Goal: Task Accomplishment & Management: Manage account settings

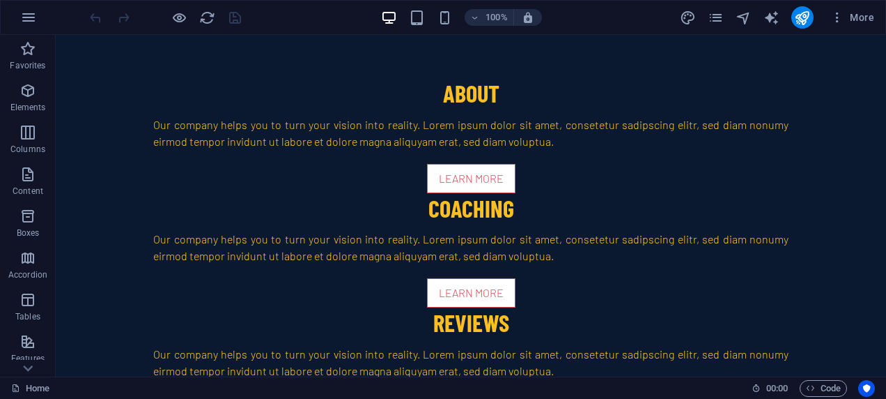
scroll to position [3935, 0]
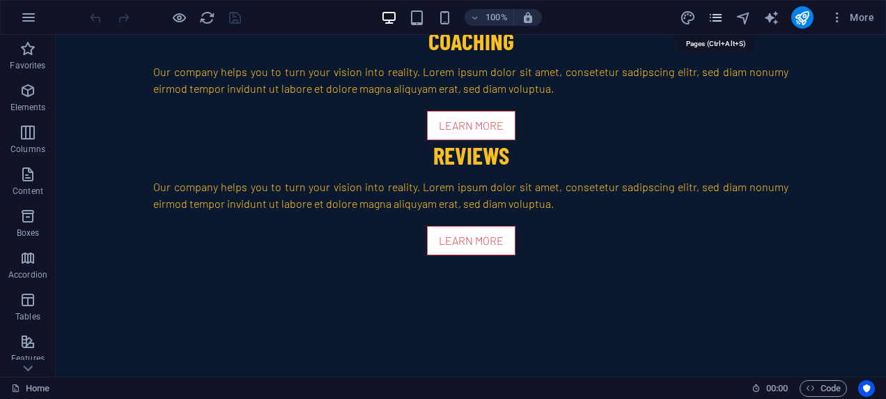
click at [721, 22] on icon "pages" at bounding box center [716, 18] width 16 height 16
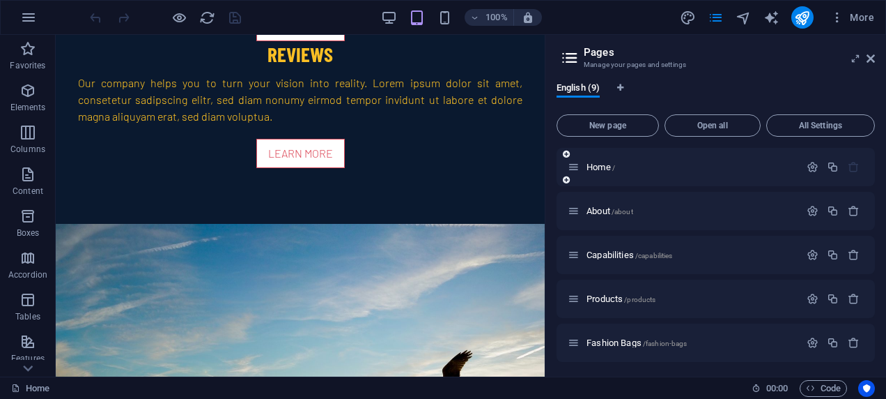
click at [622, 156] on div "Home /" at bounding box center [716, 167] width 318 height 38
click at [624, 169] on p "Home /" at bounding box center [691, 166] width 209 height 9
click at [589, 164] on span "Home /" at bounding box center [601, 167] width 29 height 10
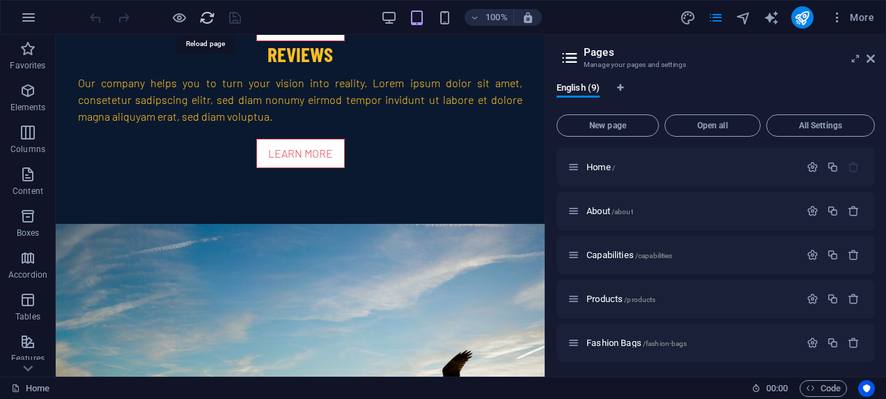
click at [213, 13] on icon "reload" at bounding box center [207, 18] width 16 height 16
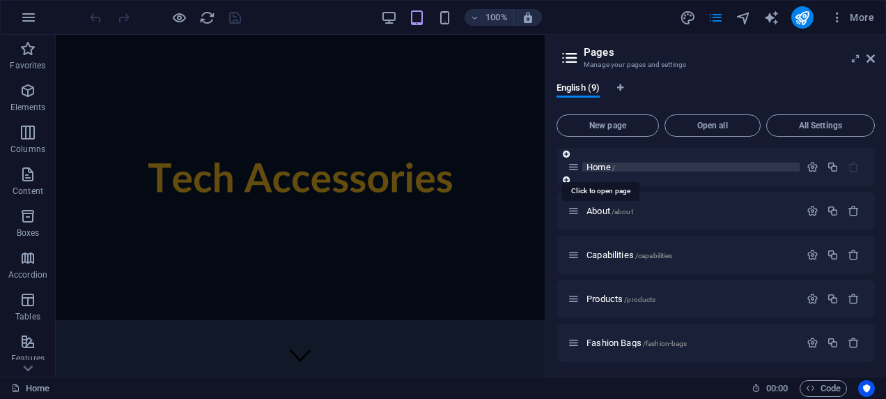
scroll to position [0, 0]
click at [589, 167] on span "Home /" at bounding box center [601, 167] width 29 height 10
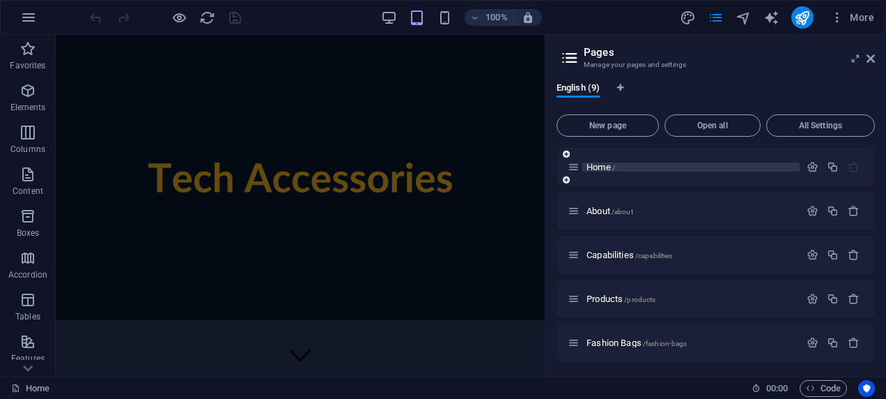
click at [644, 163] on p "Home /" at bounding box center [691, 166] width 209 height 9
drag, startPoint x: 644, startPoint y: 163, endPoint x: 629, endPoint y: 167, distance: 15.9
click at [629, 167] on p "Home /" at bounding box center [691, 166] width 209 height 9
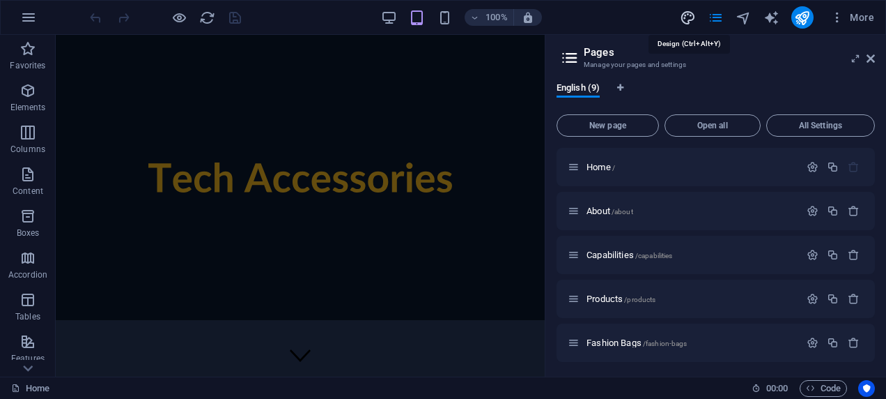
click at [689, 18] on icon "design" at bounding box center [688, 18] width 16 height 16
select select "px"
select select "300"
select select "px"
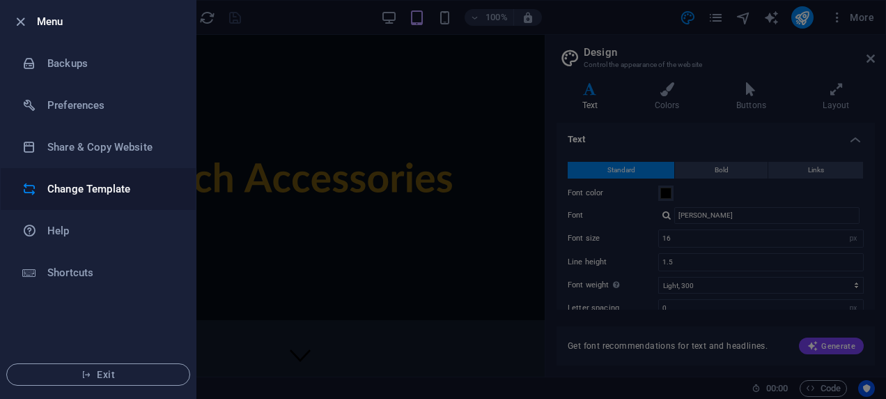
click at [95, 183] on h6 "Change Template" at bounding box center [111, 188] width 129 height 17
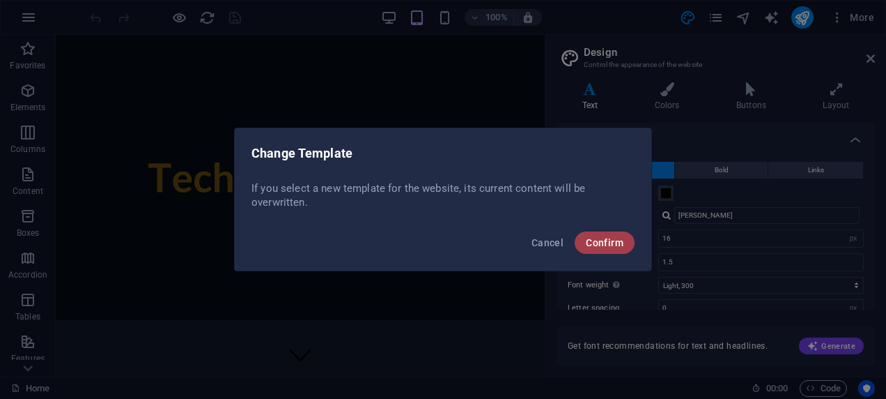
click at [598, 234] on button "Confirm" at bounding box center [605, 242] width 60 height 22
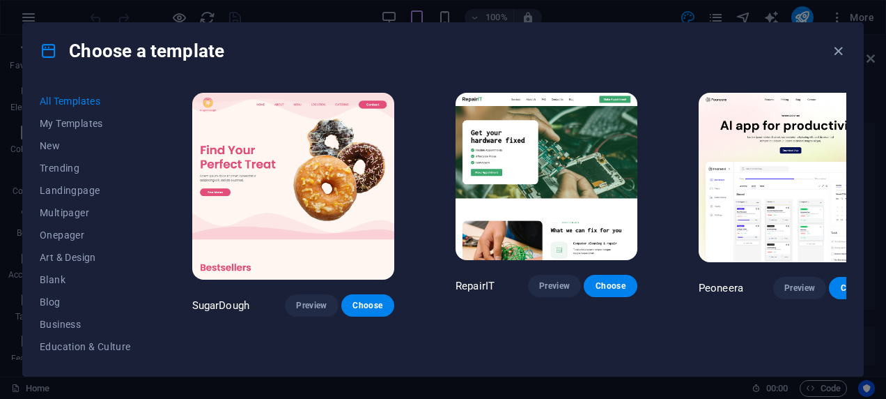
drag, startPoint x: 872, startPoint y: 137, endPoint x: 872, endPoint y: 203, distance: 66.9
click at [872, 203] on div "Choose a template All Templates My Templates New Trending Landingpage Multipage…" at bounding box center [443, 199] width 886 height 399
drag, startPoint x: 872, startPoint y: 203, endPoint x: 874, endPoint y: 226, distance: 22.3
click at [874, 226] on div "Choose a template All Templates My Templates New Trending Landingpage Multipage…" at bounding box center [443, 199] width 886 height 399
drag, startPoint x: 874, startPoint y: 225, endPoint x: 864, endPoint y: 99, distance: 126.5
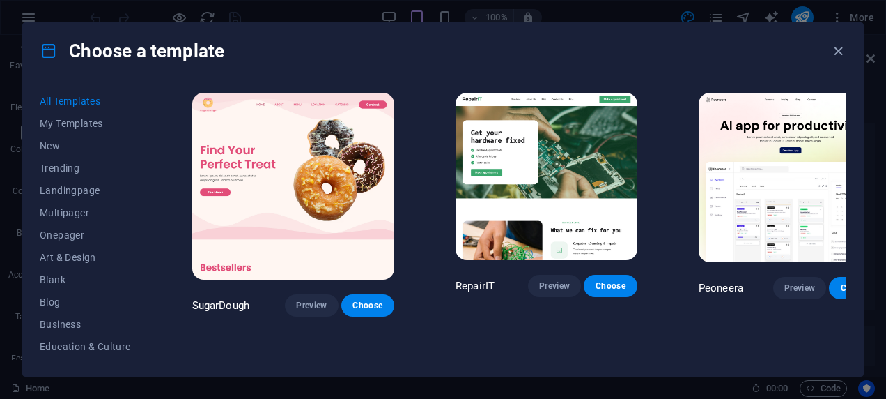
click at [864, 99] on div "Choose a template All Templates My Templates New Trending Landingpage Multipage…" at bounding box center [443, 199] width 886 height 399
drag, startPoint x: 146, startPoint y: 177, endPoint x: 143, endPoint y: 233, distance: 56.5
click at [143, 233] on div "All Templates My Templates New Trending Landingpage Multipager Onepager Art & D…" at bounding box center [94, 224] width 108 height 269
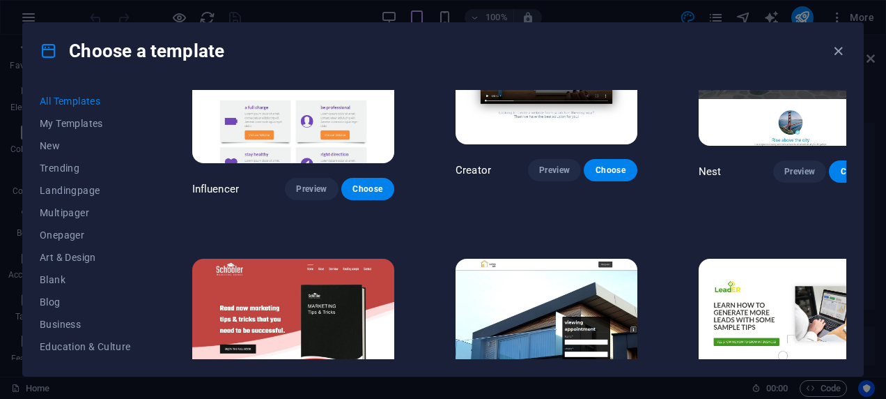
scroll to position [14241, 0]
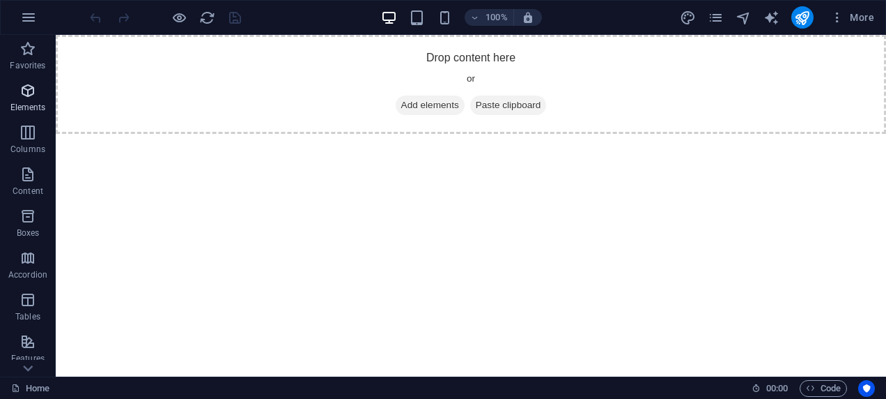
click at [30, 110] on p "Elements" at bounding box center [28, 107] width 36 height 11
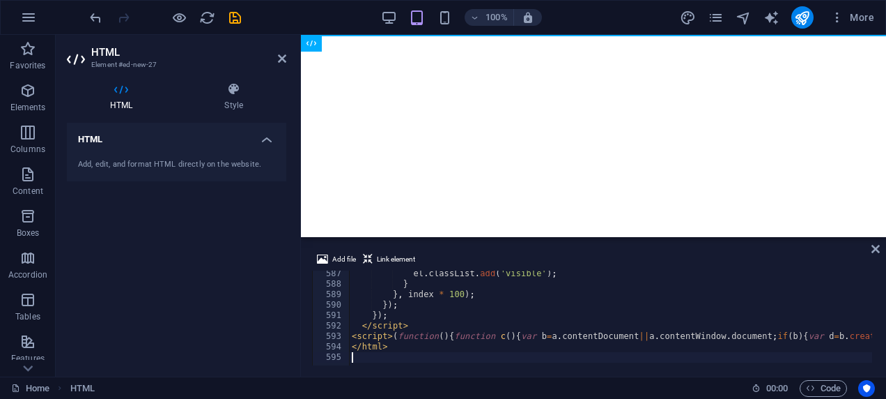
scroll to position [6116, 0]
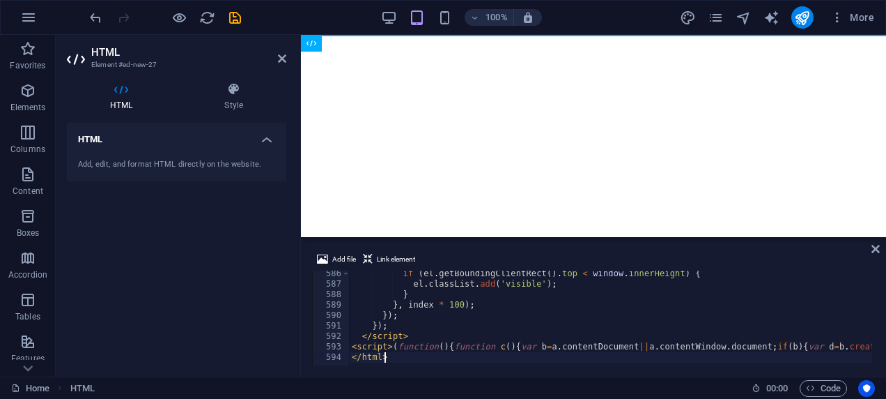
type textarea "</html>"
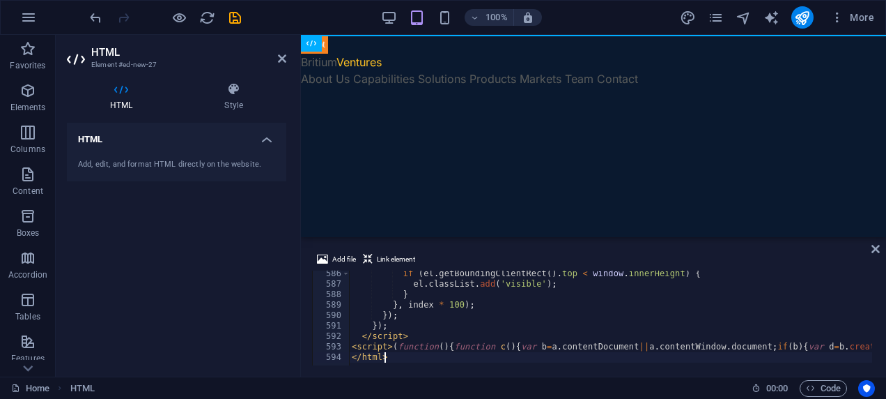
click at [266, 212] on div "HTML Add, edit, and format HTML directly on the website." at bounding box center [176, 244] width 219 height 242
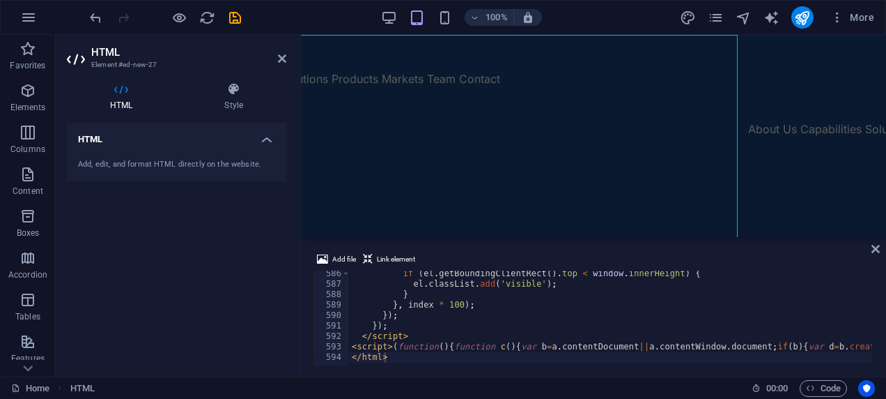
scroll to position [0, 0]
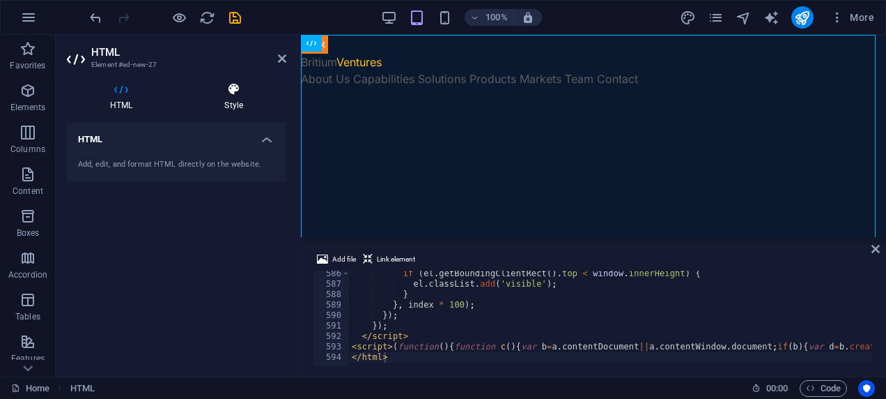
click at [241, 107] on h4 "Style" at bounding box center [233, 96] width 105 height 29
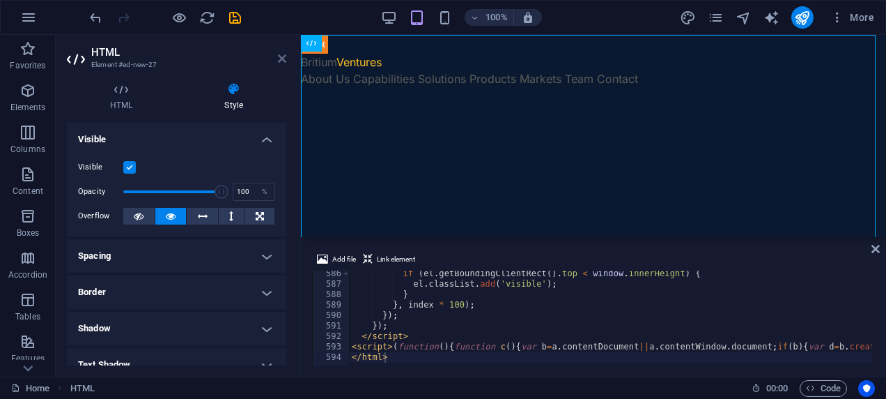
click at [279, 56] on icon at bounding box center [282, 58] width 8 height 11
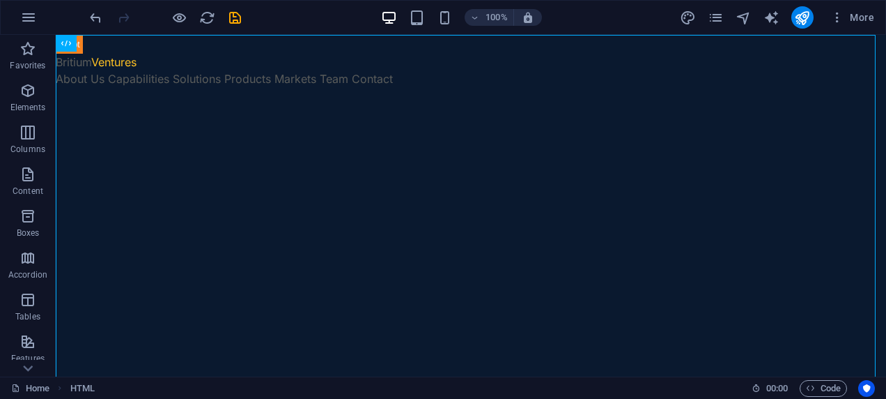
drag, startPoint x: 882, startPoint y: 54, endPoint x: 934, endPoint y: 69, distance: 53.6
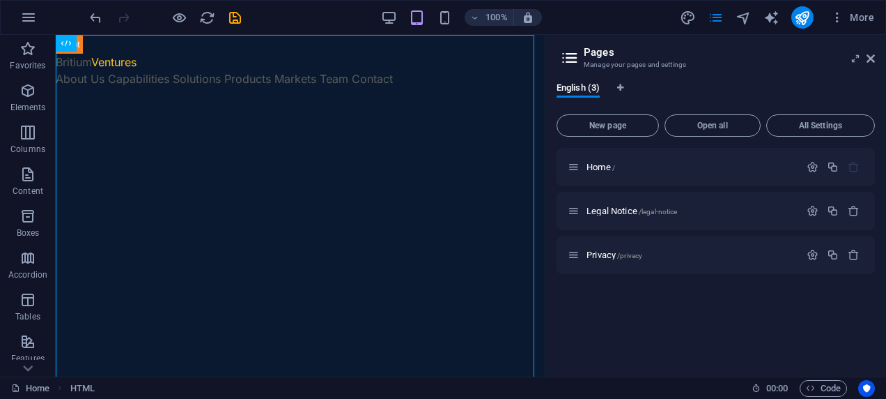
click at [570, 59] on icon at bounding box center [570, 58] width 21 height 20
click at [605, 63] on h3 "Manage your pages and settings" at bounding box center [715, 65] width 263 height 13
click at [613, 170] on span "/" at bounding box center [613, 168] width 3 height 8
click at [627, 168] on p "Home /" at bounding box center [691, 166] width 209 height 9
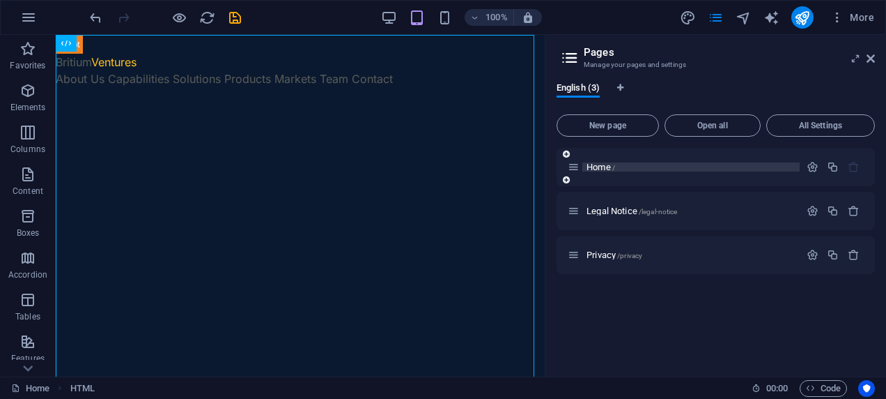
click at [627, 168] on p "Home /" at bounding box center [691, 166] width 209 height 9
click at [601, 164] on span "Home /" at bounding box center [601, 167] width 29 height 10
drag, startPoint x: 601, startPoint y: 164, endPoint x: 592, endPoint y: 166, distance: 8.5
click at [592, 166] on span "Home /" at bounding box center [601, 167] width 29 height 10
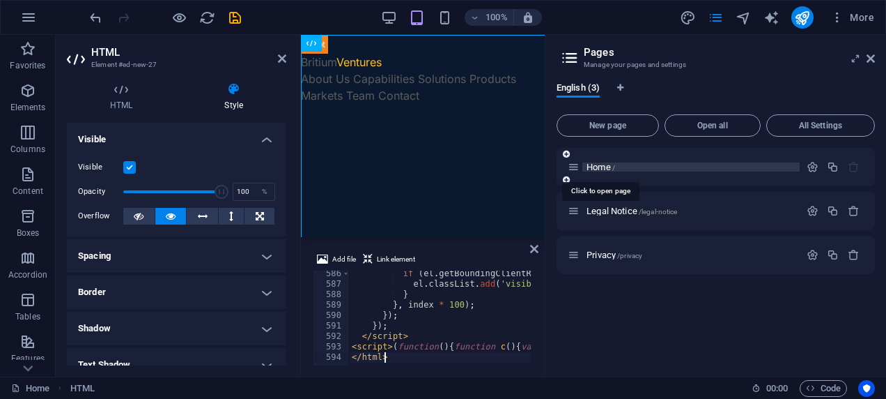
scroll to position [6116, 0]
click at [680, 166] on p "Home /" at bounding box center [691, 166] width 209 height 9
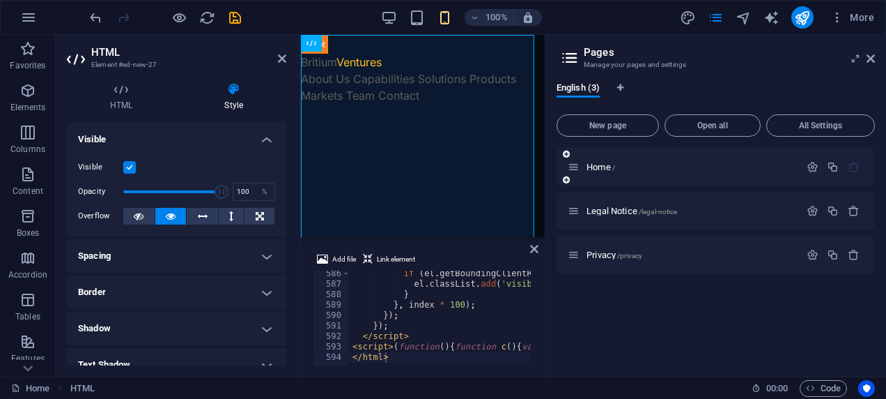
click at [669, 174] on div "Home /" at bounding box center [684, 167] width 232 height 16
click at [589, 170] on span "Home /" at bounding box center [601, 167] width 29 height 10
click at [609, 163] on span "Home /" at bounding box center [601, 167] width 29 height 10
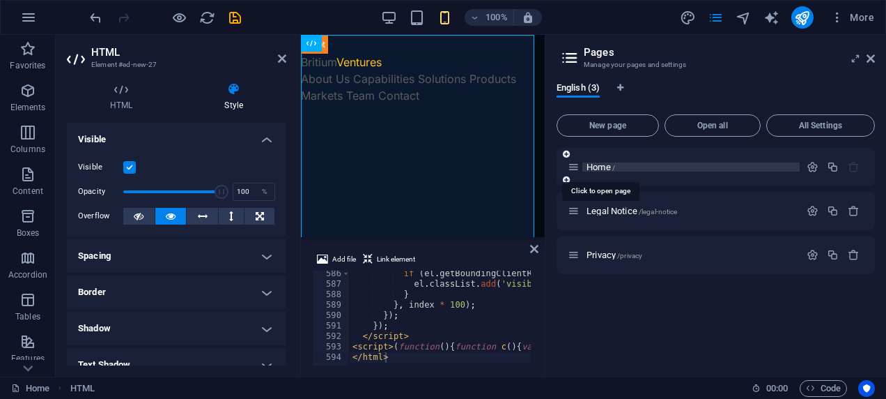
click at [609, 163] on span "Home /" at bounding box center [601, 167] width 29 height 10
click at [595, 169] on span "Home /" at bounding box center [601, 167] width 29 height 10
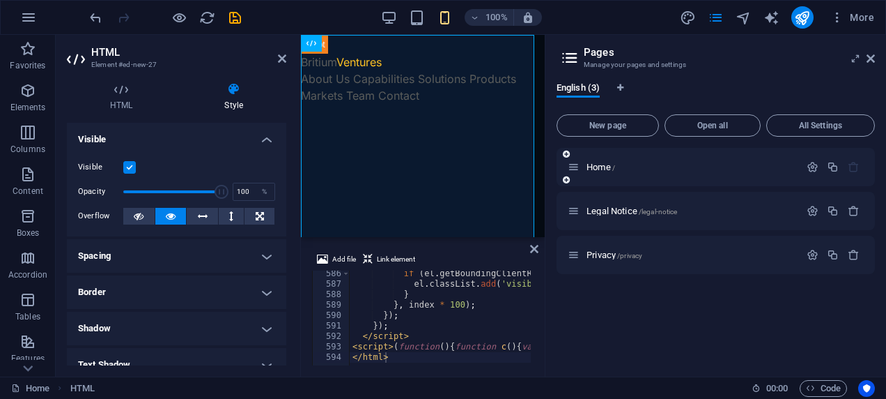
click at [570, 167] on icon at bounding box center [574, 167] width 12 height 12
click at [600, 167] on span "Home /" at bounding box center [601, 167] width 29 height 10
click at [601, 167] on span "Home /" at bounding box center [601, 167] width 29 height 10
click at [601, 170] on span "Home /" at bounding box center [601, 167] width 29 height 10
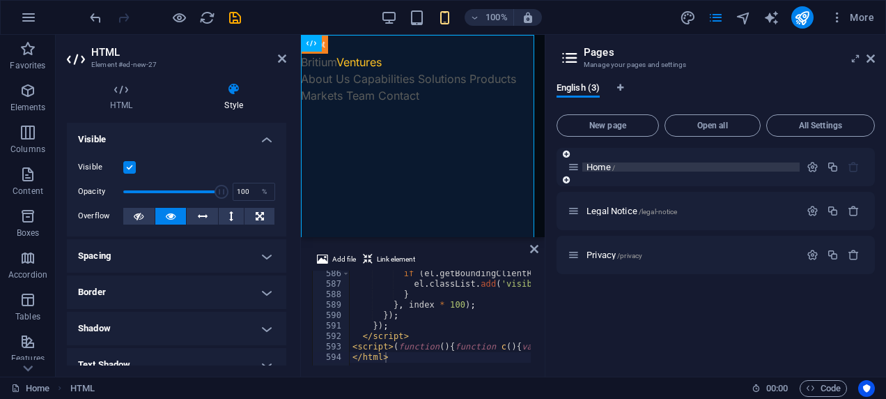
click at [615, 164] on span "/" at bounding box center [613, 168] width 3 height 8
drag, startPoint x: 615, startPoint y: 164, endPoint x: 606, endPoint y: 165, distance: 9.2
click at [606, 165] on span "Home /" at bounding box center [601, 167] width 29 height 10
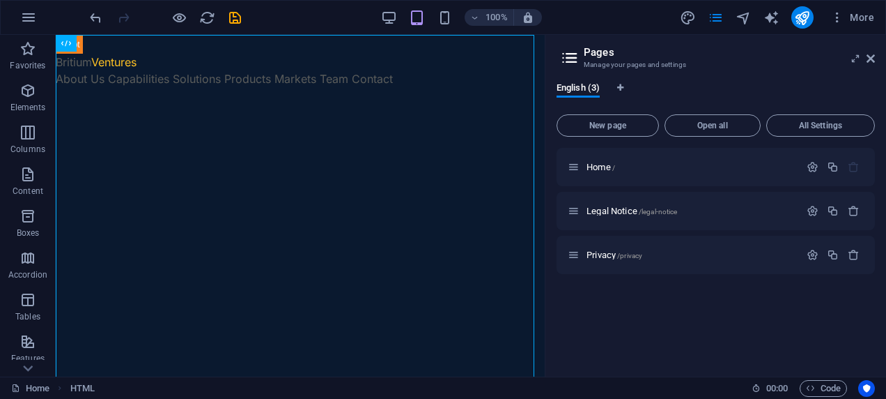
click at [720, 60] on h3 "Manage your pages and settings" at bounding box center [715, 65] width 263 height 13
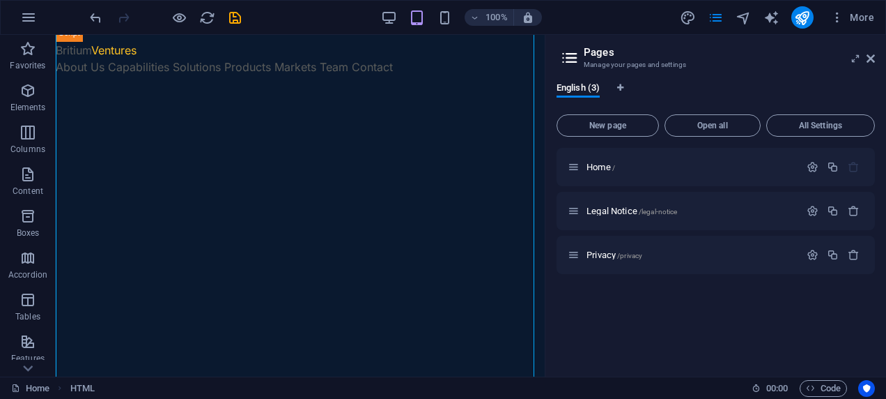
scroll to position [0, 0]
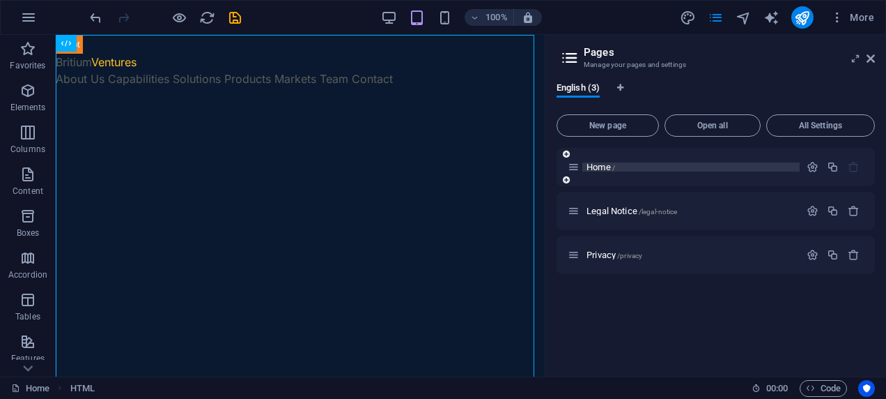
click at [664, 169] on p "Home /" at bounding box center [691, 166] width 209 height 9
click at [813, 167] on icon "button" at bounding box center [813, 167] width 12 height 12
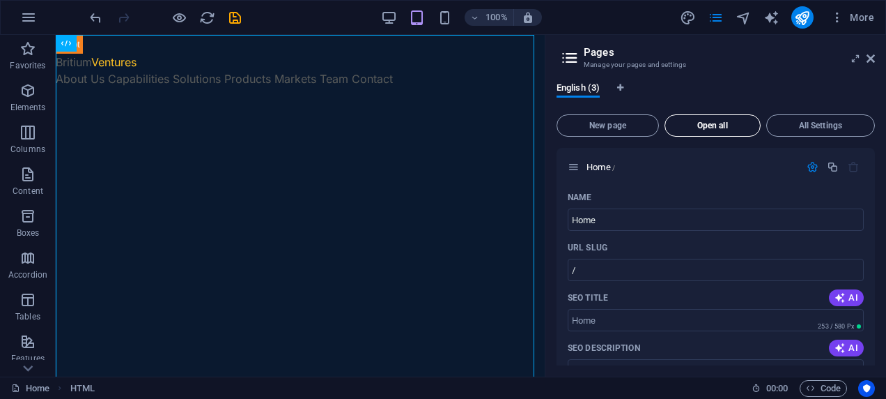
click at [709, 128] on span "Open all" at bounding box center [713, 125] width 84 height 8
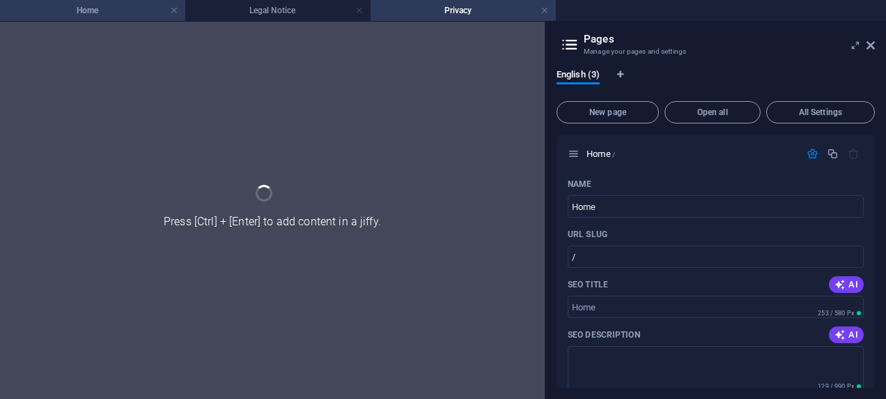
click at [79, 7] on h4 "Home" at bounding box center [92, 10] width 185 height 15
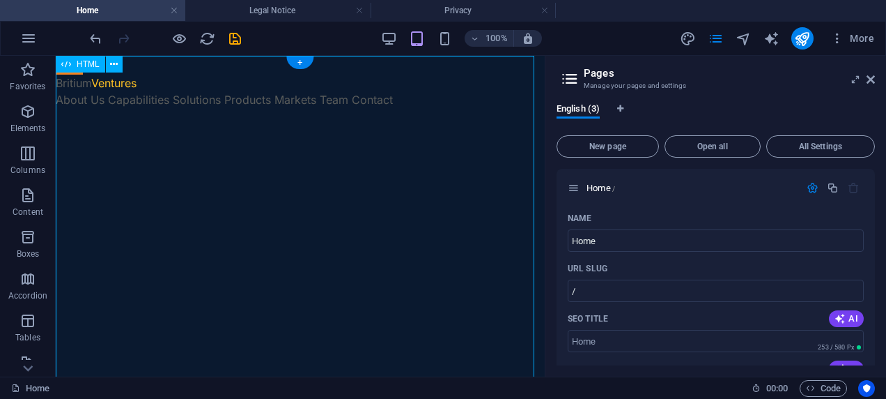
drag, startPoint x: 541, startPoint y: 77, endPoint x: 605, endPoint y: 128, distance: 82.3
click at [872, 78] on icon at bounding box center [871, 79] width 8 height 11
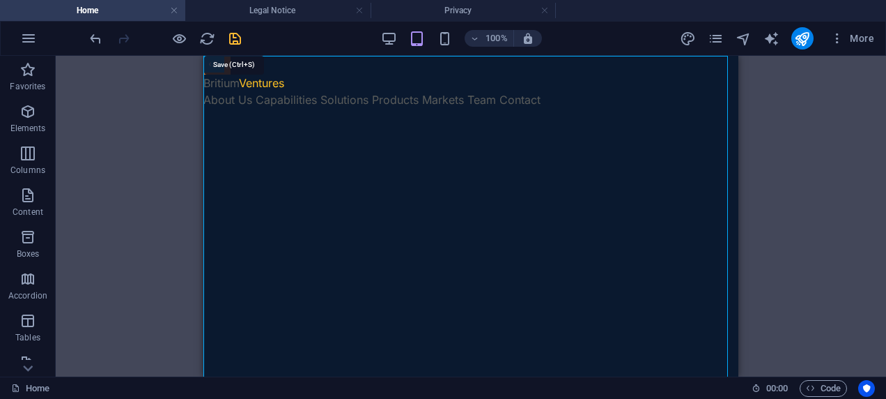
click at [227, 45] on icon "save" at bounding box center [235, 39] width 16 height 16
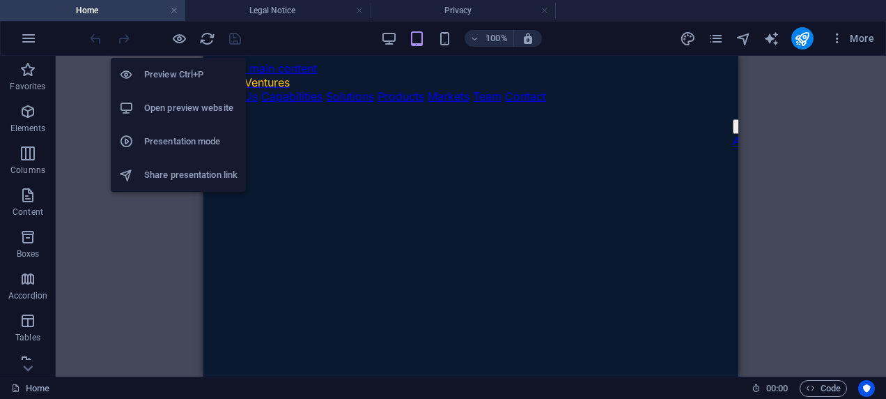
click at [177, 70] on h6 "Preview Ctrl+P" at bounding box center [190, 74] width 93 height 17
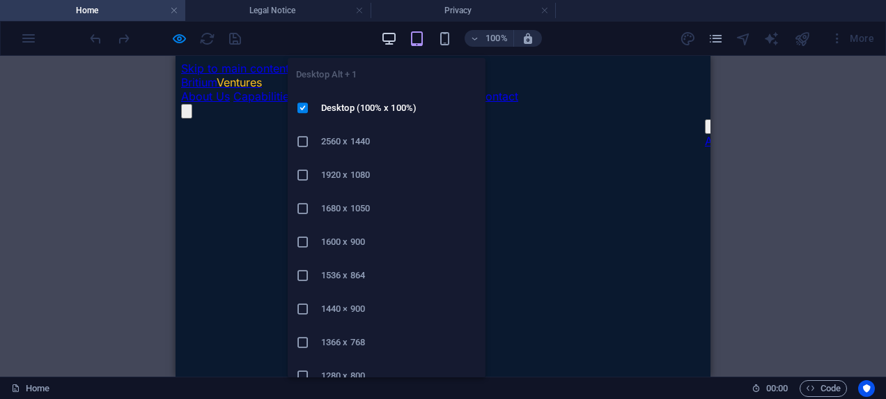
click at [395, 43] on icon "button" at bounding box center [389, 39] width 16 height 16
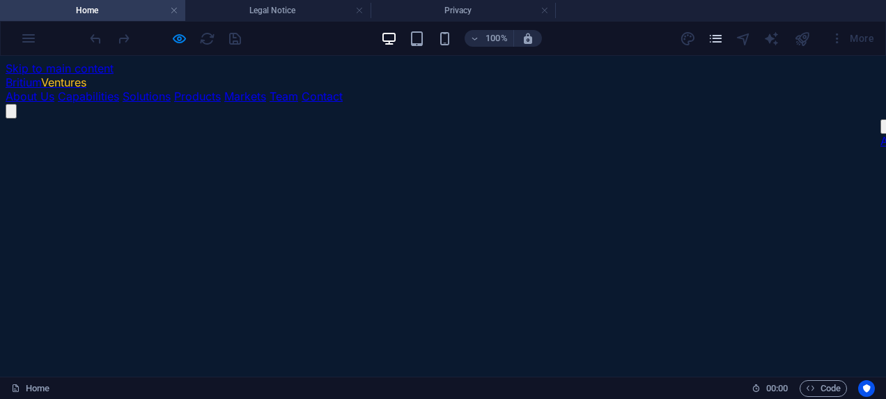
click at [708, 40] on div "More" at bounding box center [780, 38] width 200 height 22
click at [686, 34] on div "More" at bounding box center [780, 38] width 200 height 22
click at [730, 39] on div "More" at bounding box center [780, 38] width 200 height 22
click at [716, 40] on icon "pages" at bounding box center [716, 39] width 16 height 16
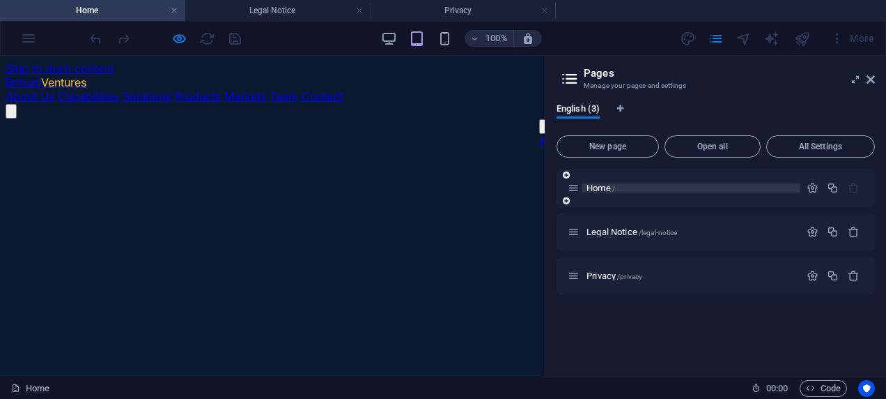
click at [626, 191] on p "Home /" at bounding box center [691, 187] width 209 height 9
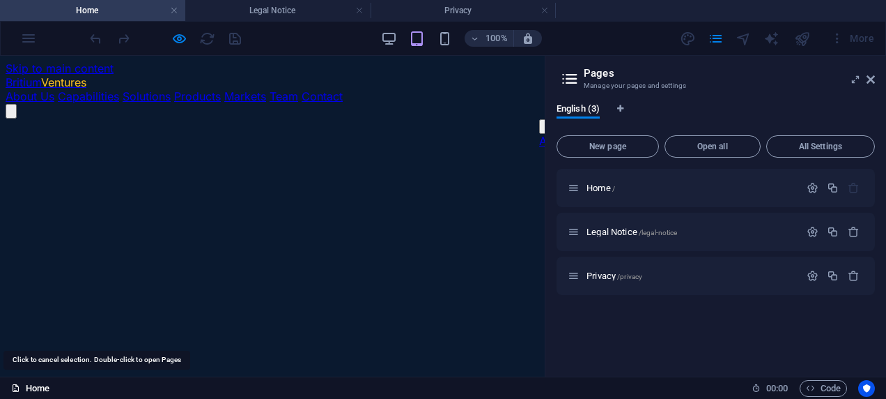
click at [17, 389] on icon at bounding box center [15, 387] width 9 height 9
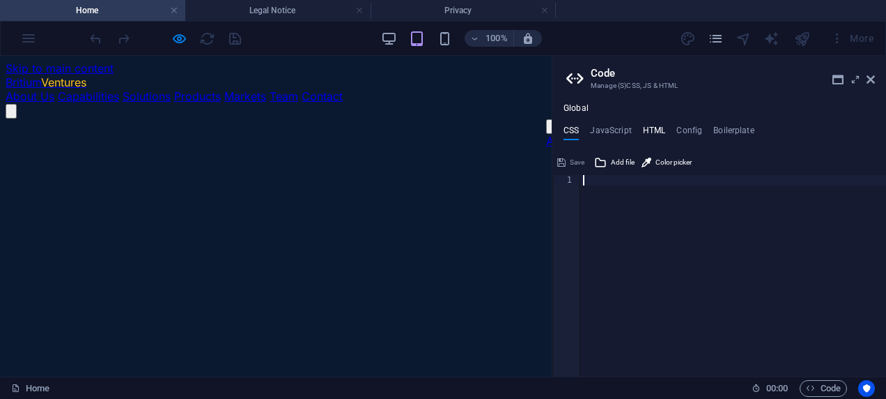
click at [646, 132] on h4 "HTML" at bounding box center [654, 132] width 23 height 15
type textarea "<a href="#main-content" class="wv-link-content button">Skip to main content</a>"
paste textarea
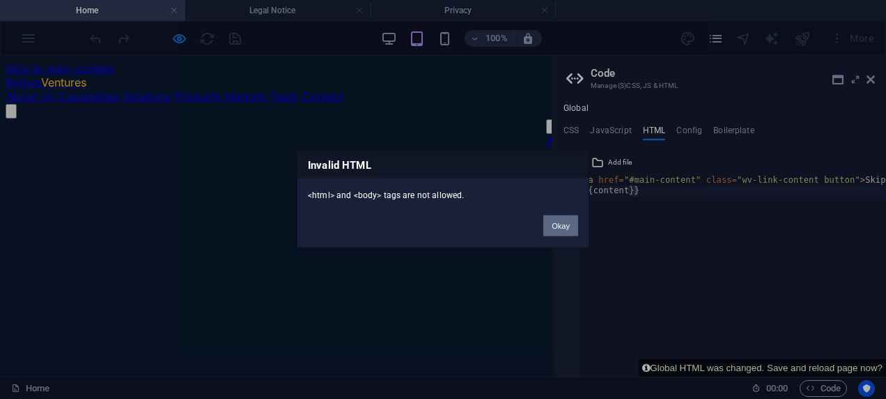
click at [563, 226] on button "Okay" at bounding box center [560, 225] width 35 height 21
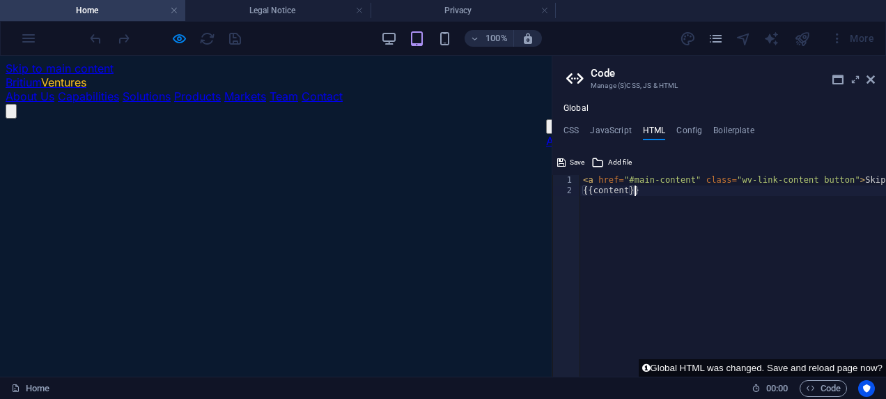
click at [652, 192] on div "< a href = "#main-content" class = "wv-link-content button" > Skip to main cont…" at bounding box center [768, 281] width 376 height 212
paste textarea "<a href="#main-content" class="wv-link-content button">Skip to main content</a>"
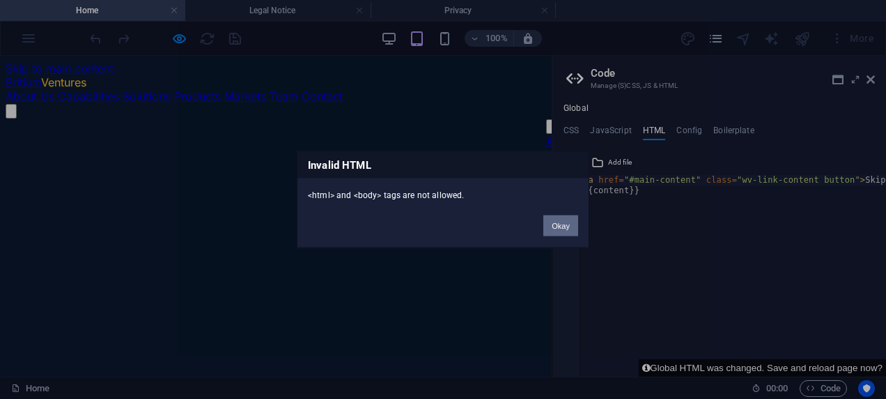
click at [559, 226] on button "Okay" at bounding box center [560, 225] width 35 height 21
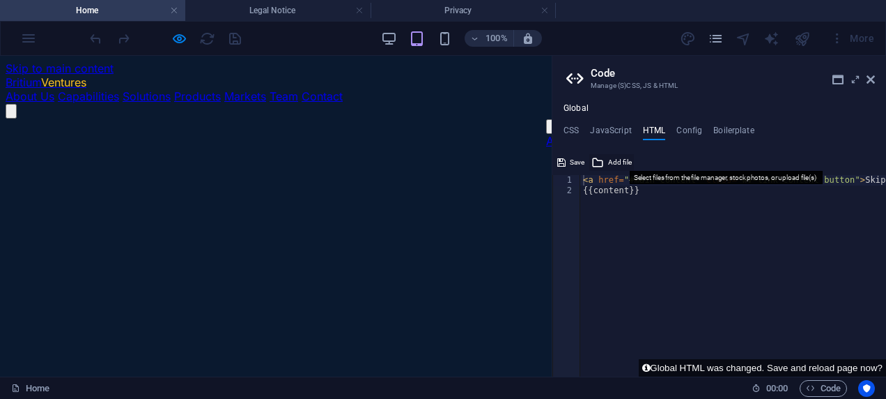
click at [612, 162] on span "Add file" at bounding box center [620, 162] width 24 height 17
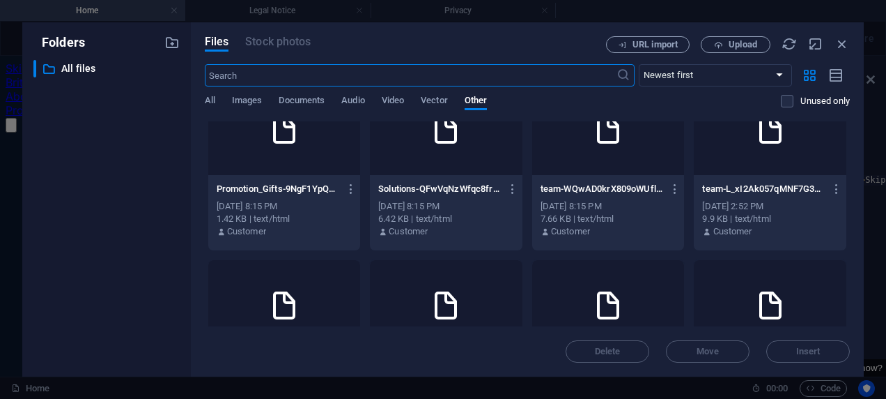
scroll to position [521, 0]
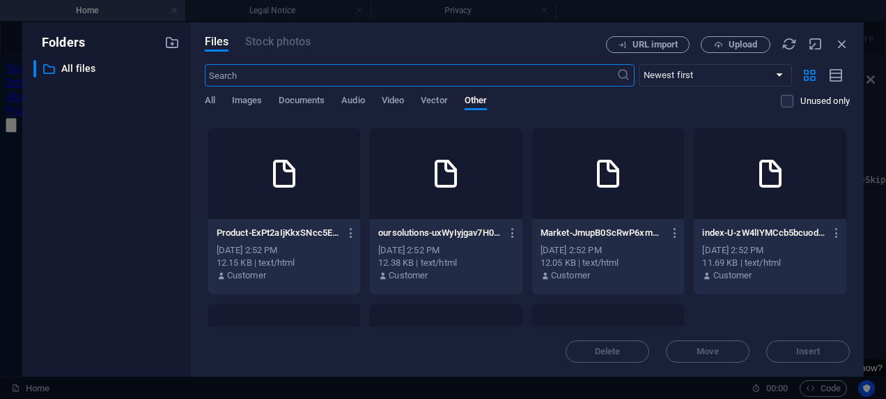
click at [766, 256] on div "11.69 KB | text/html" at bounding box center [770, 262] width 136 height 13
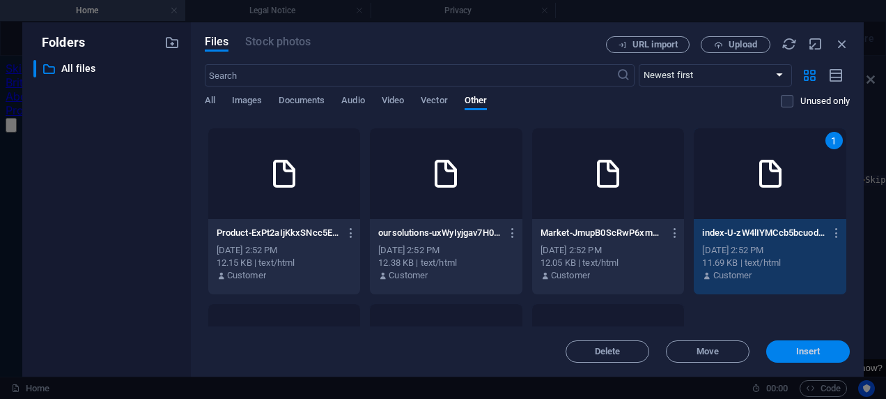
click at [820, 348] on span "Insert" at bounding box center [808, 351] width 24 height 8
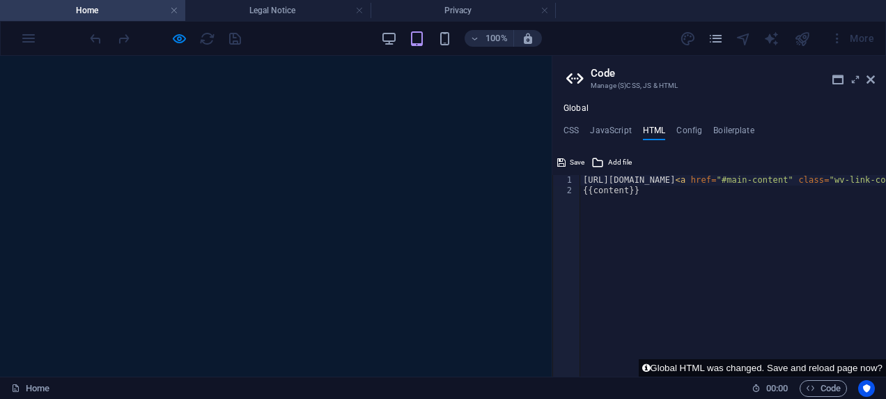
scroll to position [0, 0]
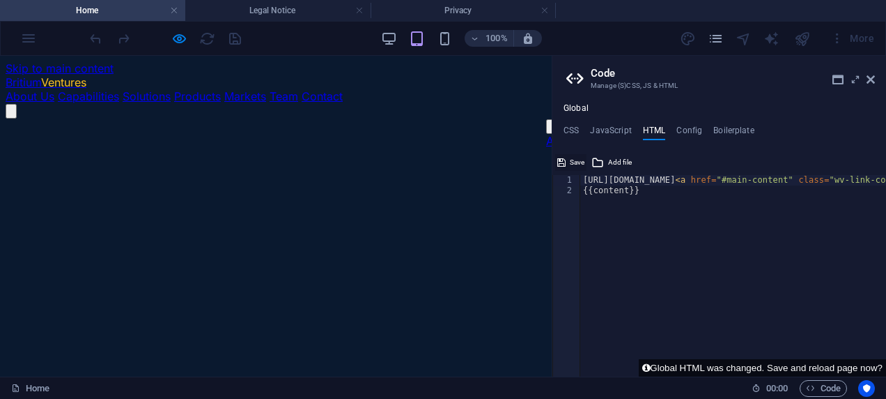
click at [571, 162] on span "Save" at bounding box center [577, 162] width 15 height 17
click at [562, 163] on div "Save" at bounding box center [570, 162] width 31 height 17
click at [577, 160] on div "Save" at bounding box center [570, 162] width 31 height 17
click at [780, 367] on button "Global HTML was changed. Save and reload page now?" at bounding box center [762, 367] width 247 height 17
click at [740, 367] on button "Global HTML was changed. Save and reload page now?" at bounding box center [762, 367] width 247 height 17
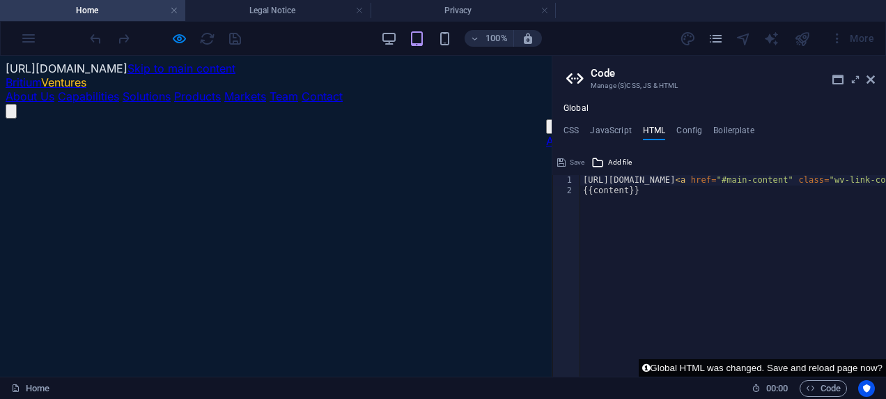
click at [740, 367] on button "Global HTML was changed. Save and reload page now?" at bounding box center [762, 367] width 247 height 17
click at [34, 40] on div "100% More" at bounding box center [443, 38] width 885 height 33
click at [571, 160] on div "Save" at bounding box center [570, 162] width 31 height 17
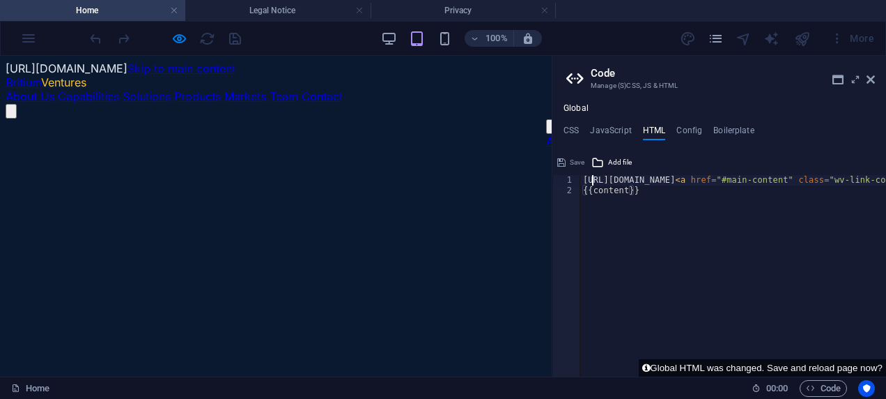
type textarea "[URL][DOMAIN_NAME]<a href="#main-content" class="wv-link-content button">Skip t…"
click at [577, 163] on div "Save" at bounding box center [570, 162] width 31 height 17
click at [872, 77] on icon at bounding box center [871, 79] width 8 height 11
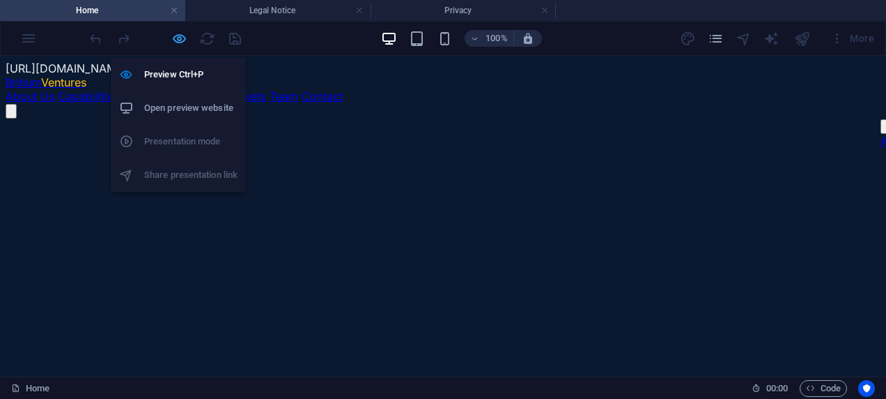
click at [174, 44] on icon "button" at bounding box center [179, 39] width 16 height 16
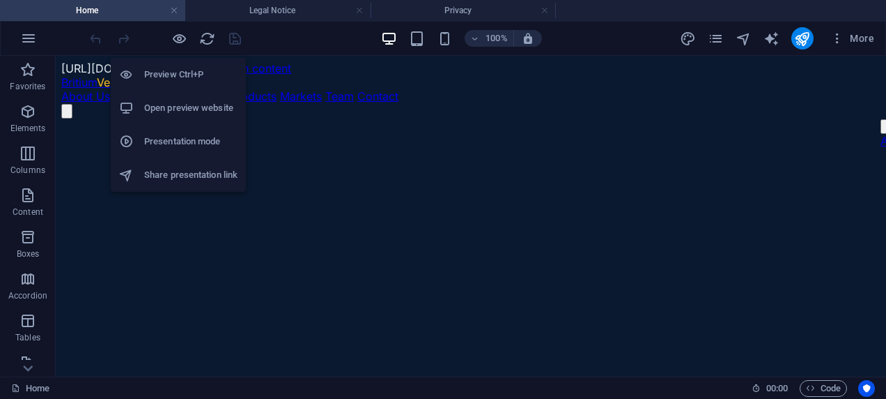
click at [183, 96] on li "Open preview website" at bounding box center [178, 107] width 135 height 33
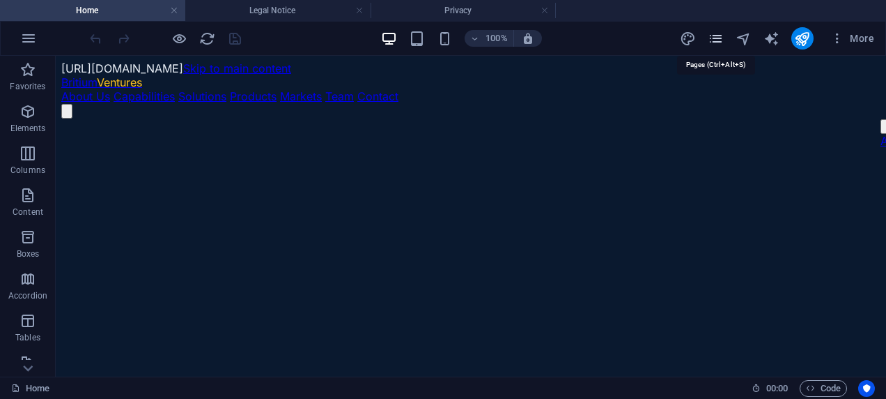
click at [715, 40] on icon "pages" at bounding box center [716, 39] width 16 height 16
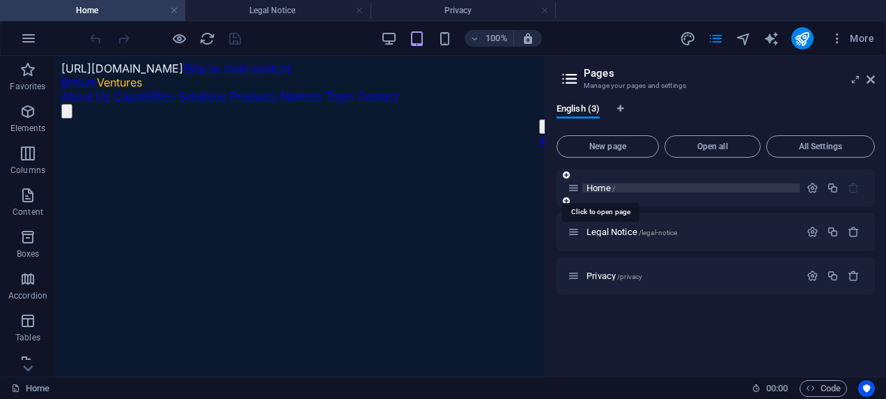
click at [608, 185] on span "Home /" at bounding box center [601, 188] width 29 height 10
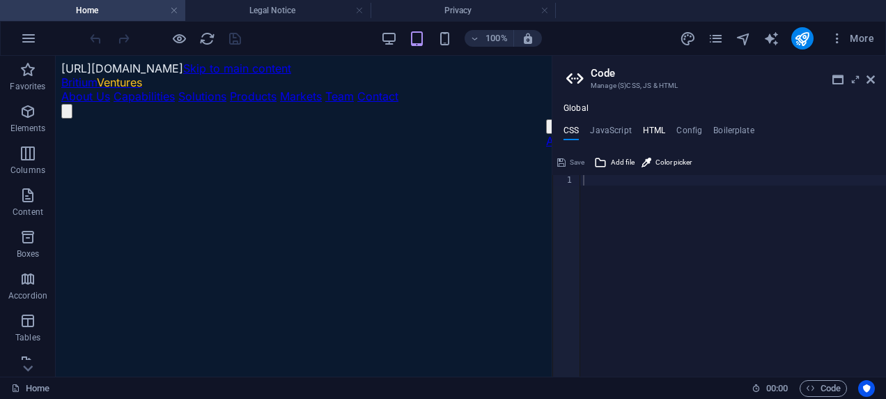
click at [655, 132] on h4 "HTML" at bounding box center [654, 132] width 23 height 15
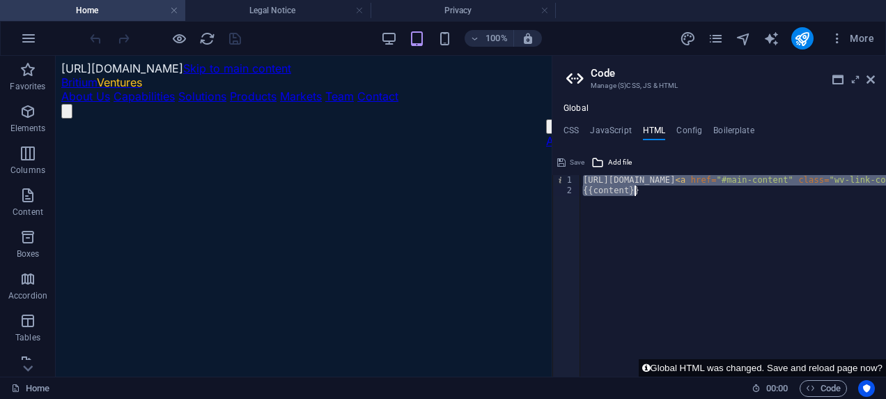
drag, startPoint x: 583, startPoint y: 180, endPoint x: 888, endPoint y: 186, distance: 305.3
click at [886, 186] on html "[DOMAIN_NAME] Home Legal Notice Privacy Favorites Elements Columns Content Boxe…" at bounding box center [443, 199] width 886 height 399
type textarea "[URL][DOMAIN_NAME]<a href="#main-content" class="wv-link-content button">Skip t…"
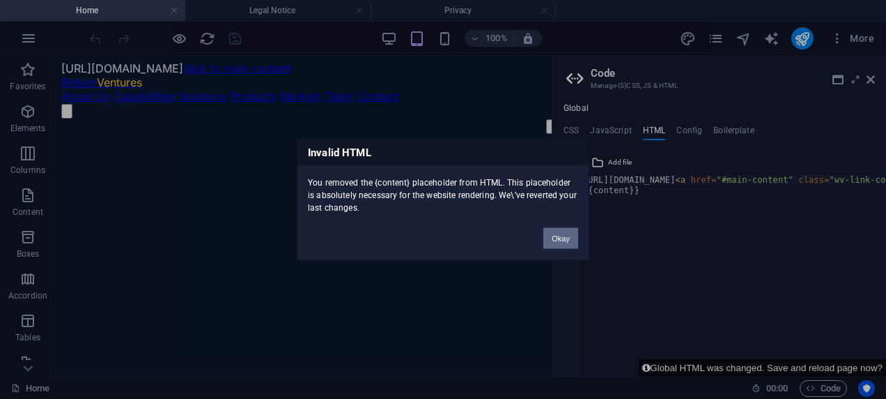
click at [566, 238] on button "Okay" at bounding box center [560, 238] width 35 height 21
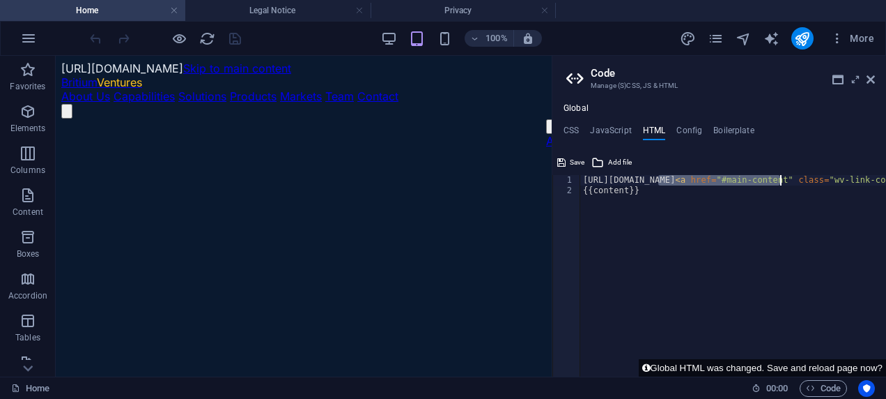
drag, startPoint x: 658, startPoint y: 177, endPoint x: 779, endPoint y: 176, distance: 121.2
drag, startPoint x: 585, startPoint y: 183, endPoint x: 809, endPoint y: 171, distance: 224.6
click at [809, 171] on div "[URL]<a href="#main-content" class="wv-link-content button">Skip to main conten…" at bounding box center [720, 263] width 334 height 225
drag, startPoint x: 789, startPoint y: 184, endPoint x: 578, endPoint y: 180, distance: 211.2
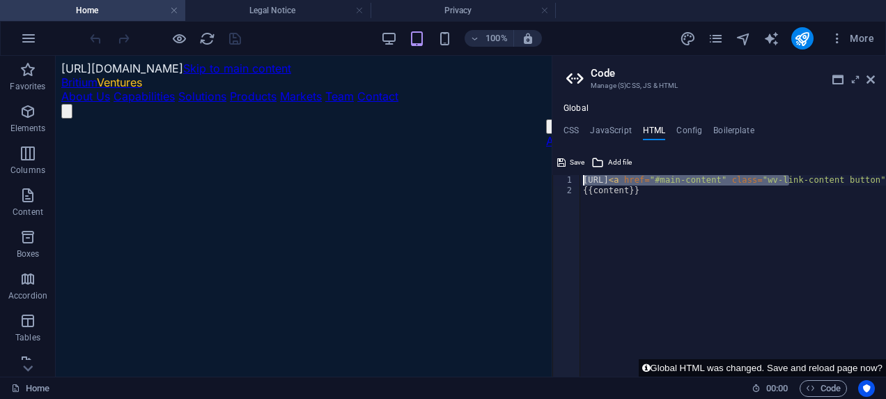
click at [578, 180] on div "[URL]<a href="#main-content" class="wv-link-content button">Skip to main conten…" at bounding box center [720, 275] width 334 height 201
drag, startPoint x: 587, startPoint y: 180, endPoint x: 888, endPoint y: 177, distance: 301.7
click at [886, 177] on html "[DOMAIN_NAME] Home Legal Notice Privacy Favorites Elements Columns Content Boxe…" at bounding box center [443, 199] width 886 height 399
type textarea "f"
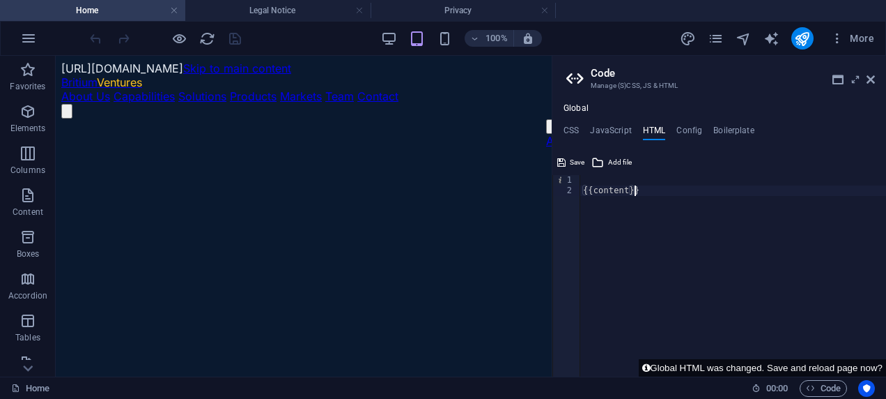
click at [787, 238] on div "{{content}}" at bounding box center [733, 286] width 306 height 222
type textarea "{{content}}"
click at [612, 127] on h4 "JavaScript" at bounding box center [610, 132] width 41 height 15
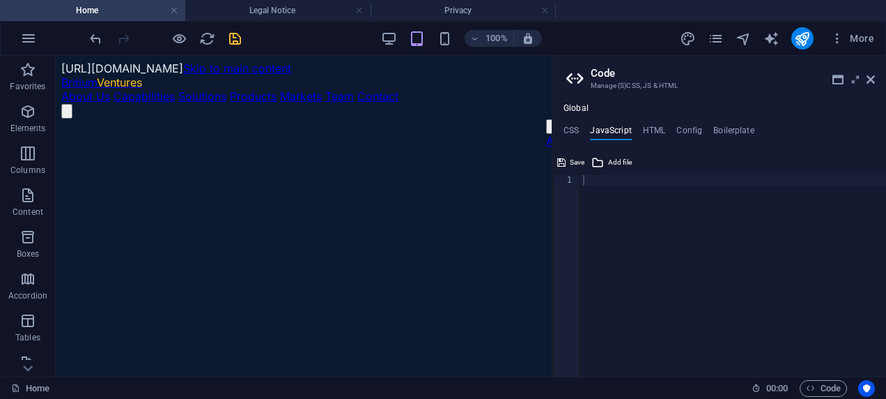
click at [822, 131] on ul "CSS JavaScript HTML Config Boilerplate" at bounding box center [720, 132] width 334 height 15
click at [587, 181] on div at bounding box center [733, 286] width 306 height 222
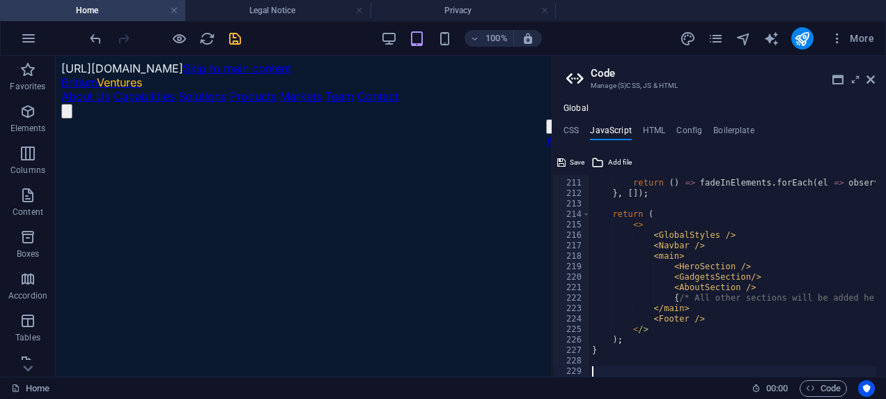
scroll to position [2192, 0]
click at [573, 132] on h4 "CSS" at bounding box center [571, 132] width 15 height 15
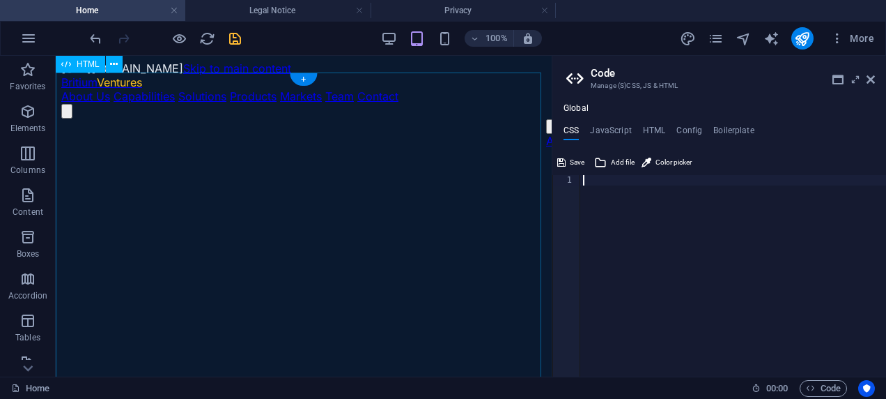
click at [589, 181] on div at bounding box center [733, 286] width 306 height 222
click at [817, 130] on ul "CSS JavaScript HTML Config Boilerplate" at bounding box center [720, 132] width 334 height 15
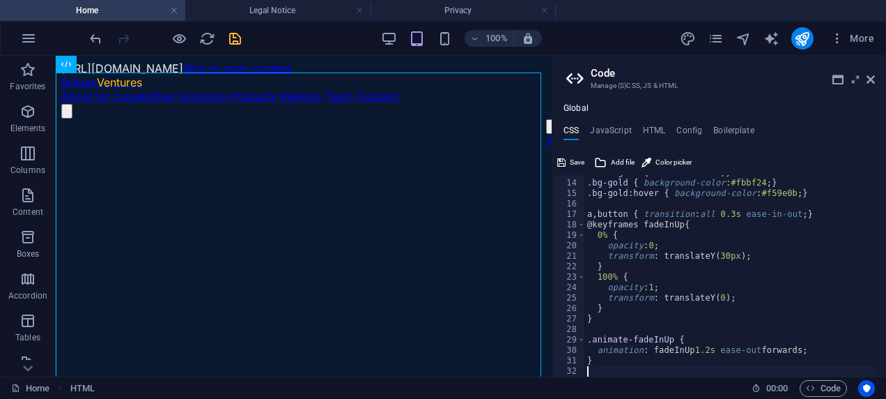
scroll to position [133, 0]
click at [658, 130] on h4 "HTML" at bounding box center [654, 132] width 23 height 15
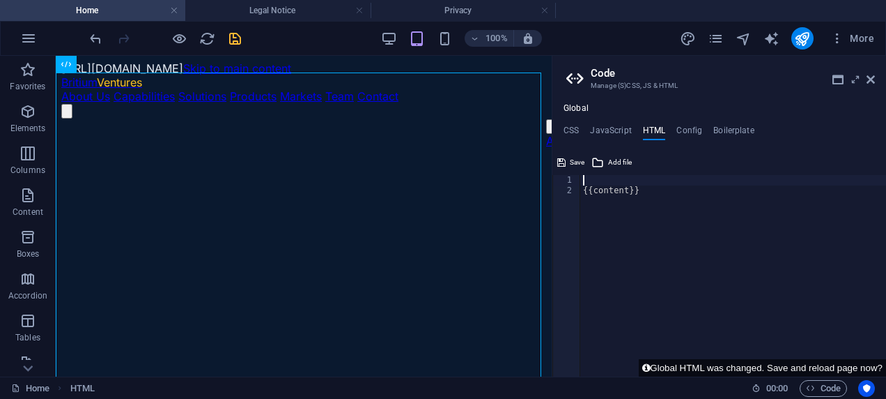
click at [595, 180] on div "{{content}}" at bounding box center [733, 286] width 306 height 222
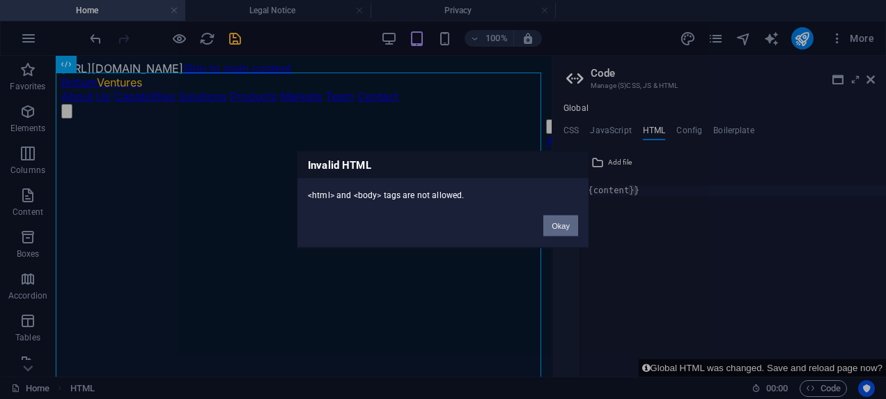
click at [562, 230] on button "Okay" at bounding box center [560, 225] width 35 height 21
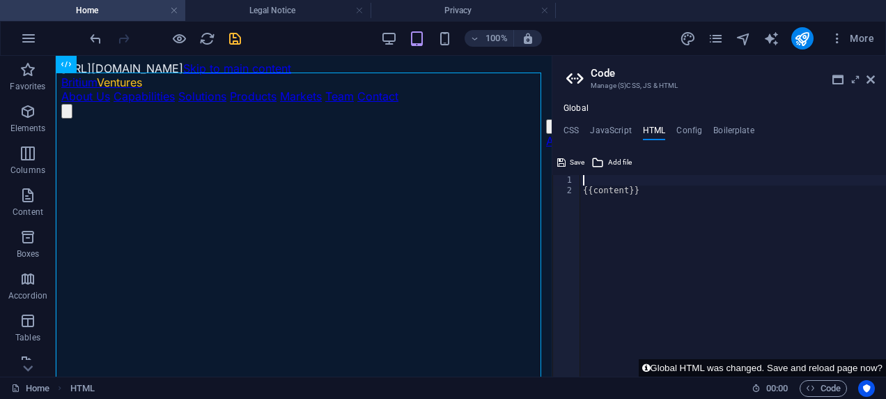
click at [601, 179] on div "{{content}}" at bounding box center [733, 286] width 306 height 222
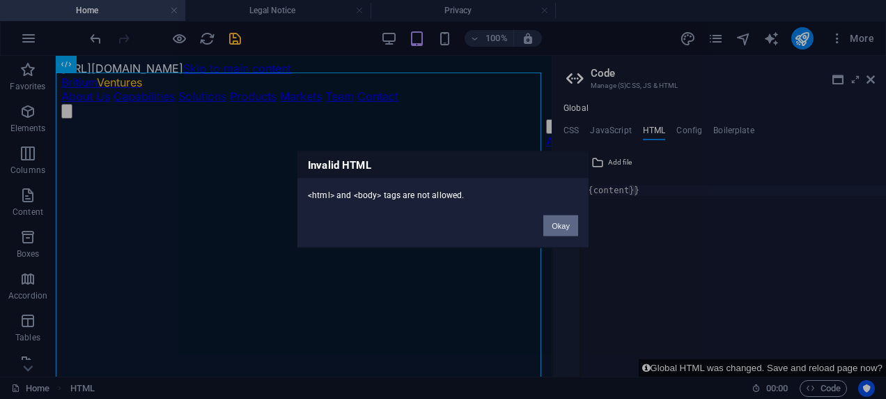
click at [557, 224] on button "Okay" at bounding box center [560, 225] width 35 height 21
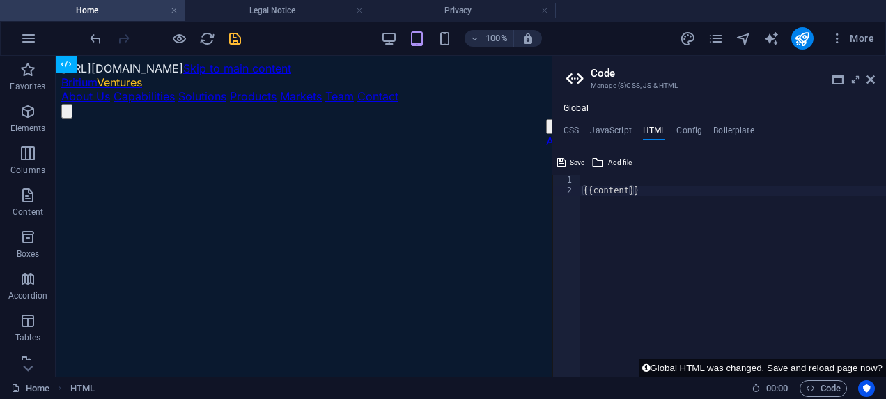
click at [614, 178] on div "{{content}}" at bounding box center [733, 286] width 306 height 222
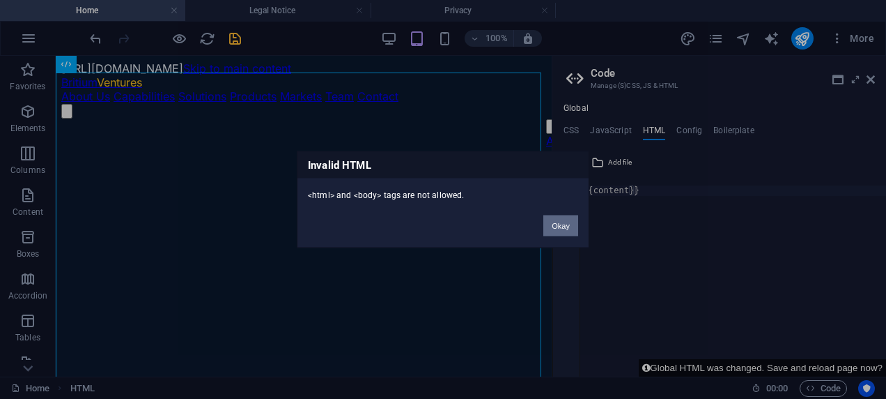
click at [571, 218] on button "Okay" at bounding box center [560, 225] width 35 height 21
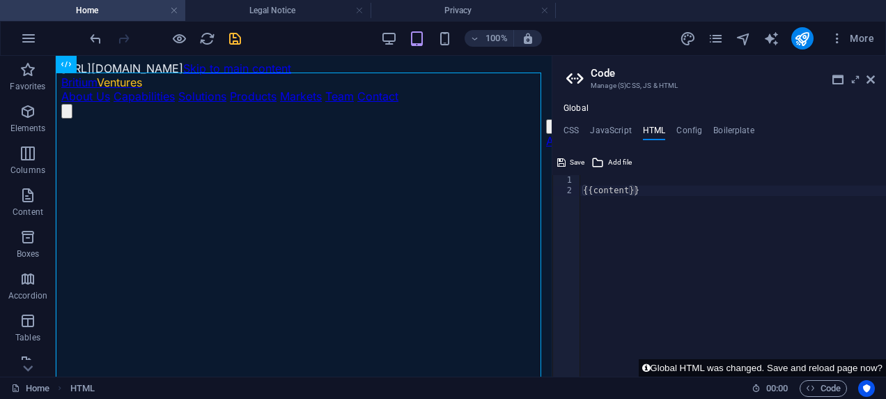
click at [624, 176] on div "{{content}}" at bounding box center [733, 286] width 306 height 222
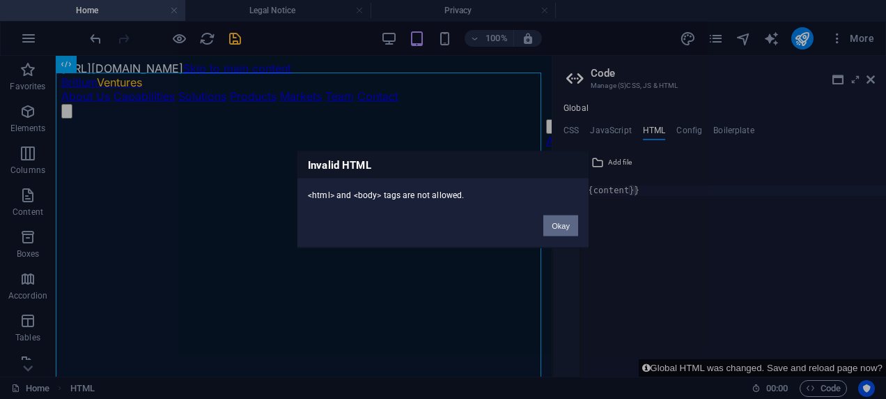
click at [573, 220] on button "Okay" at bounding box center [560, 225] width 35 height 21
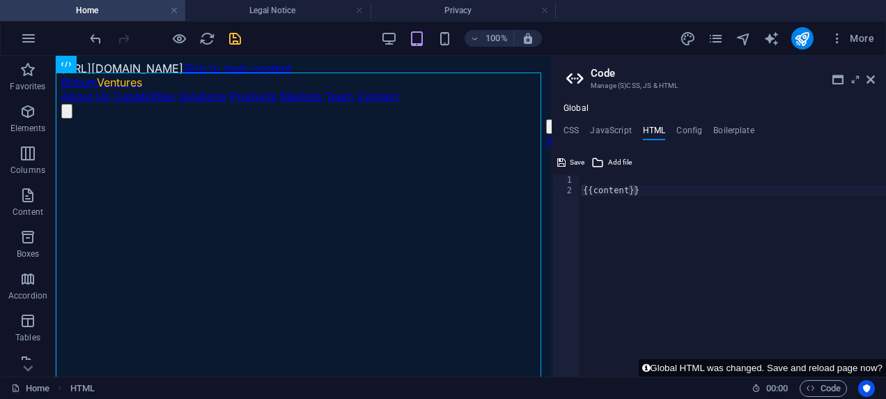
click at [601, 178] on div "{{content}}" at bounding box center [733, 286] width 306 height 222
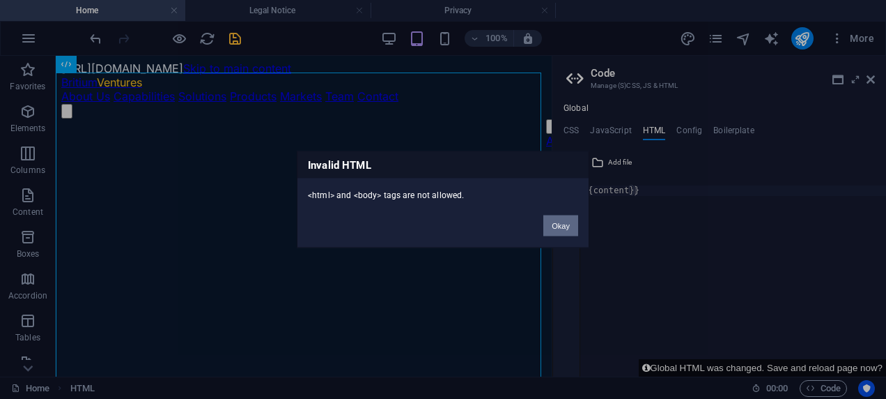
click at [563, 219] on button "Okay" at bounding box center [560, 225] width 35 height 21
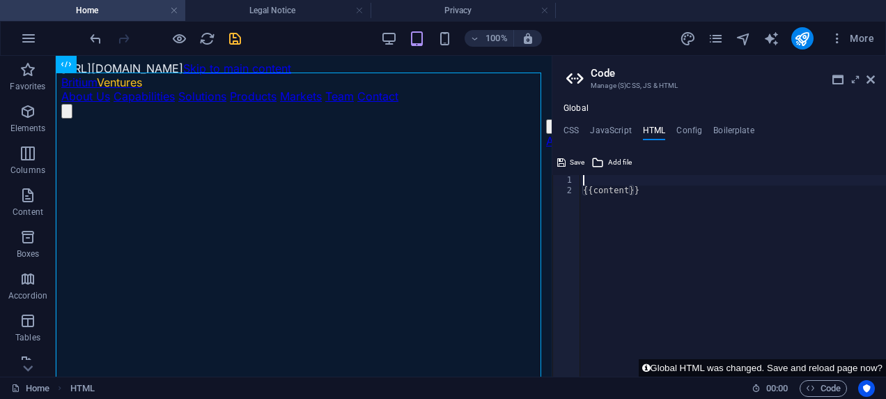
click at [628, 179] on div "{{content}}" at bounding box center [733, 286] width 306 height 222
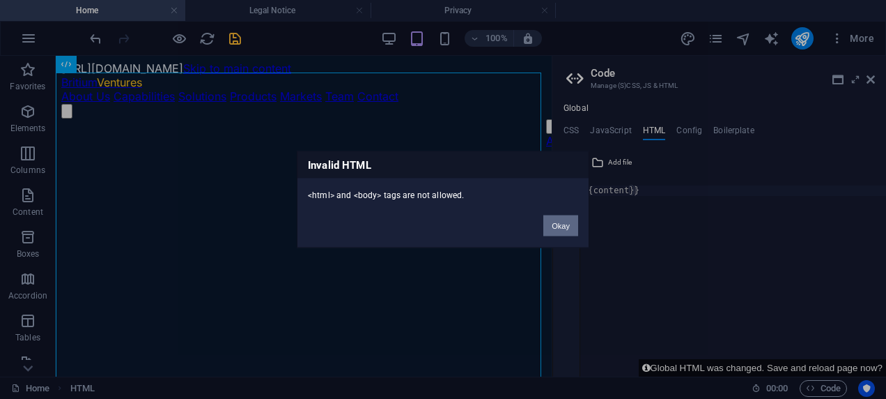
click at [566, 222] on button "Okay" at bounding box center [560, 225] width 35 height 21
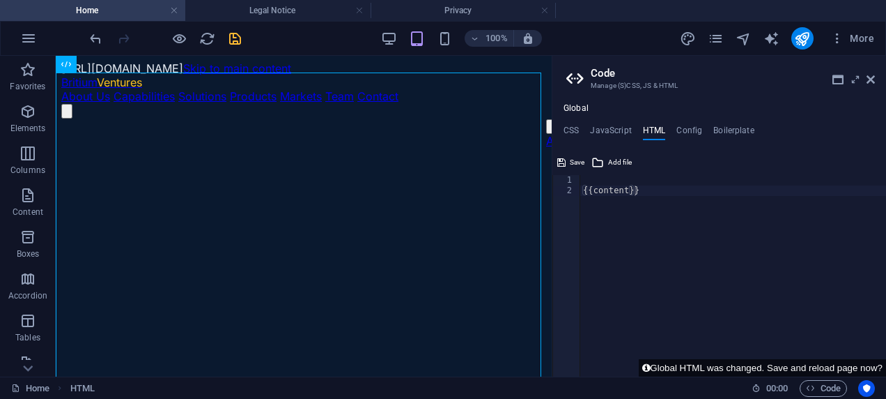
click at [583, 185] on div "{{content}}" at bounding box center [733, 286] width 306 height 222
click at [655, 185] on div "{{content}}" at bounding box center [733, 286] width 306 height 222
click at [648, 194] on div "{{content}}" at bounding box center [733, 286] width 306 height 222
type textarea "{{content}}"
paste textarea
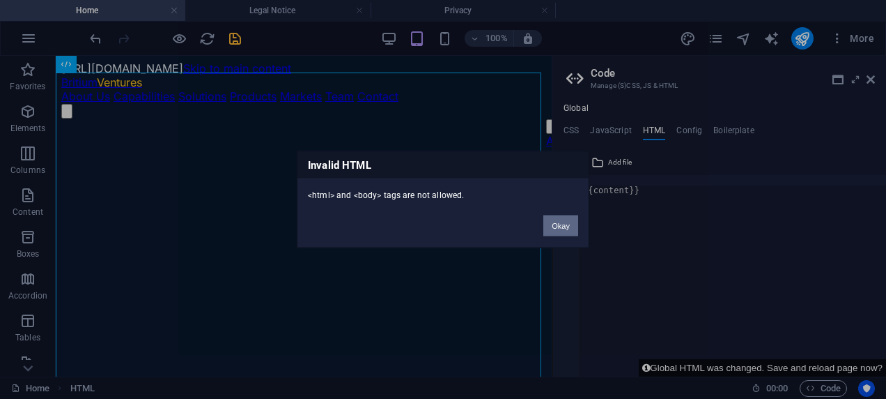
click at [573, 233] on button "Okay" at bounding box center [560, 225] width 35 height 21
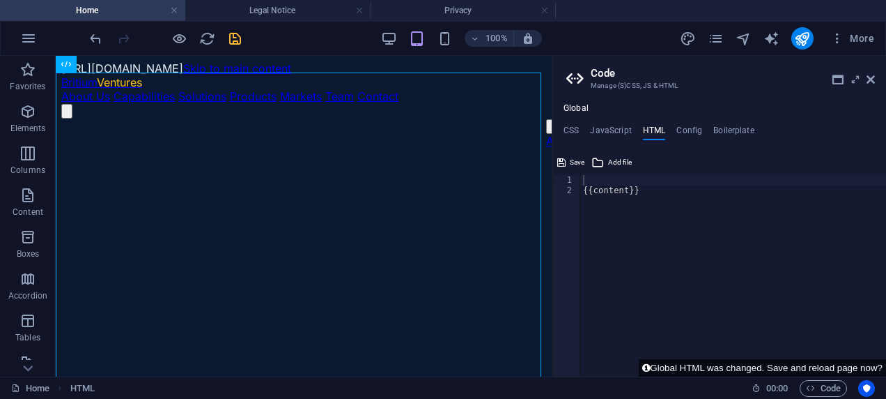
click at [620, 178] on div "{{content}}" at bounding box center [733, 286] width 306 height 222
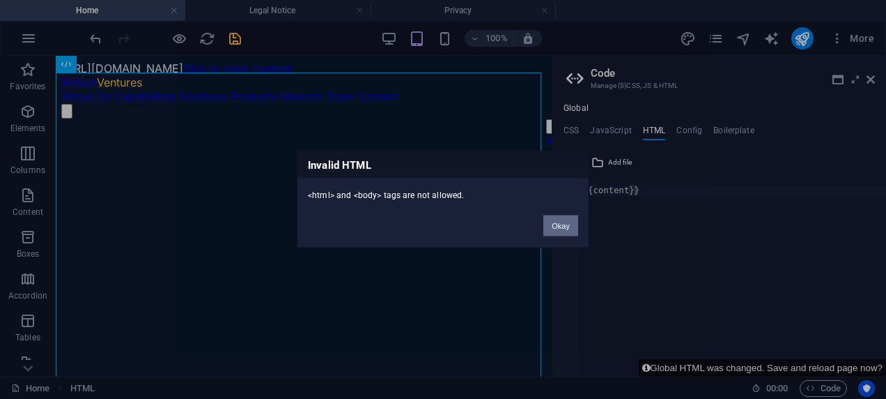
click at [560, 224] on button "Okay" at bounding box center [560, 225] width 35 height 21
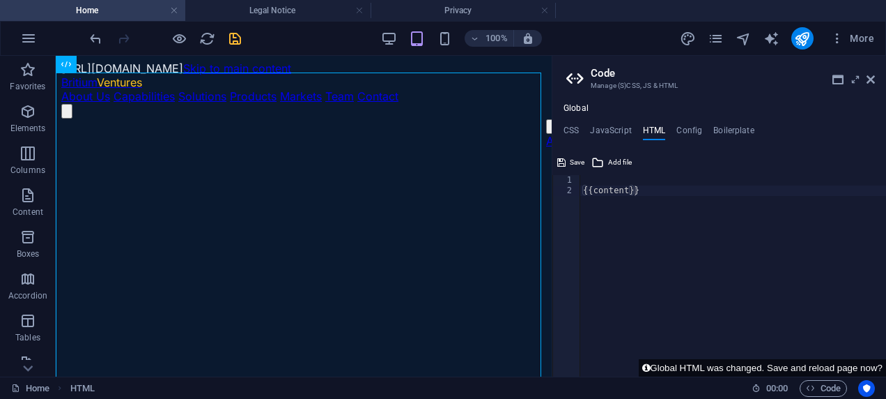
type textarea "{{content}}"
click at [679, 192] on div "{{content}}" at bounding box center [733, 286] width 306 height 222
paste textarea
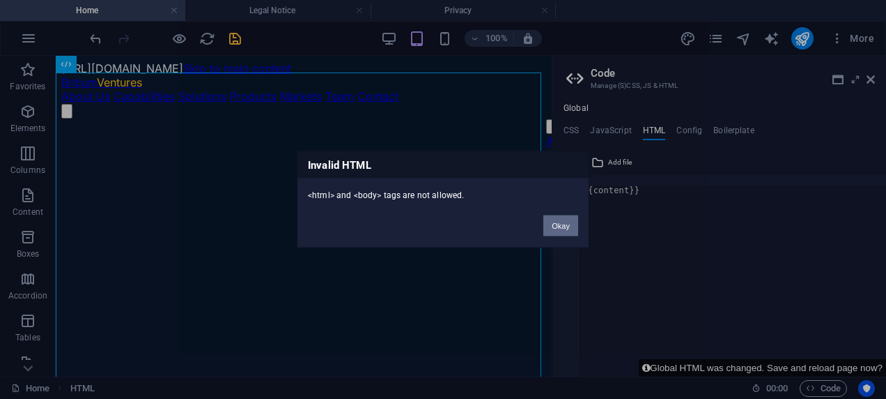
click at [557, 227] on button "Okay" at bounding box center [560, 225] width 35 height 21
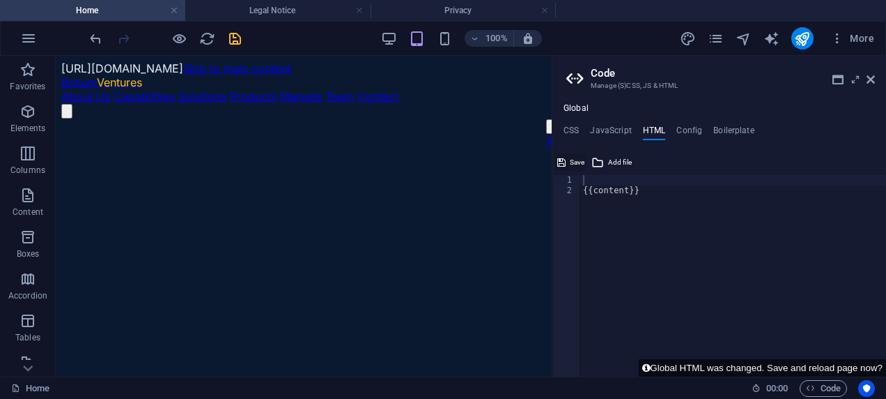
click at [572, 160] on span "Save" at bounding box center [577, 162] width 15 height 17
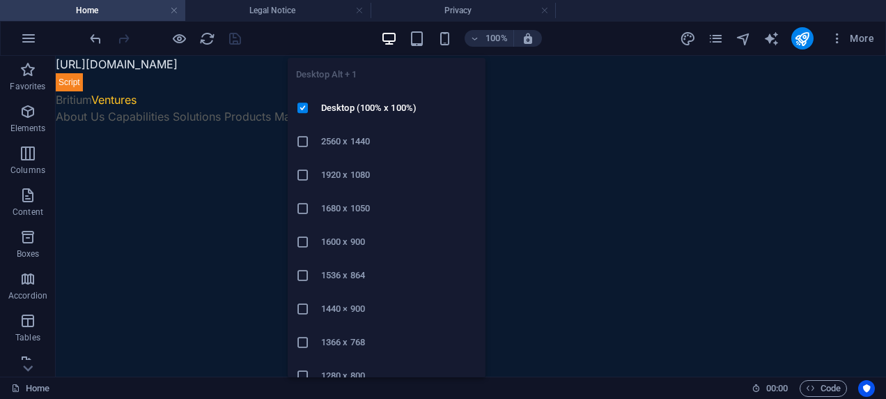
click at [387, 39] on icon "button" at bounding box center [389, 39] width 16 height 16
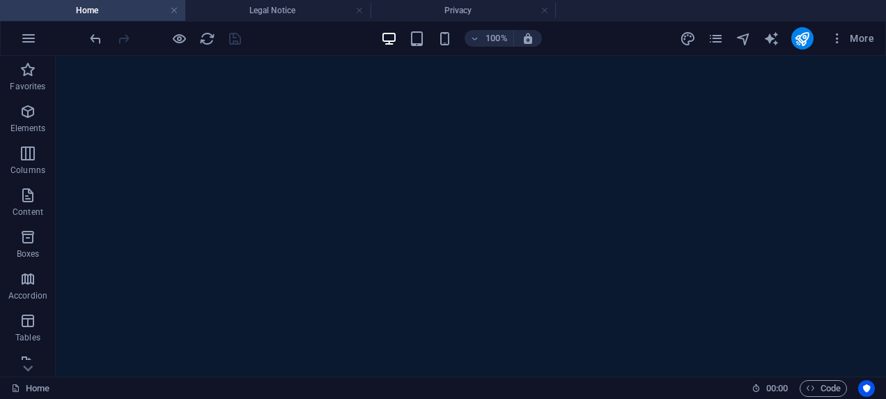
scroll to position [0, 0]
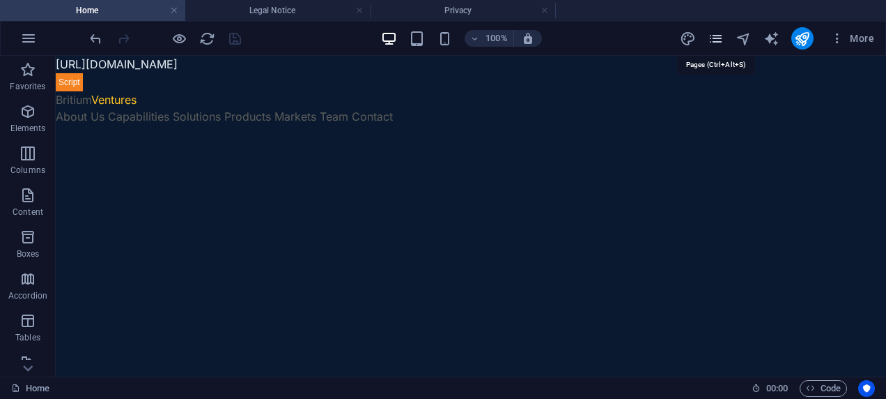
click at [720, 35] on icon "pages" at bounding box center [716, 39] width 16 height 16
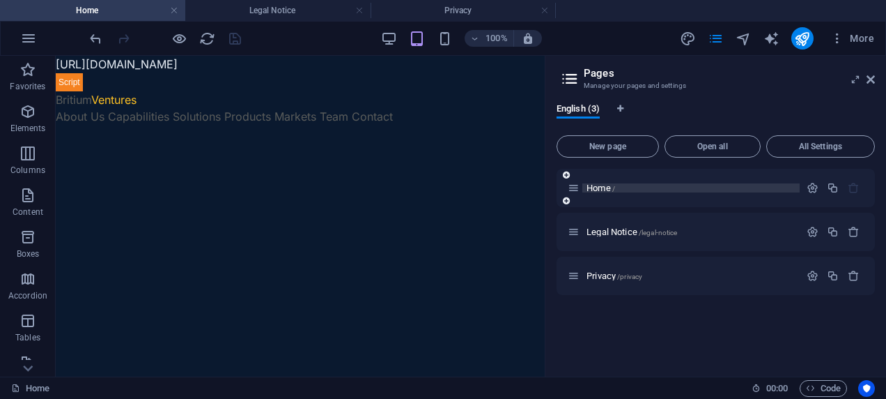
click at [603, 185] on span "Home /" at bounding box center [601, 188] width 29 height 10
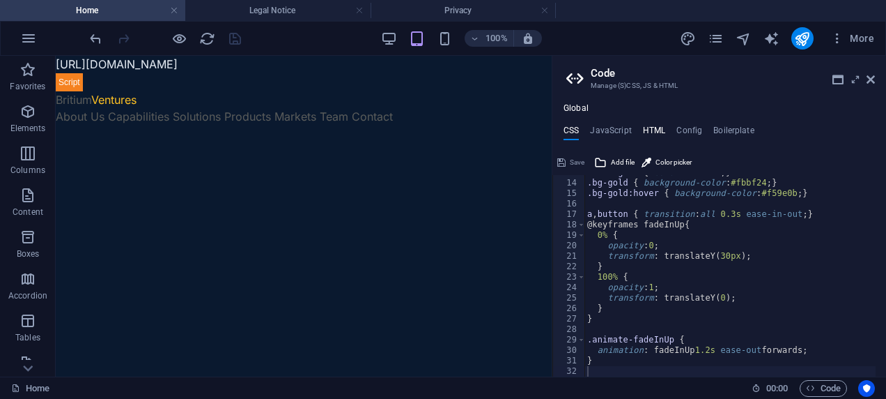
click at [647, 130] on h4 "HTML" at bounding box center [654, 132] width 23 height 15
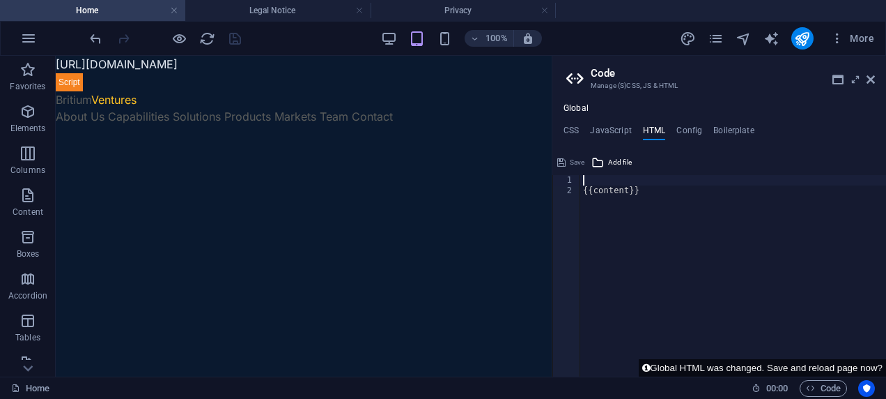
click at [645, 188] on div "{{content}}" at bounding box center [733, 286] width 306 height 222
type textarea "{{content}}"
paste textarea
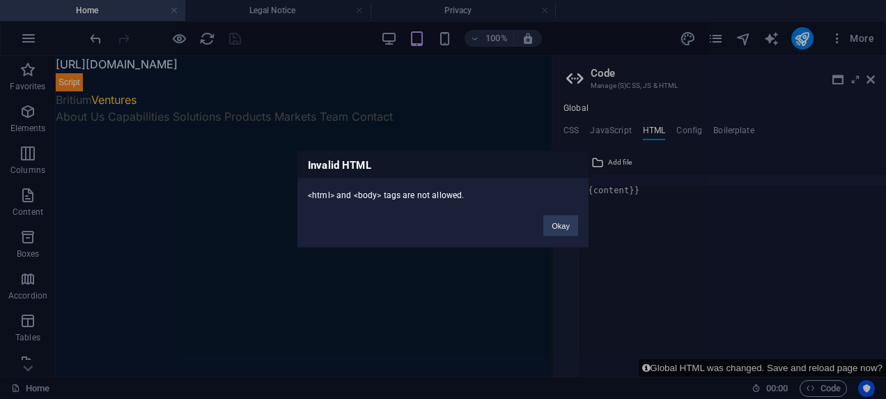
click at [581, 225] on div "Okay" at bounding box center [561, 219] width 56 height 36
click at [565, 226] on button "Okay" at bounding box center [560, 225] width 35 height 21
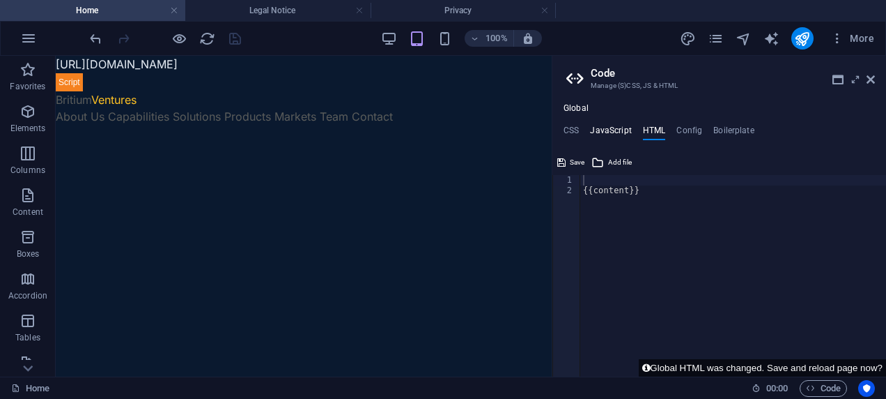
click at [608, 138] on h4 "JavaScript" at bounding box center [610, 132] width 41 height 15
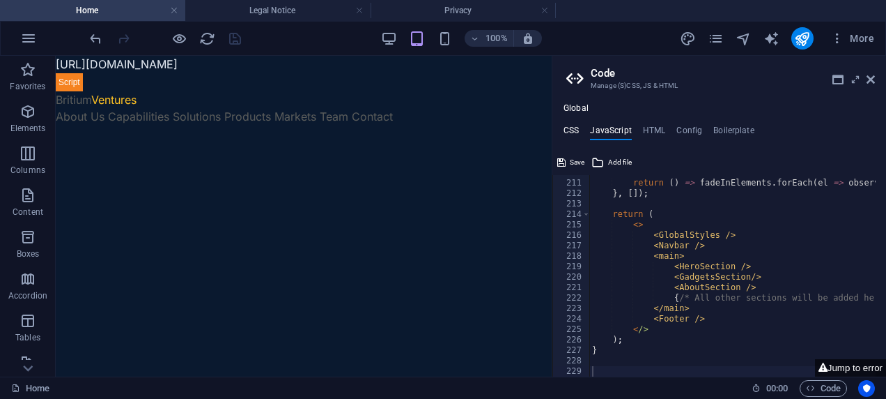
click at [572, 131] on h4 "CSS" at bounding box center [571, 132] width 15 height 15
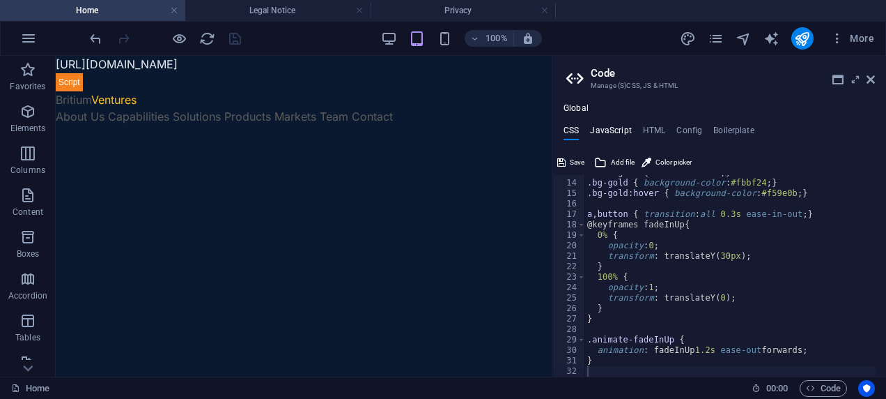
click at [603, 131] on h4 "JavaScript" at bounding box center [610, 132] width 41 height 15
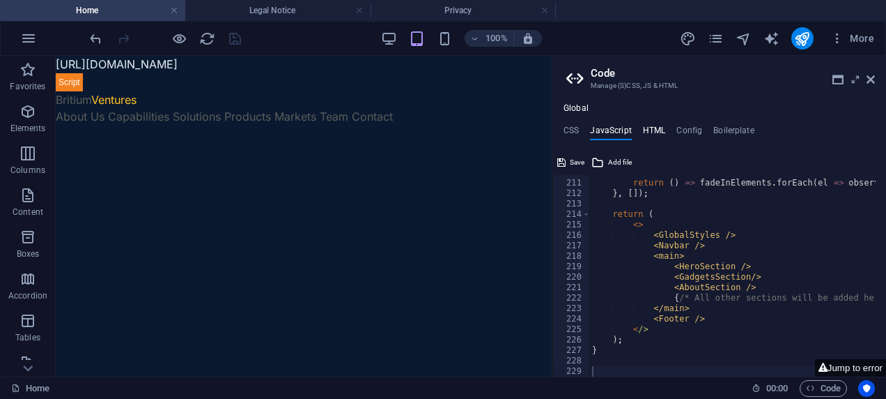
click at [653, 125] on h4 "HTML" at bounding box center [654, 132] width 23 height 15
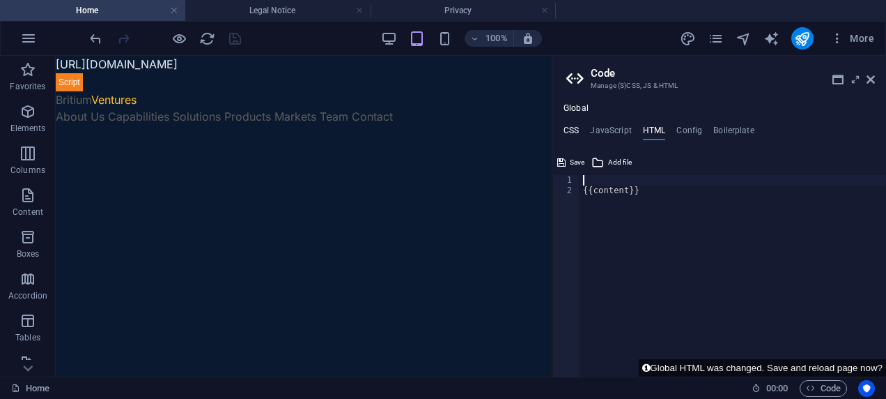
click at [577, 130] on h4 "CSS" at bounding box center [571, 132] width 15 height 15
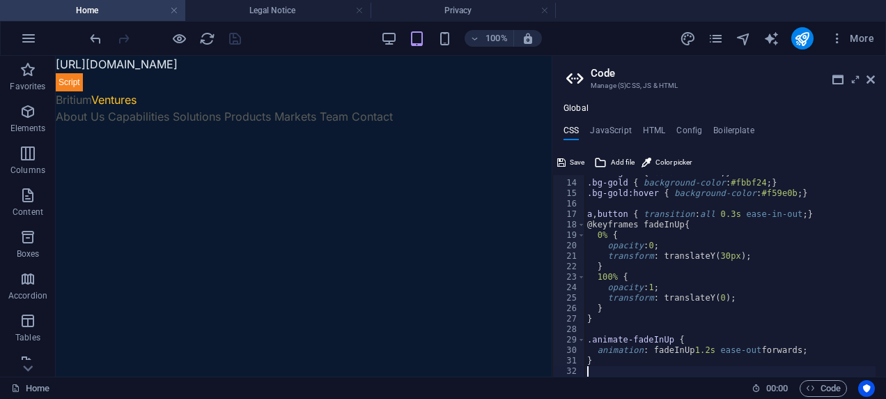
click at [624, 198] on div ".text-gold { color : #fbbf24 ; } .bg-gold { background-color : #fbbf24 ; } .bg-…" at bounding box center [730, 278] width 291 height 222
type textarea "}"
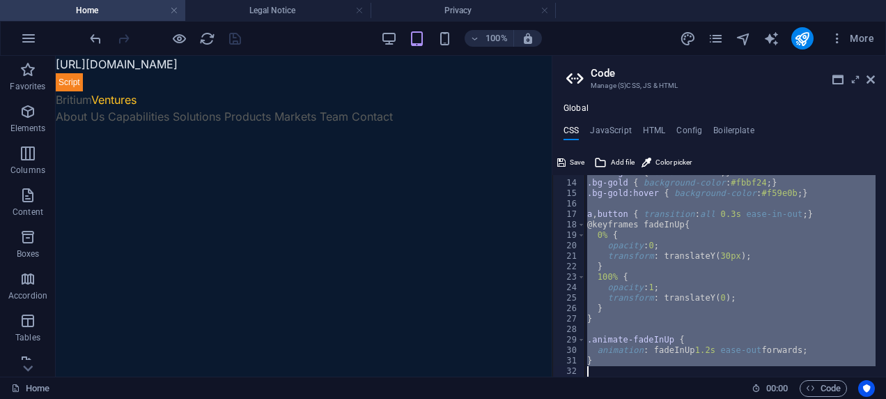
paste textarea
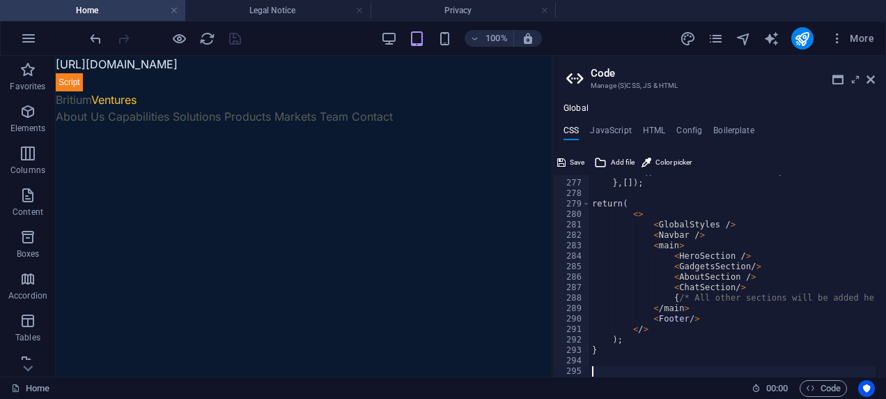
scroll to position [2882, 0]
click at [577, 160] on span "Save" at bounding box center [577, 162] width 15 height 17
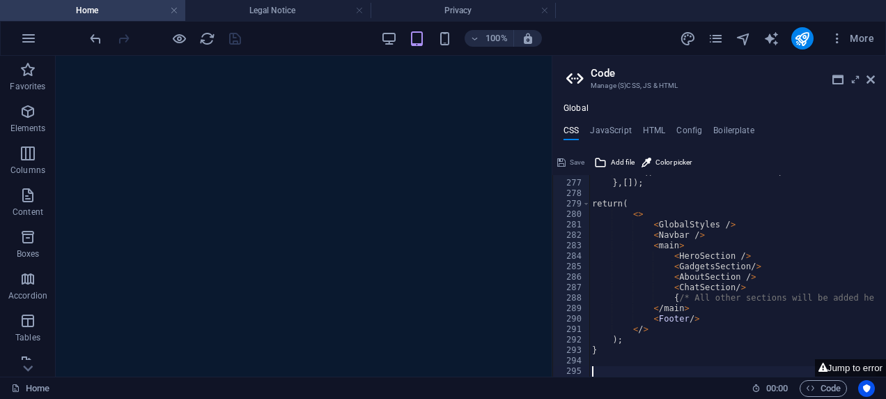
scroll to position [1084, 0]
click at [603, 130] on h4 "JavaScript" at bounding box center [610, 132] width 41 height 15
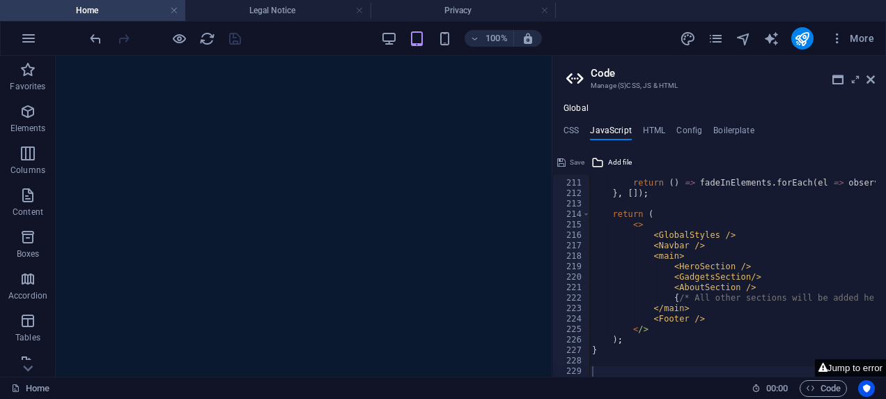
click at [849, 370] on button "Jump to error" at bounding box center [850, 367] width 71 height 17
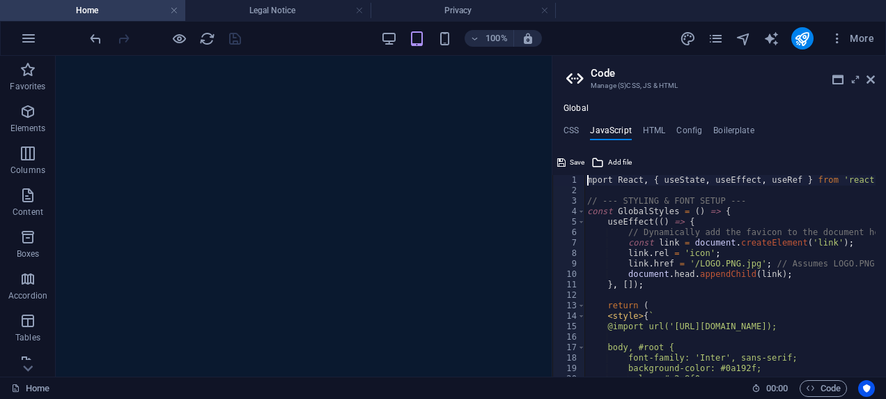
scroll to position [0, 0]
type textarea "<style>{`"
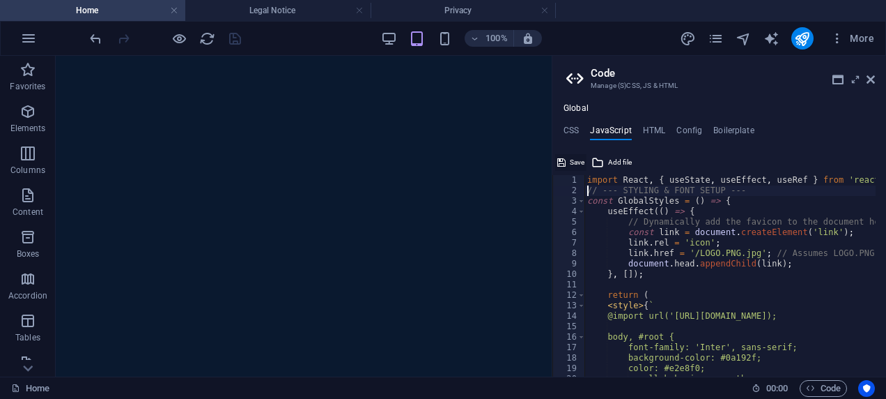
type textarea "// --- STYLING & FONT SETUP ---"
click at [569, 158] on button "Save" at bounding box center [570, 162] width 31 height 17
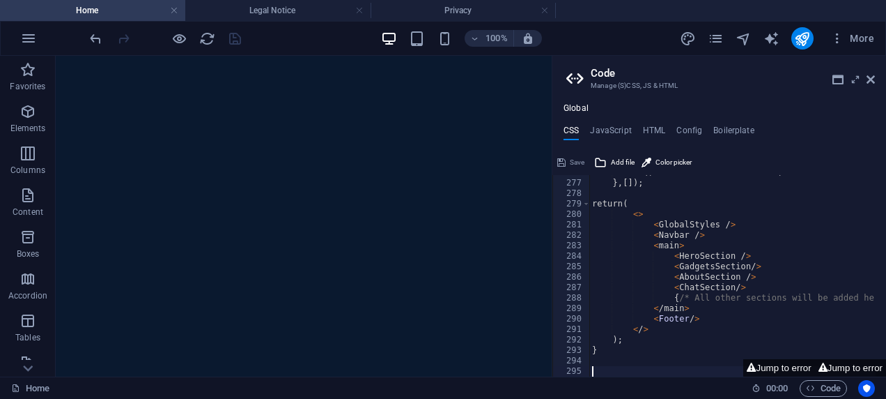
scroll to position [1084, 0]
click at [825, 365] on button "Jump to error" at bounding box center [850, 367] width 71 height 17
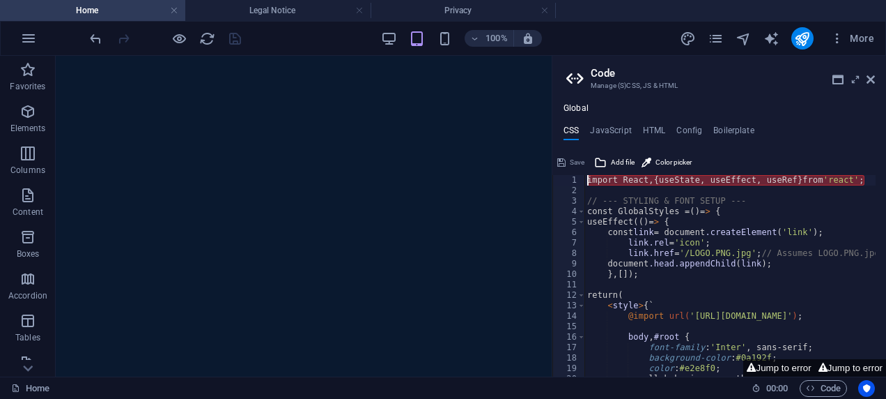
type textarea "const GlobalStyles = () => {"
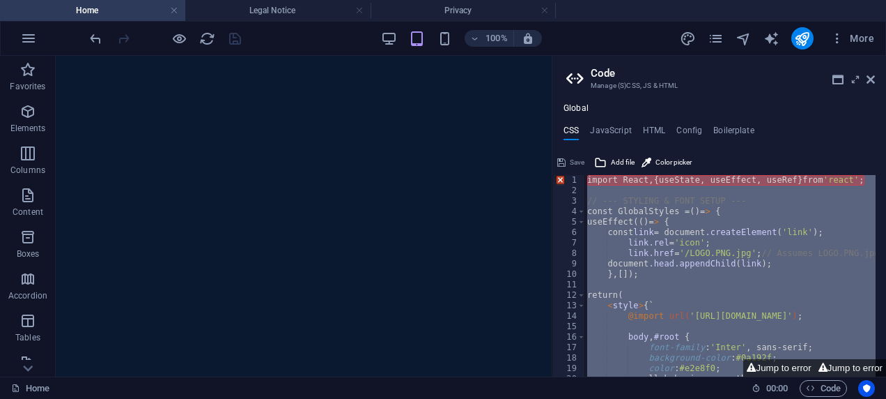
paste textarea
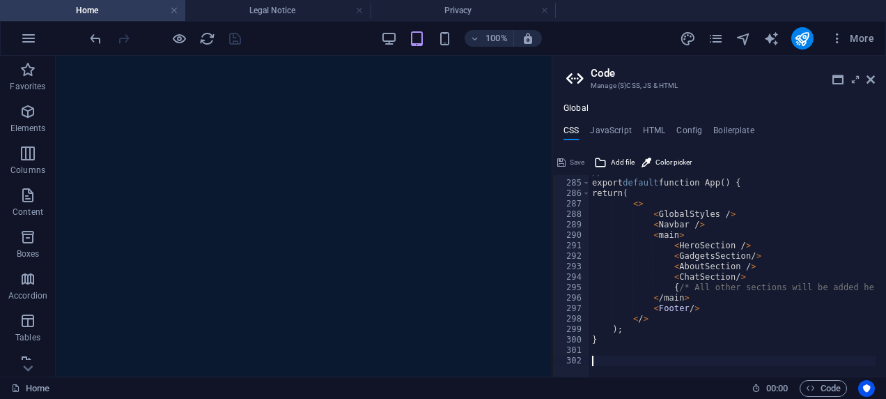
scroll to position [2966, 0]
click at [573, 163] on span "Save" at bounding box center [577, 162] width 15 height 17
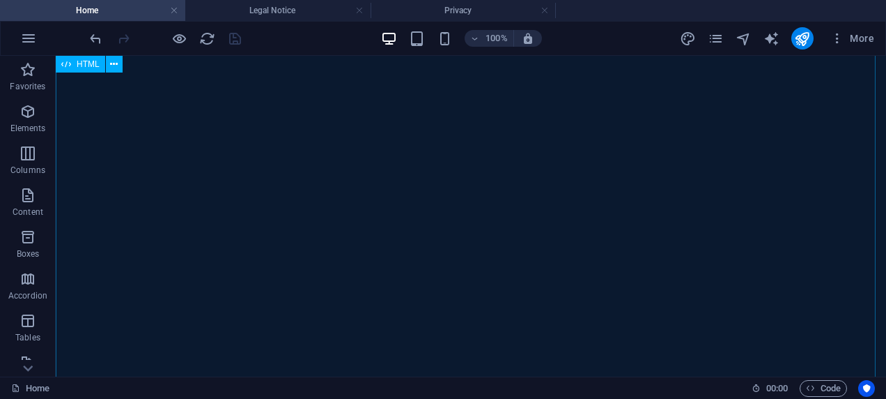
scroll to position [1084, 0]
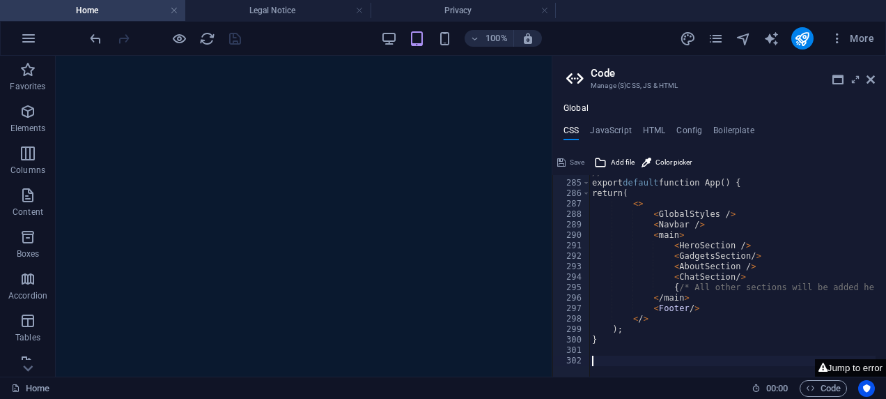
click at [840, 364] on button "Jump to error" at bounding box center [850, 367] width 71 height 17
type textarea "import React, { useState, useEffect, useRef } from 'react';"
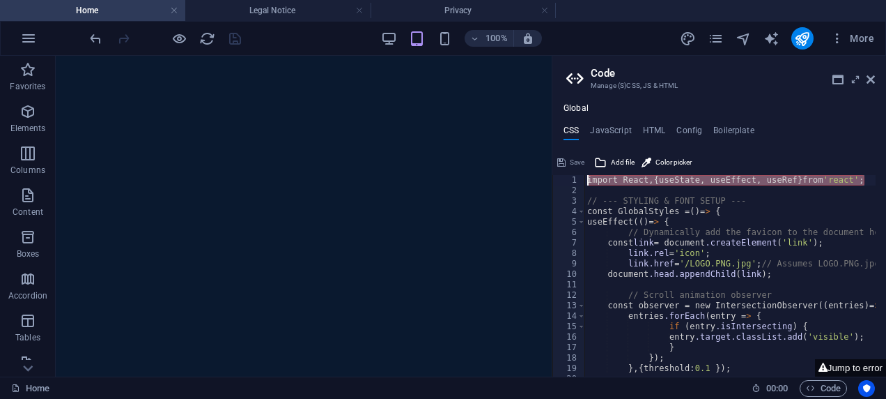
drag, startPoint x: 867, startPoint y: 178, endPoint x: 580, endPoint y: 178, distance: 287.1
click at [580, 178] on div "import React, { useState, useEffect, useRef } from 'react'; 1 2 3 4 5 6 7 8 9 1…" at bounding box center [720, 275] width 334 height 201
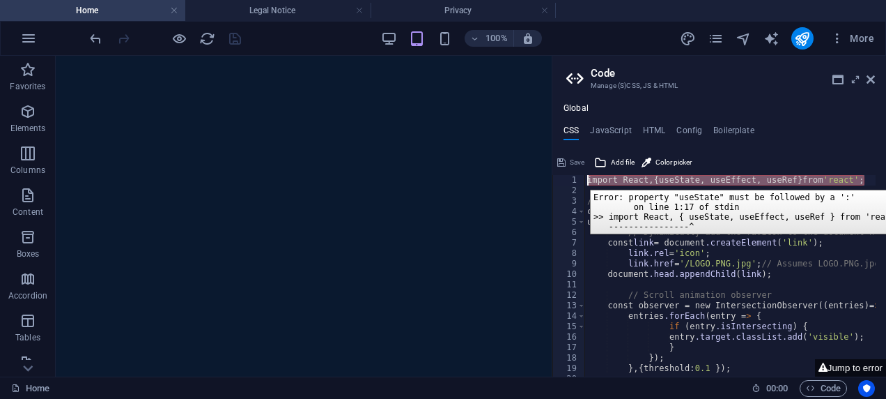
click at [580, 179] on div "1" at bounding box center [569, 180] width 33 height 10
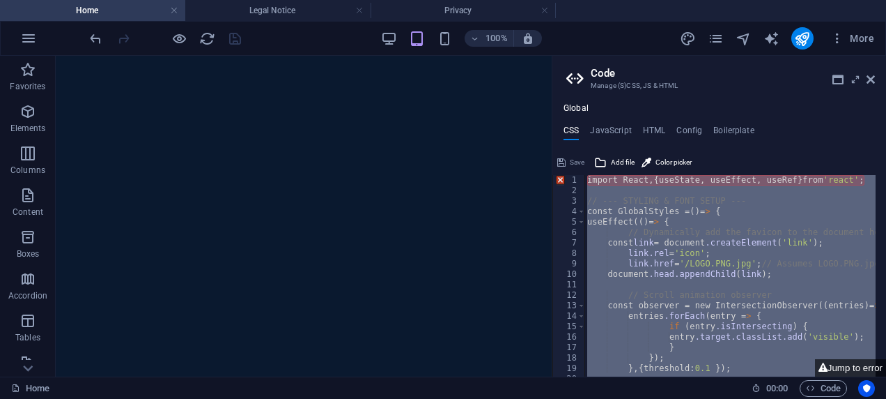
paste textarea
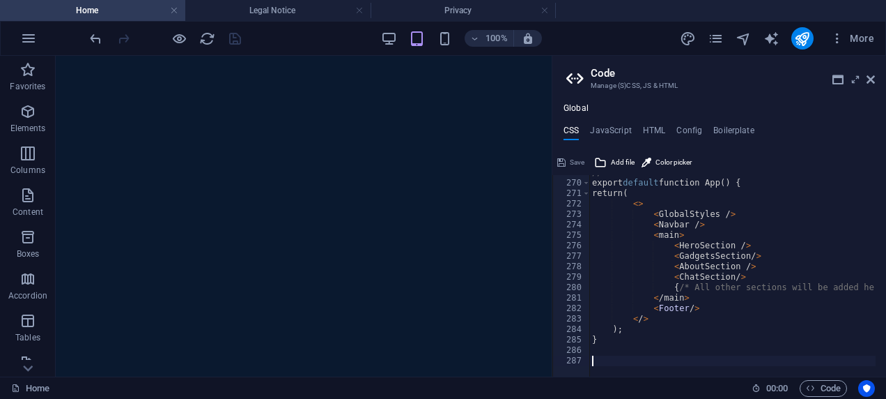
scroll to position [2809, 0]
click at [563, 157] on icon at bounding box center [561, 162] width 8 height 17
click at [858, 363] on button "Jump to error" at bounding box center [850, 367] width 71 height 17
type textarea "import React, { useState, useEffect, useRef } from 'react';"
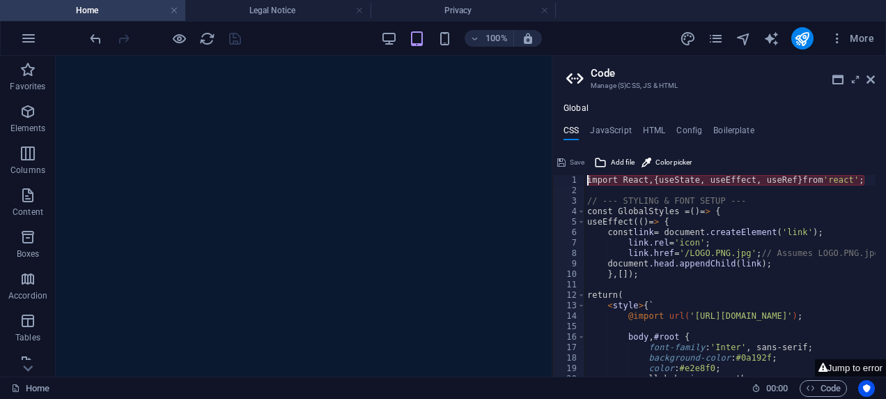
type textarea "import React, { useState, useEffect, useRef } from 'react';"
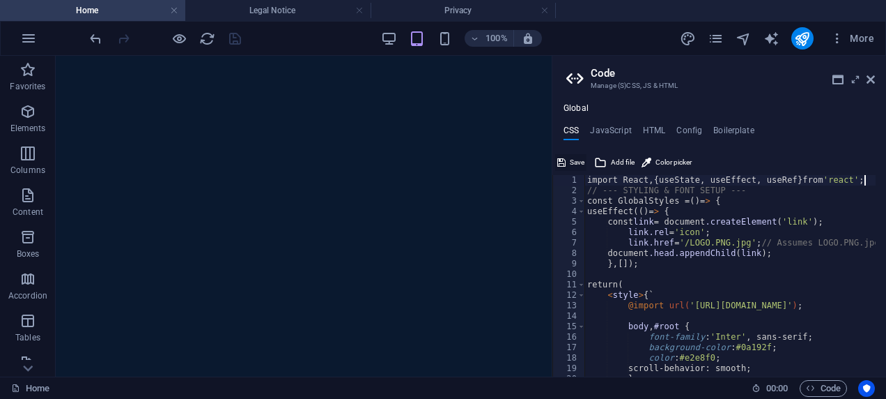
drag, startPoint x: 569, startPoint y: 160, endPoint x: 517, endPoint y: 104, distance: 75.9
click at [569, 160] on button "Save" at bounding box center [570, 162] width 31 height 17
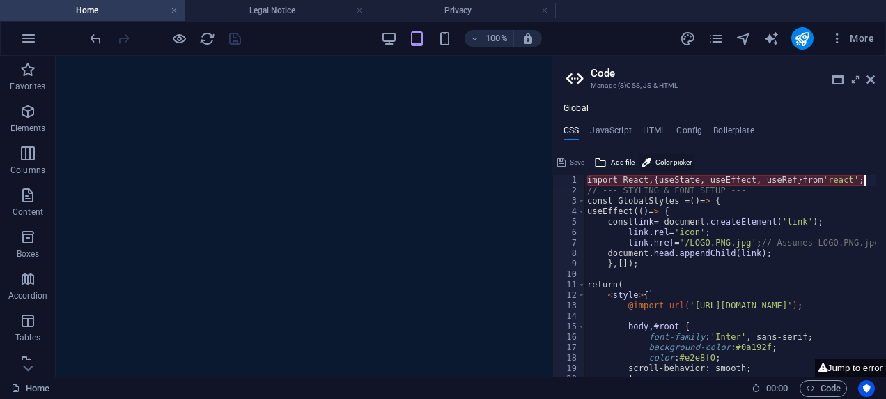
type textarea "import React, { useState, useEffect, useRef } from 'react'"
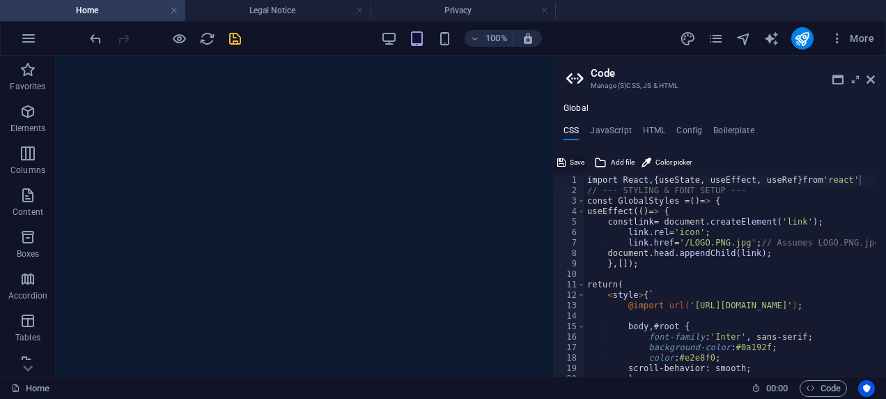
click at [576, 166] on span "Save" at bounding box center [577, 162] width 15 height 17
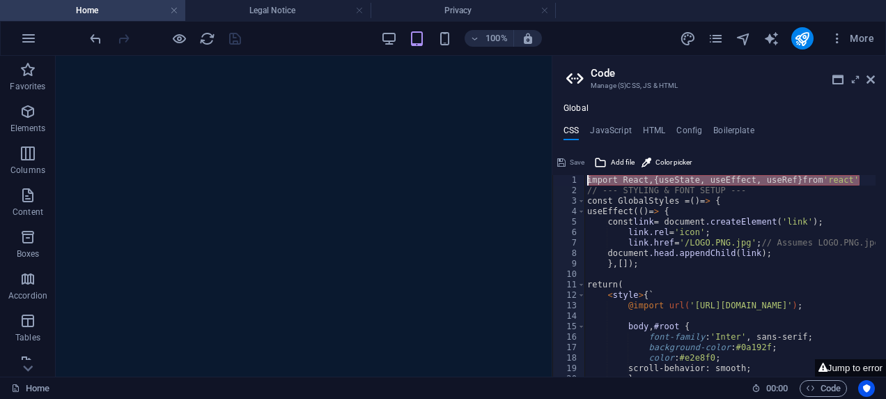
drag, startPoint x: 877, startPoint y: 183, endPoint x: 580, endPoint y: 183, distance: 296.8
click at [580, 183] on div "import React, { useState, useEffect, useRef } from 'react' 1 2 3 4 5 6 7 8 9 10…" at bounding box center [720, 275] width 334 height 201
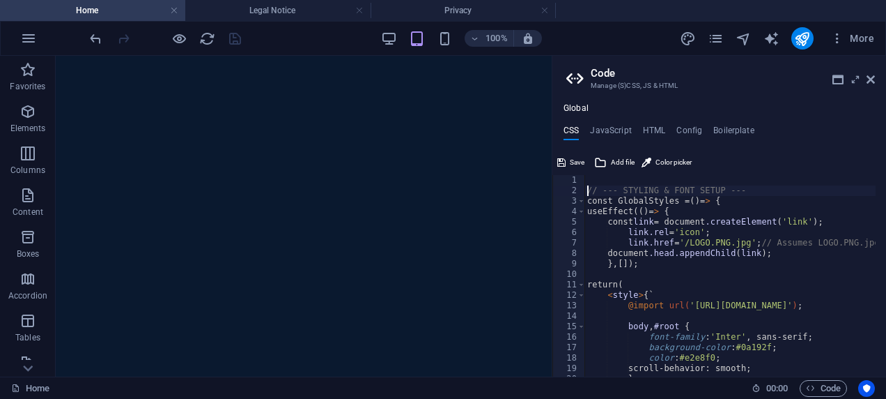
type textarea "// --- STYLING & FONT SETUP ---"
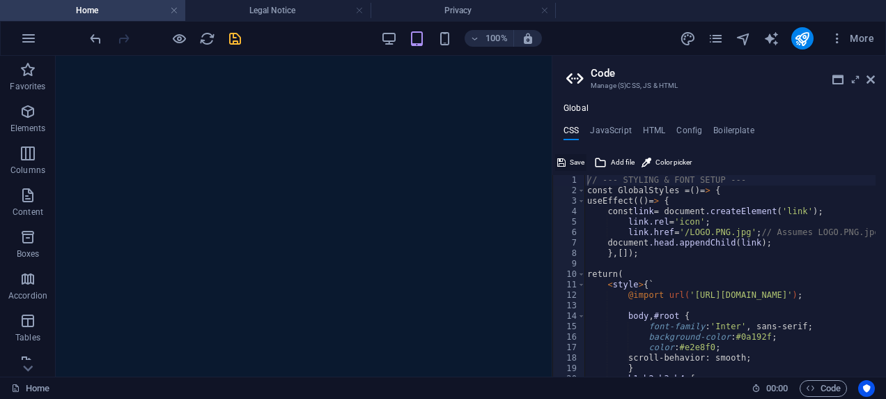
click at [573, 157] on span "Save" at bounding box center [577, 162] width 15 height 17
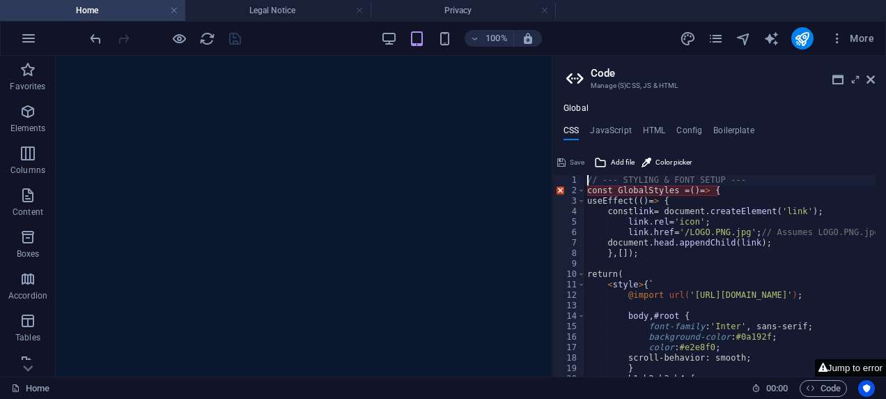
click at [844, 369] on button "Jump to error" at bounding box center [850, 367] width 71 height 17
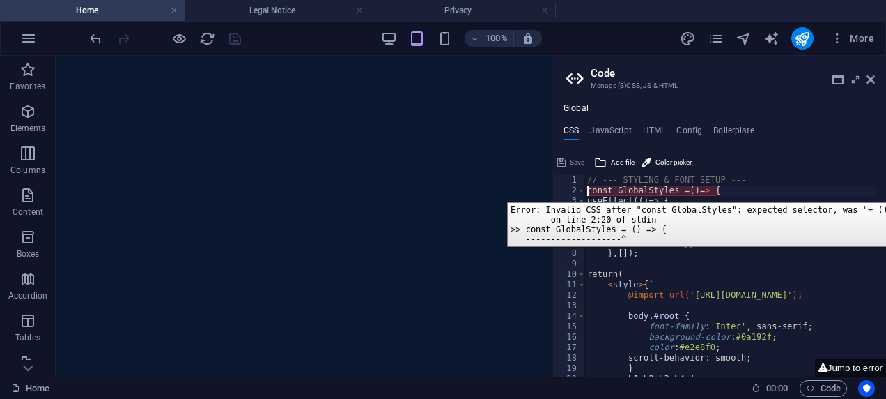
click at [574, 192] on div "2" at bounding box center [569, 190] width 33 height 10
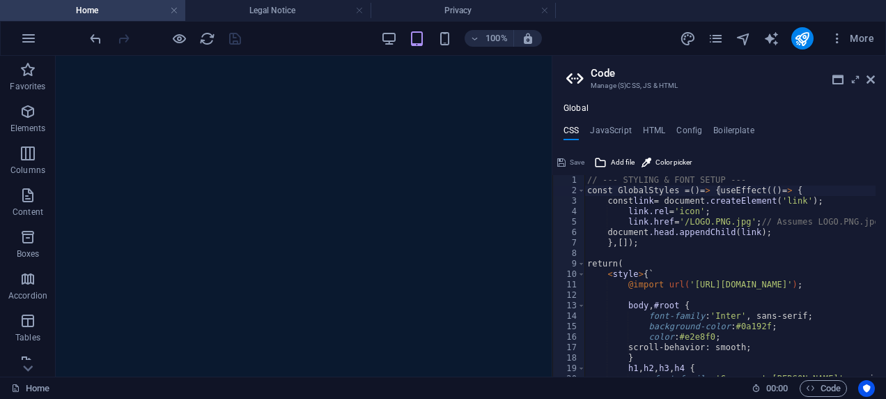
scroll to position [0, 10]
paste textarea "import React, { useState, useEffect, useRef } from 'react'"
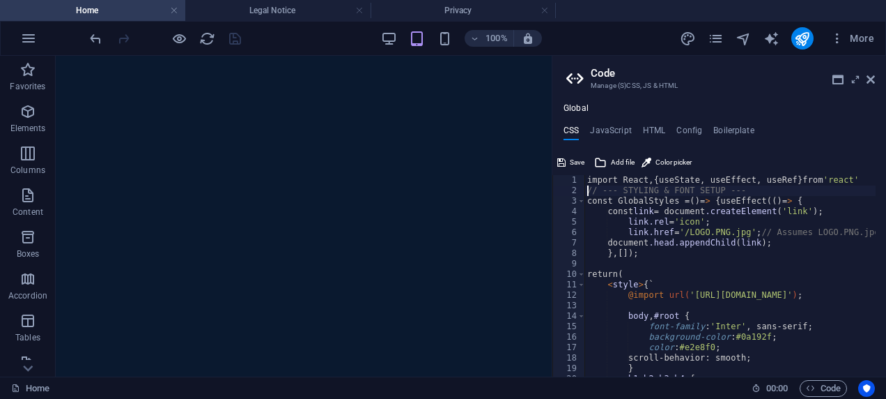
scroll to position [0, 0]
drag, startPoint x: 599, startPoint y: 178, endPoint x: 578, endPoint y: 176, distance: 21.0
drag, startPoint x: 578, startPoint y: 176, endPoint x: 832, endPoint y: 174, distance: 253.6
drag, startPoint x: 832, startPoint y: 174, endPoint x: 596, endPoint y: 185, distance: 235.8
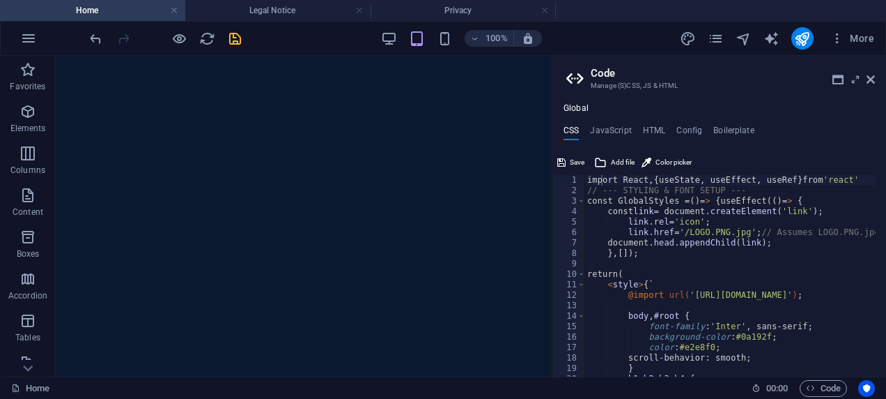
type textarea "const link = document.createElement('link');"
click at [581, 157] on span "Save" at bounding box center [577, 162] width 15 height 17
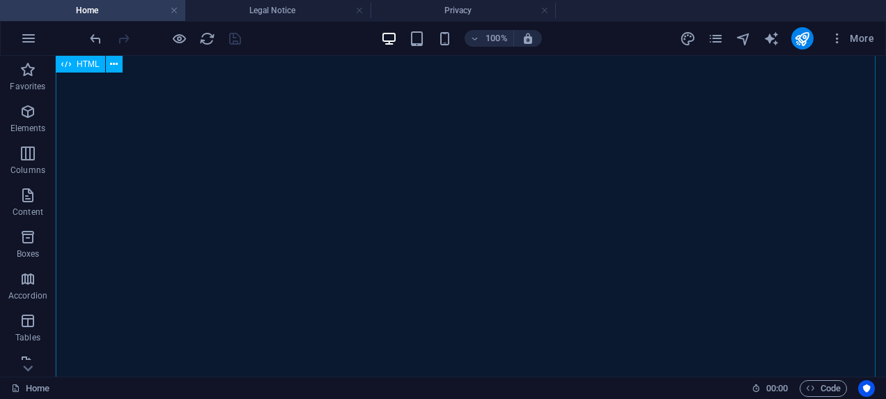
scroll to position [1084, 0]
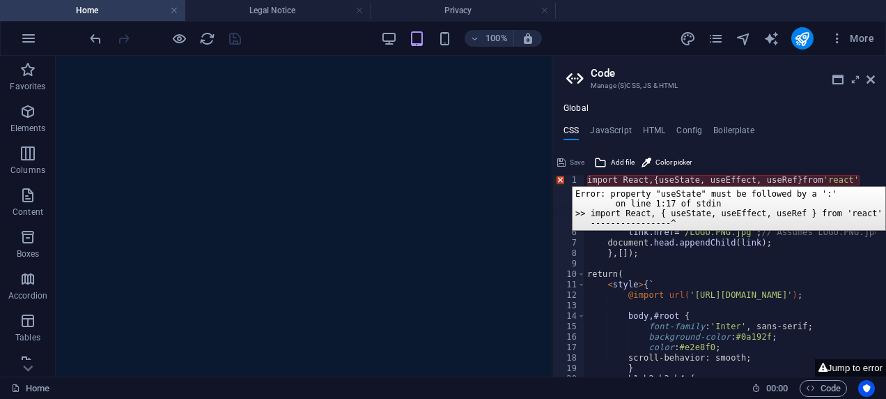
drag, startPoint x: 575, startPoint y: 178, endPoint x: 562, endPoint y: 175, distance: 13.5
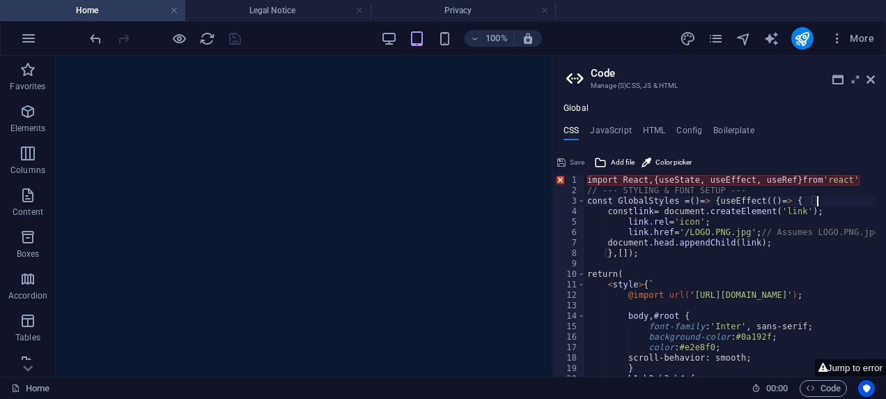
drag, startPoint x: 562, startPoint y: 175, endPoint x: 832, endPoint y: 196, distance: 271.2
drag, startPoint x: 832, startPoint y: 196, endPoint x: 619, endPoint y: 208, distance: 213.5
drag, startPoint x: 688, startPoint y: 181, endPoint x: 662, endPoint y: 177, distance: 26.8
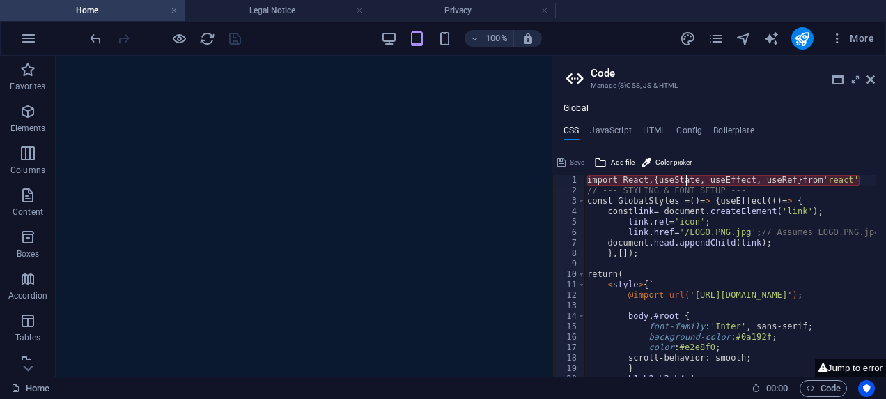
drag, startPoint x: 872, startPoint y: 179, endPoint x: 588, endPoint y: 176, distance: 283.6
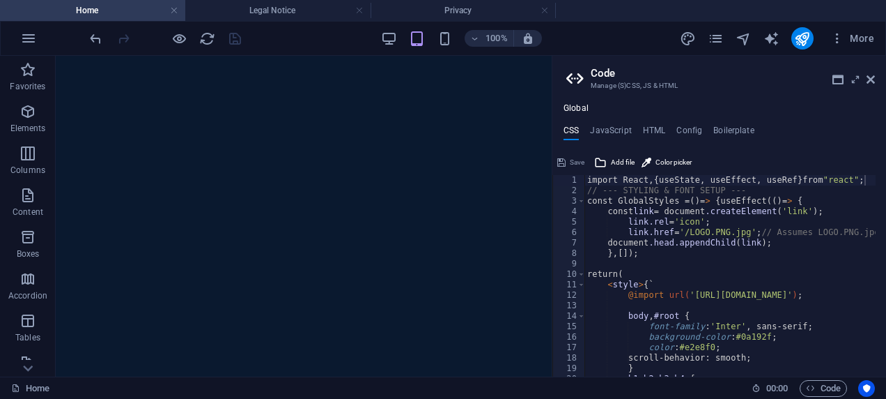
scroll to position [0, 22]
type textarea "import React, { useState, useEffect, useRef } from "react";"
click at [573, 156] on span "Save" at bounding box center [577, 162] width 15 height 17
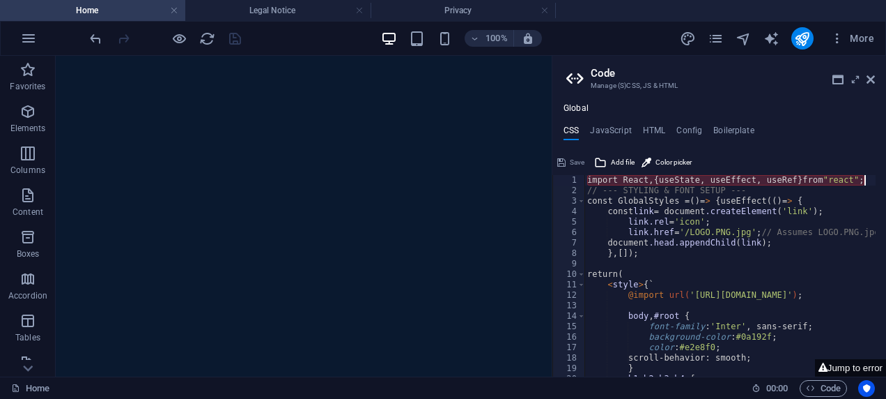
scroll to position [1084, 0]
drag, startPoint x: 588, startPoint y: 178, endPoint x: 786, endPoint y: 181, distance: 197.9
drag, startPoint x: 786, startPoint y: 181, endPoint x: 571, endPoint y: 178, distance: 214.6
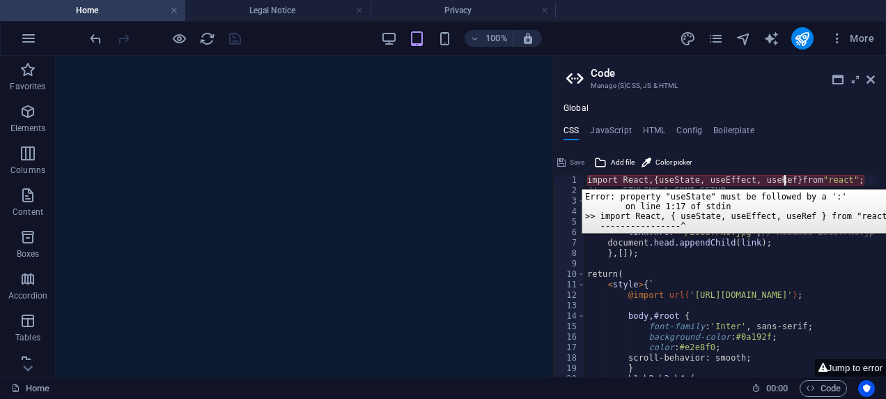
drag, startPoint x: 571, startPoint y: 178, endPoint x: 563, endPoint y: 178, distance: 8.4
click at [563, 178] on div "1" at bounding box center [569, 180] width 33 height 10
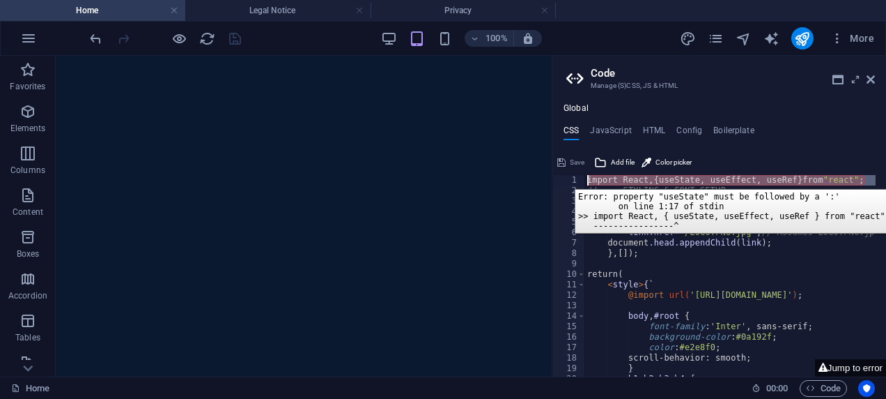
drag, startPoint x: 564, startPoint y: 178, endPoint x: 860, endPoint y: 178, distance: 295.4
click at [860, 178] on div "import React, { useState, useEffect, useRef } from "react" ; // --- STYLING & F…" at bounding box center [730, 275] width 291 height 201
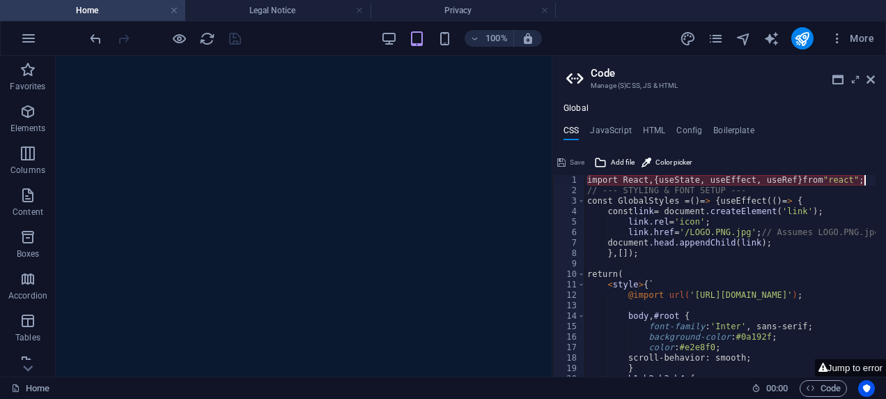
drag, startPoint x: 864, startPoint y: 176, endPoint x: 654, endPoint y: 181, distance: 210.5
drag, startPoint x: 874, startPoint y: 181, endPoint x: 588, endPoint y: 178, distance: 286.4
click at [588, 178] on div "import React, { useState, useEffect, useRef } from "react"; 1 2 3 4 5 6 7 8 9 1…" at bounding box center [720, 275] width 334 height 201
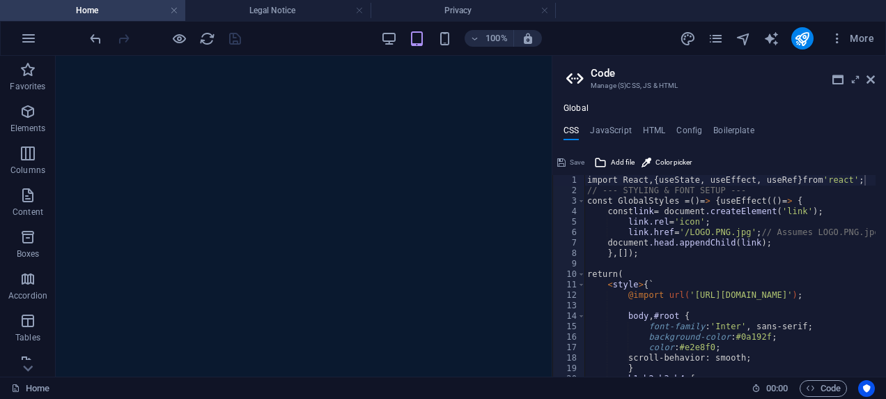
scroll to position [0, 22]
type textarea "import React, { useState, useEffect, useRef } from 'react';"
click at [566, 161] on button "Save" at bounding box center [570, 162] width 31 height 17
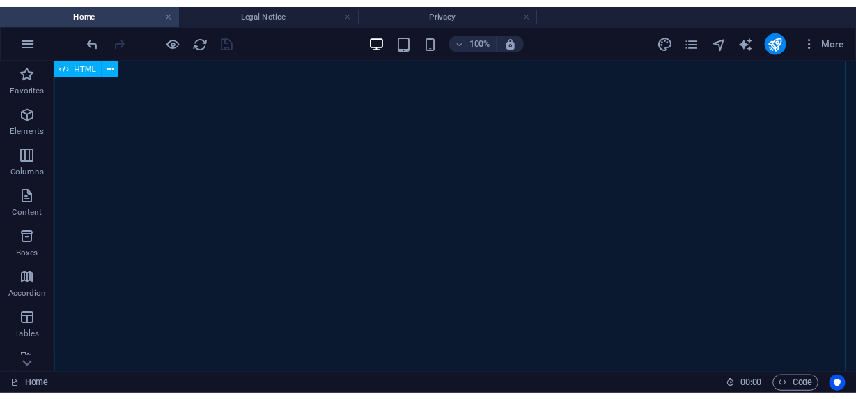
scroll to position [1084, 0]
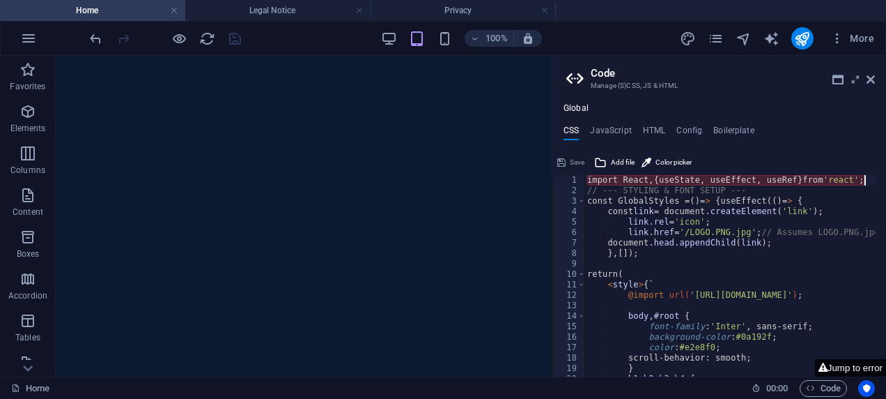
click at [864, 361] on button "Jump to error" at bounding box center [850, 367] width 71 height 17
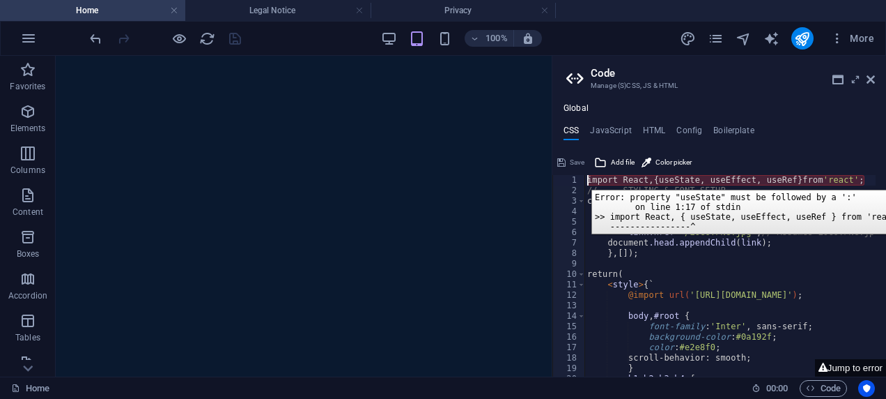
drag, startPoint x: 581, startPoint y: 179, endPoint x: 572, endPoint y: 167, distance: 15.5
click at [572, 167] on div "Save" at bounding box center [570, 162] width 31 height 17
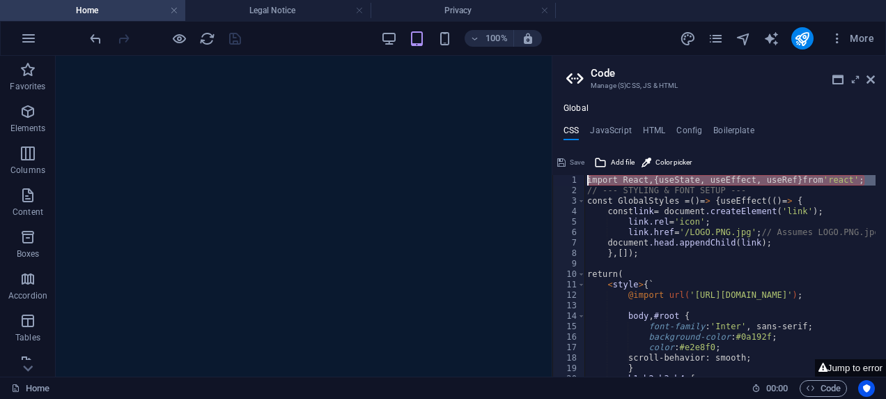
drag, startPoint x: 587, startPoint y: 177, endPoint x: 573, endPoint y: 178, distance: 14.7
click at [573, 178] on div "1" at bounding box center [569, 180] width 33 height 10
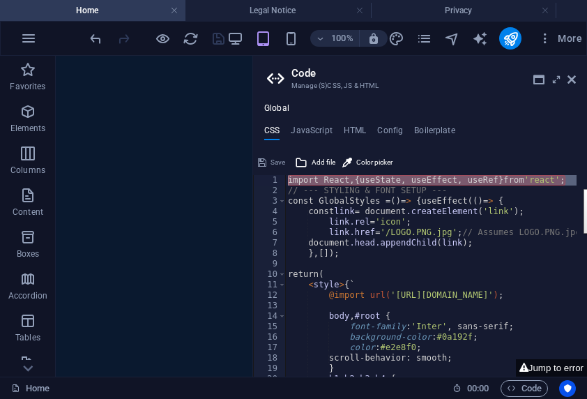
scroll to position [1087, 0]
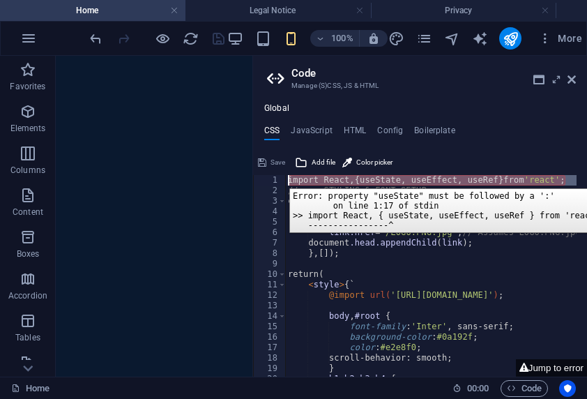
click at [278, 178] on div "1" at bounding box center [270, 180] width 33 height 10
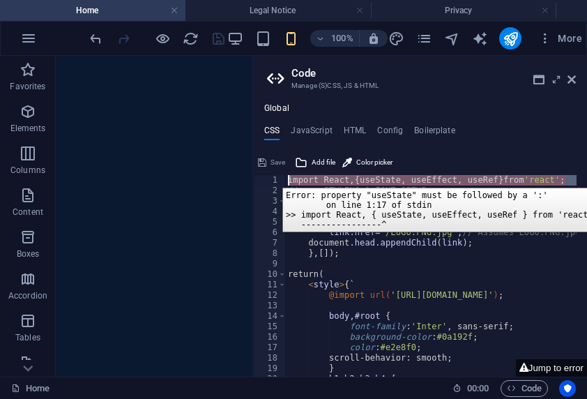
drag, startPoint x: 279, startPoint y: 178, endPoint x: 271, endPoint y: 178, distance: 7.7
click at [271, 178] on div "1" at bounding box center [270, 180] width 33 height 10
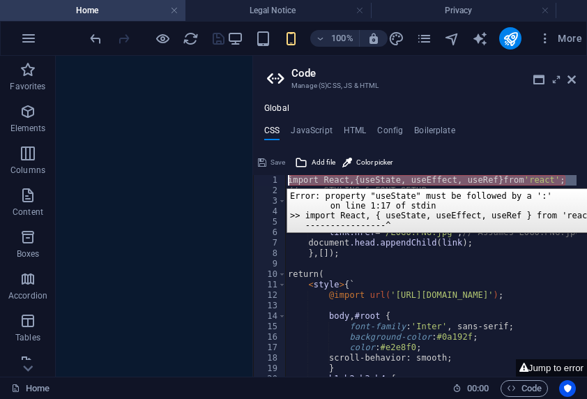
drag, startPoint x: 276, startPoint y: 178, endPoint x: 542, endPoint y: 180, distance: 266.2
click at [542, 180] on div "import React, { useState, useEffect, useRef } from 'react' ; // --- STYLING & F…" at bounding box center [430, 275] width 291 height 201
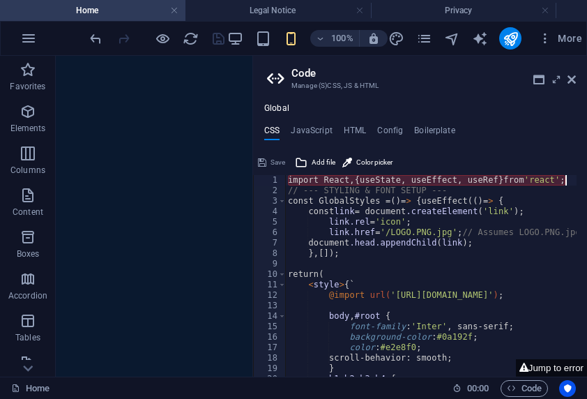
type textarea "// --- STYLING & FONT SETUP --- const GlobalStyles = () => { useEffect(() => {"
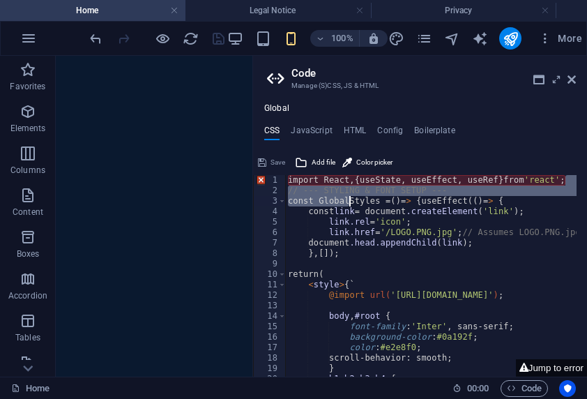
drag, startPoint x: 348, startPoint y: 198, endPoint x: 336, endPoint y: 198, distance: 12.5
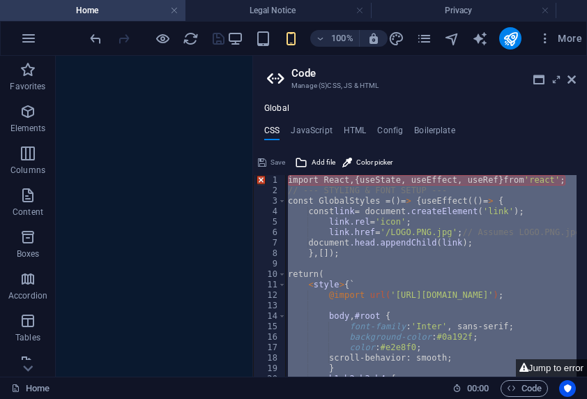
click at [376, 238] on div "import React, { useState, useEffect, useRef } from 'react' ; // --- STYLING & F…" at bounding box center [430, 275] width 291 height 201
type textarea "document.head.appendChild(link);"
paste textarea
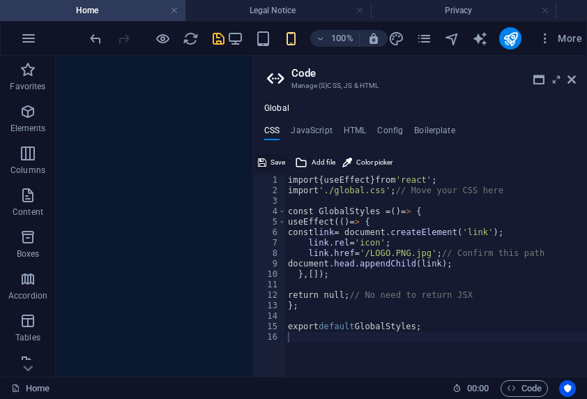
click at [261, 162] on icon at bounding box center [262, 162] width 8 height 17
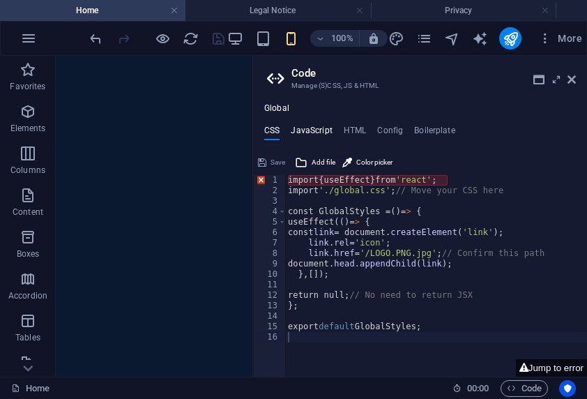
click at [330, 134] on h4 "JavaScript" at bounding box center [311, 132] width 41 height 15
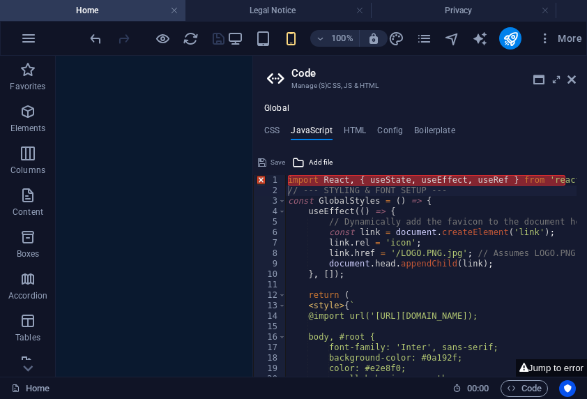
click at [272, 157] on div "Save" at bounding box center [271, 162] width 31 height 17
click at [272, 162] on div "Save" at bounding box center [271, 162] width 31 height 17
click at [282, 161] on div "Save" at bounding box center [271, 162] width 31 height 17
click at [266, 136] on h4 "CSS" at bounding box center [271, 132] width 15 height 15
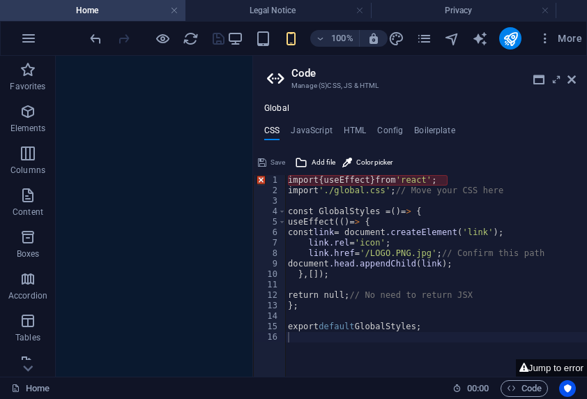
click at [350, 195] on div "import { useEffect } from 'react' ; import './global.css' ; // Move your CSS he…" at bounding box center [436, 286] width 302 height 222
type textarea "export default GlobalStyles;"
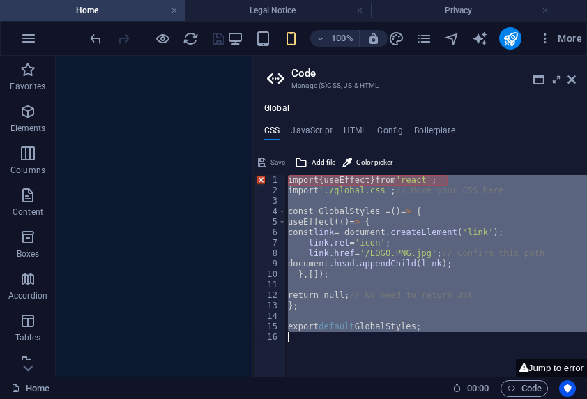
paste textarea
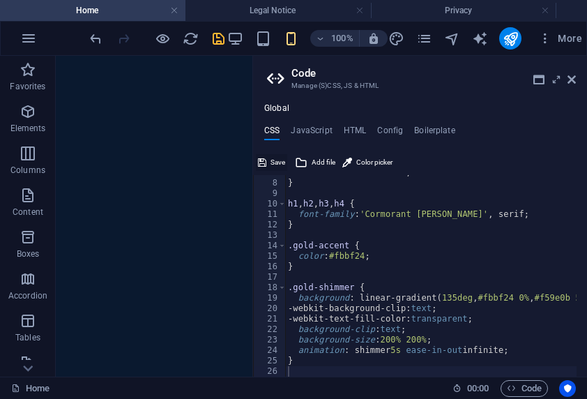
drag, startPoint x: 272, startPoint y: 159, endPoint x: 217, endPoint y: 103, distance: 78.3
click at [272, 159] on span "Save" at bounding box center [277, 162] width 15 height 17
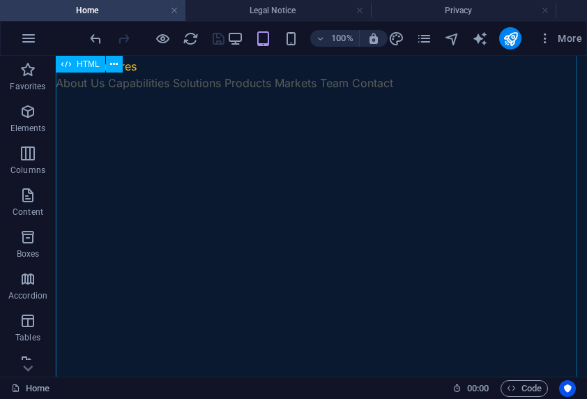
scroll to position [0, 0]
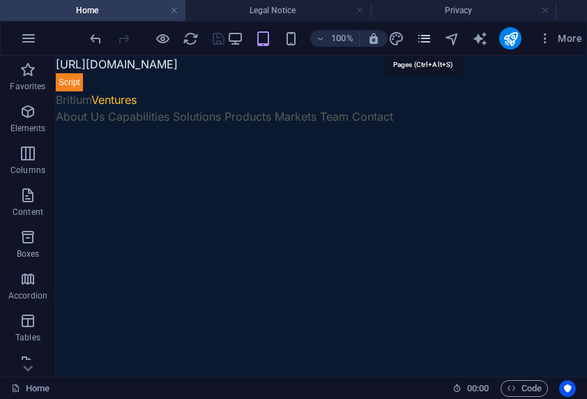
click at [425, 36] on icon "pages" at bounding box center [424, 39] width 16 height 16
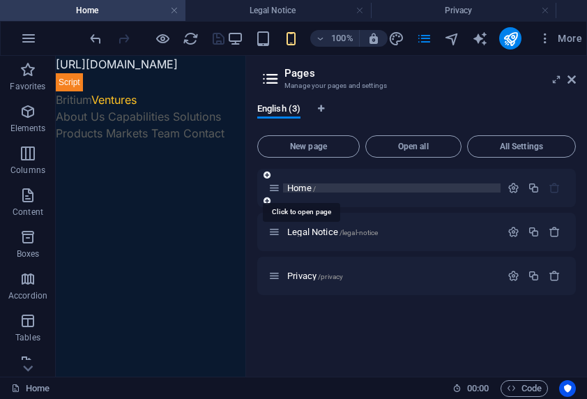
click at [295, 187] on span "Home /" at bounding box center [301, 188] width 29 height 10
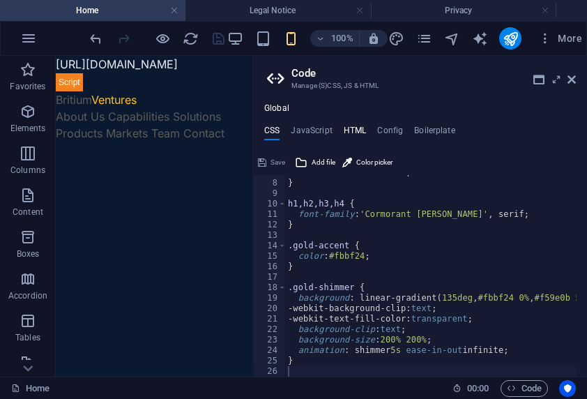
click at [352, 131] on h4 "HTML" at bounding box center [355, 132] width 23 height 15
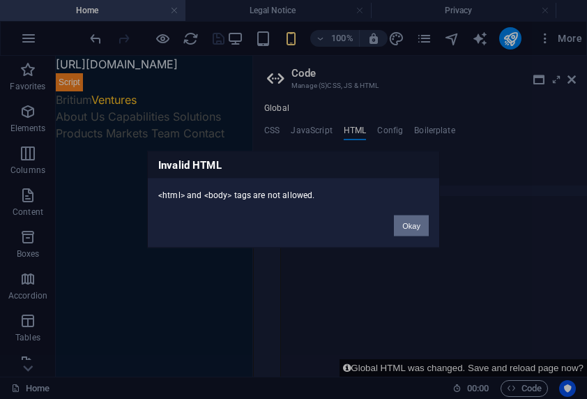
click at [405, 222] on button "Okay" at bounding box center [411, 225] width 35 height 21
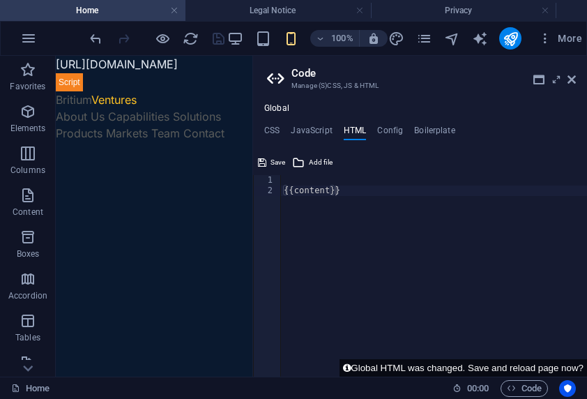
click at [299, 183] on div "{{content}}" at bounding box center [434, 286] width 306 height 222
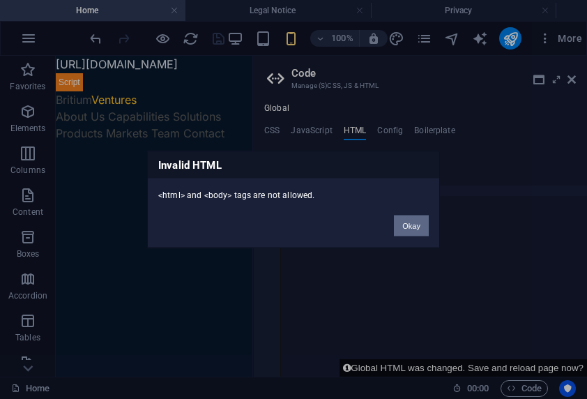
click at [422, 219] on button "Okay" at bounding box center [411, 225] width 35 height 21
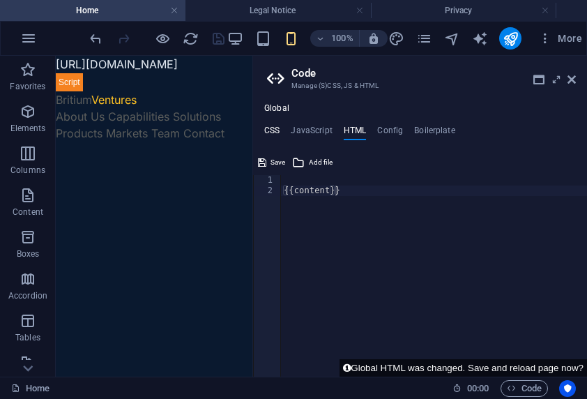
click at [275, 134] on h4 "CSS" at bounding box center [271, 132] width 15 height 15
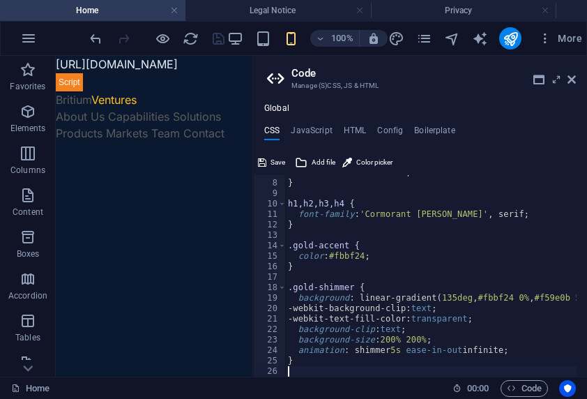
type textarea "}"
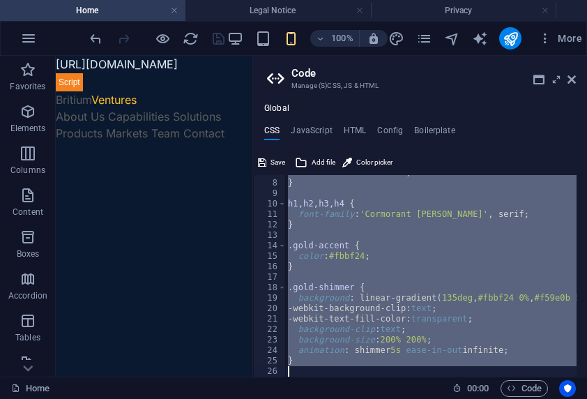
paste textarea
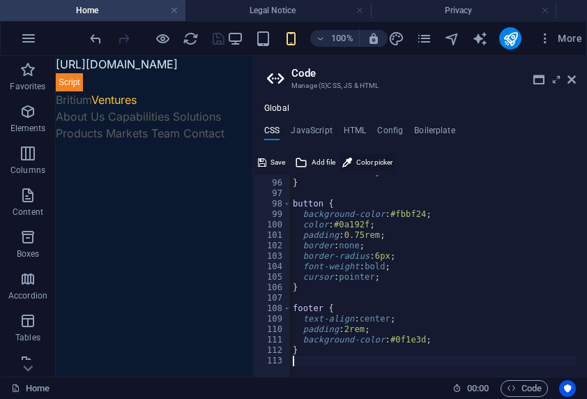
scroll to position [990, 0]
click at [305, 134] on h4 "JavaScript" at bounding box center [311, 132] width 41 height 15
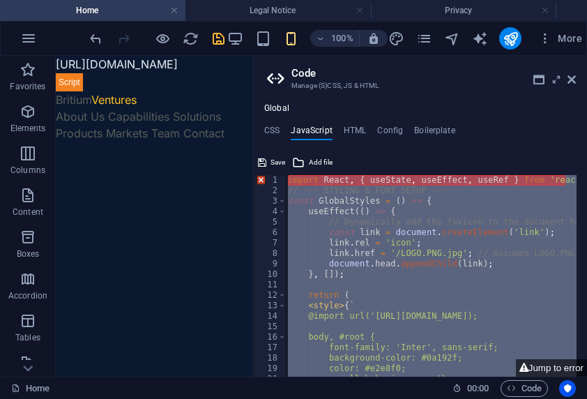
paste textarea
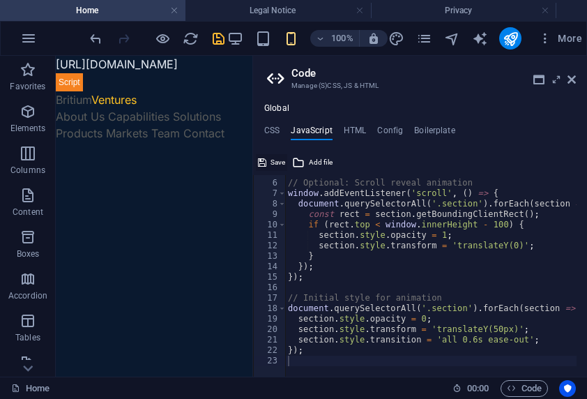
click at [268, 164] on button "Save" at bounding box center [271, 162] width 31 height 17
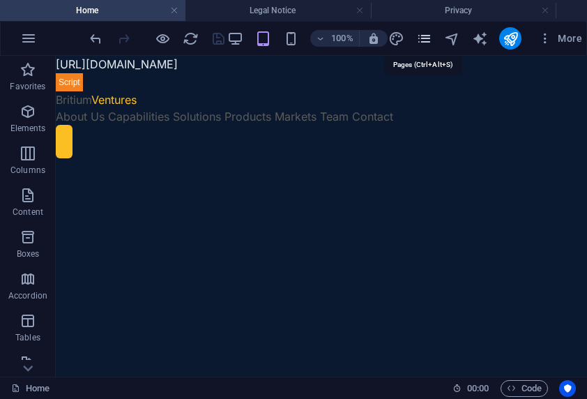
click at [417, 41] on icon "pages" at bounding box center [424, 39] width 16 height 16
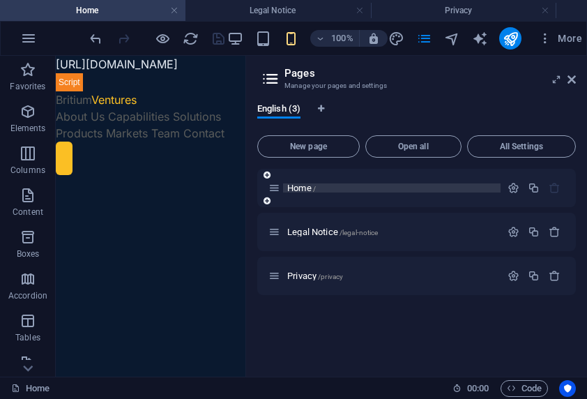
click at [396, 188] on p "Home /" at bounding box center [391, 187] width 209 height 9
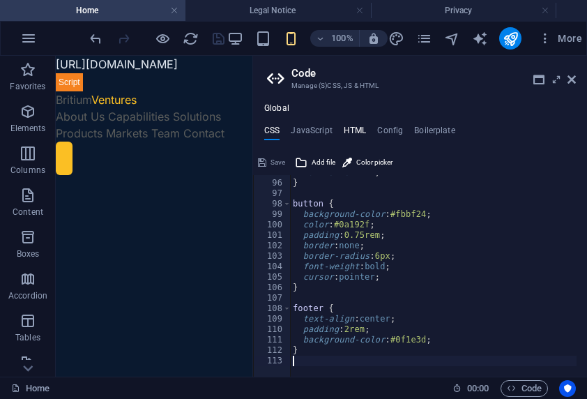
click at [351, 130] on h4 "HTML" at bounding box center [355, 132] width 23 height 15
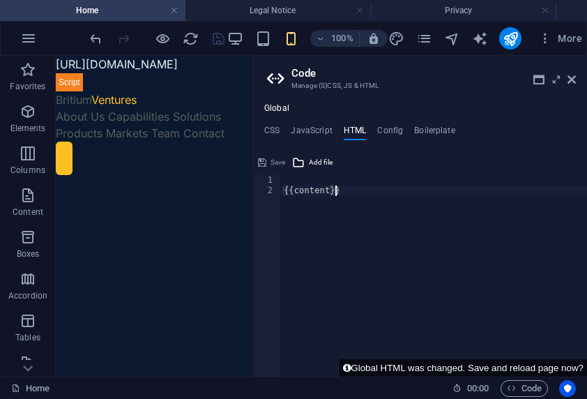
click at [290, 181] on div "{{content}}" at bounding box center [434, 286] width 306 height 222
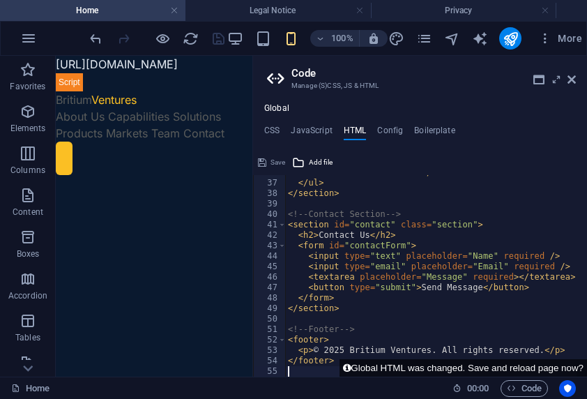
scroll to position [373, 0]
click at [275, 156] on span "Save" at bounding box center [277, 162] width 15 height 17
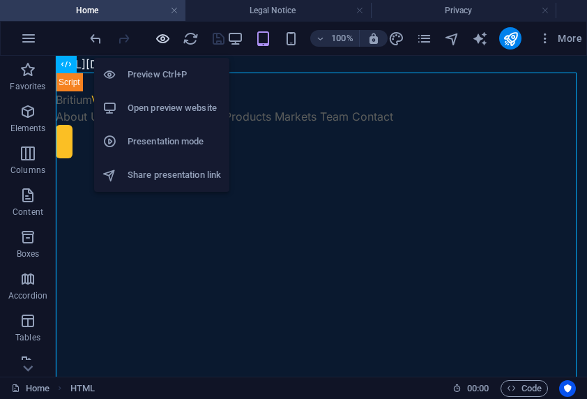
click at [160, 43] on icon "button" at bounding box center [163, 39] width 16 height 16
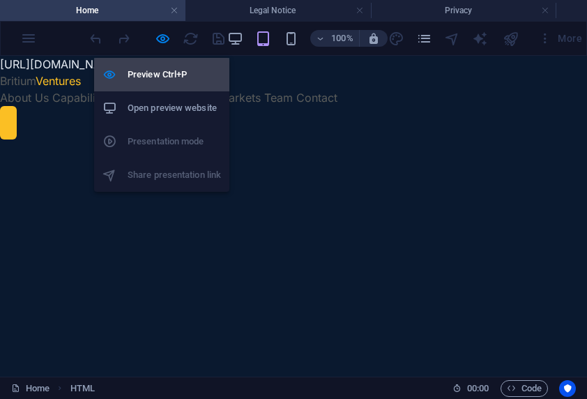
click at [147, 67] on h6 "Preview Ctrl+P" at bounding box center [174, 74] width 93 height 17
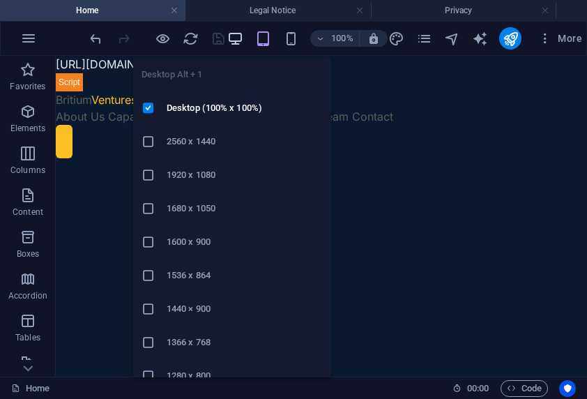
click at [232, 37] on icon "button" at bounding box center [235, 39] width 16 height 16
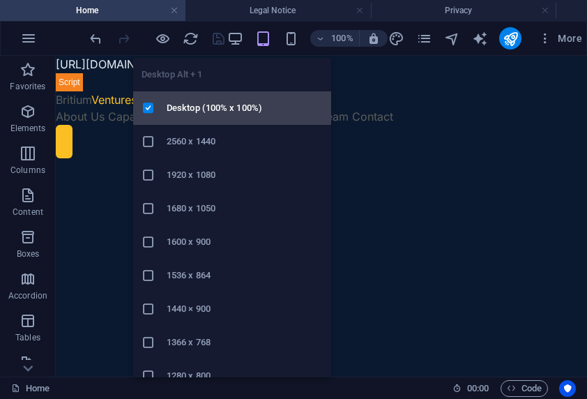
click at [224, 99] on li "Desktop (100% x 100%)" at bounding box center [232, 107] width 198 height 33
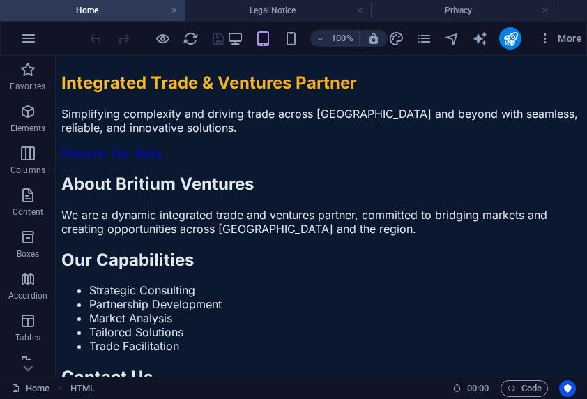
scroll to position [0, 0]
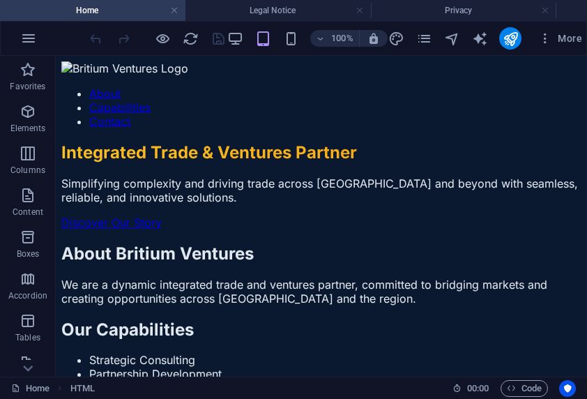
click at [248, 142] on section "Integrated Trade & Ventures Partner Simplifying complexity and driving trade ac…" at bounding box center [321, 185] width 520 height 87
click at [426, 43] on icon "pages" at bounding box center [424, 39] width 16 height 16
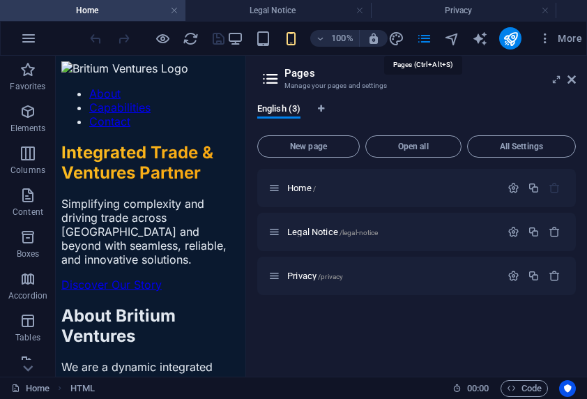
drag, startPoint x: 426, startPoint y: 43, endPoint x: 392, endPoint y: 111, distance: 76.3
click at [392, 111] on div "English (3)" at bounding box center [416, 116] width 318 height 26
click at [307, 190] on span "Home /" at bounding box center [301, 188] width 29 height 10
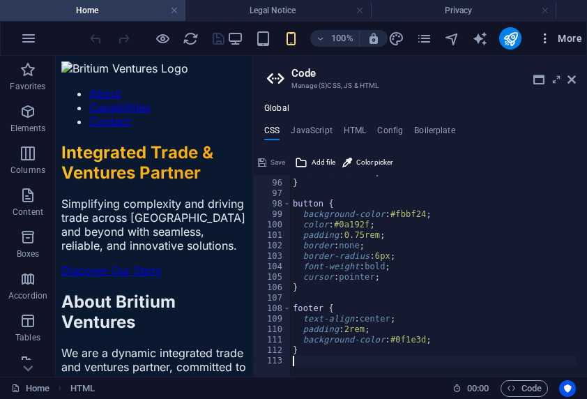
click at [543, 43] on icon "button" at bounding box center [545, 38] width 14 height 14
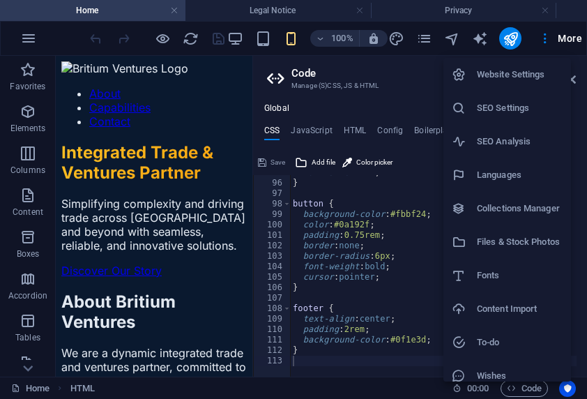
click at [523, 243] on h6 "Files & Stock Photos" at bounding box center [520, 241] width 86 height 17
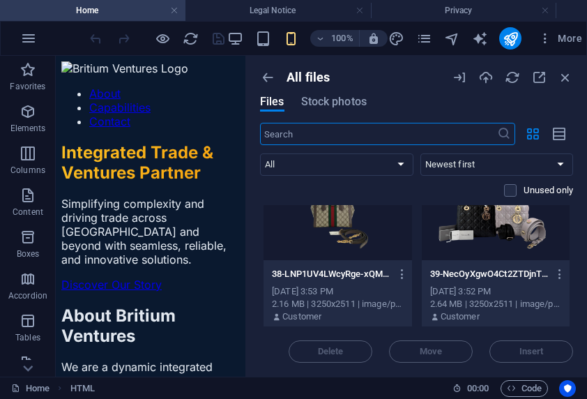
scroll to position [4749, 0]
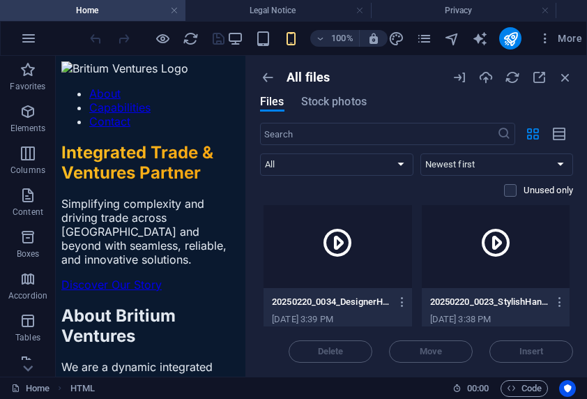
click at [570, 318] on div "Drop files here to upload them instantly ChatGPTImageJul11202512_52_00PM-joEmEH…" at bounding box center [416, 265] width 313 height 121
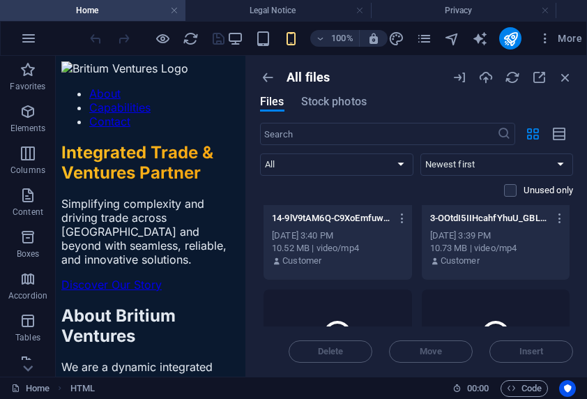
scroll to position [4855, 0]
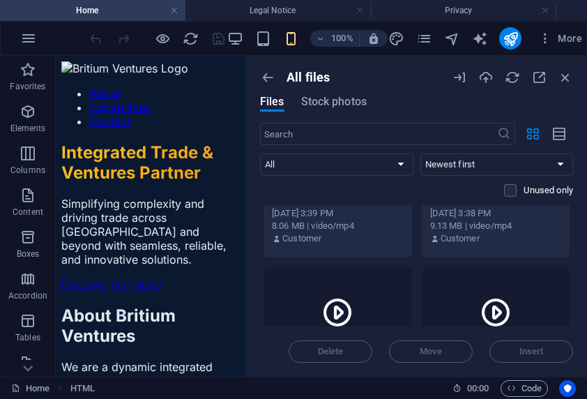
click at [578, 259] on div "All files Files Stock photos ​ All Images Documents Audio Video Vector Other Ne…" at bounding box center [416, 216] width 341 height 321
click at [573, 254] on div "All files Files Stock photos ​ All Images Documents Audio Video Vector Other Ne…" at bounding box center [416, 216] width 341 height 321
click at [550, 247] on div "20250220_0023_StylishHandbagShowcase_simple_compose_01jmfnf2s8ezb8j1g8aj915t1e-…" at bounding box center [496, 217] width 148 height 71
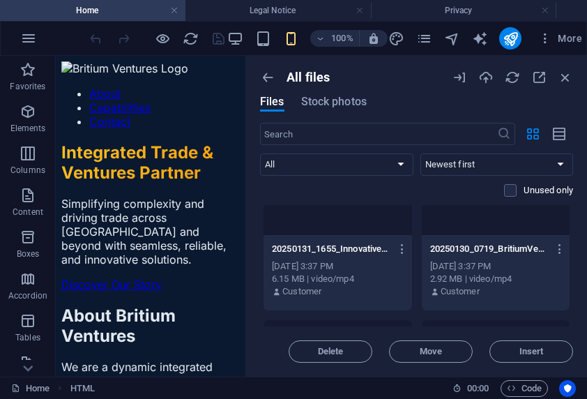
scroll to position [4995, 0]
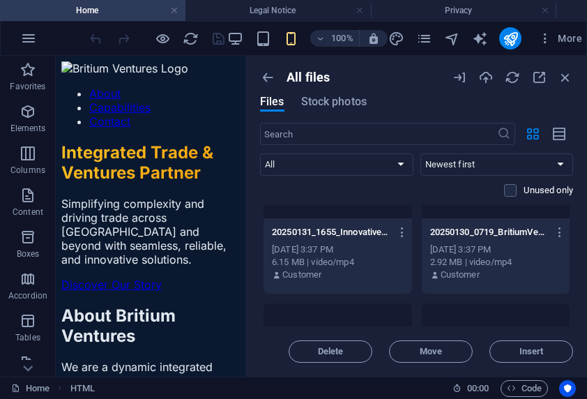
click at [538, 247] on div "[DATE] 3:37 PM" at bounding box center [496, 249] width 132 height 13
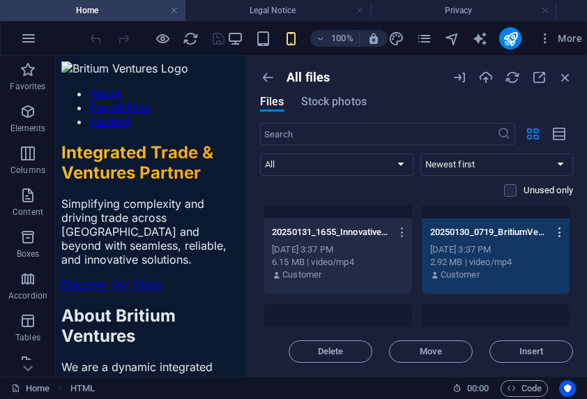
click at [557, 237] on icon "button" at bounding box center [559, 232] width 13 height 13
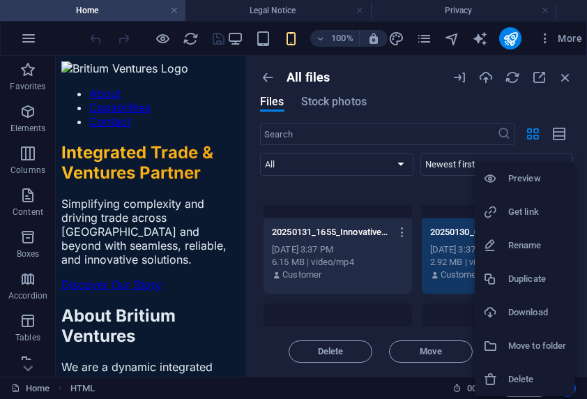
click at [379, 336] on div at bounding box center [293, 199] width 587 height 399
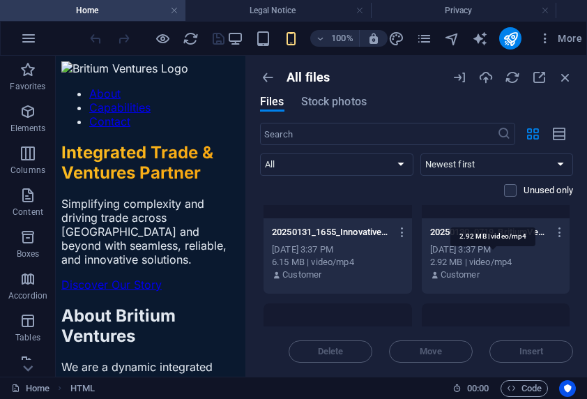
click at [516, 263] on div "2.92 MB | video/mp4" at bounding box center [496, 262] width 132 height 13
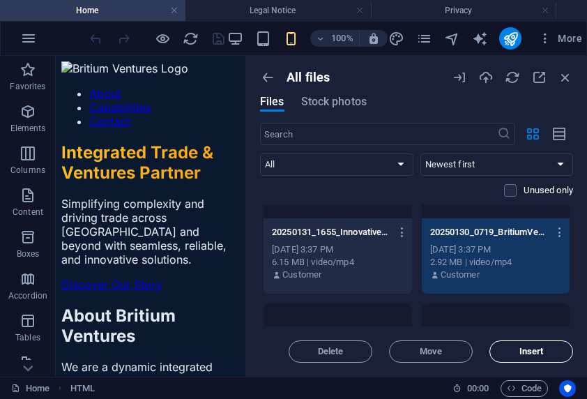
click at [539, 348] on span "Insert" at bounding box center [531, 351] width 24 height 8
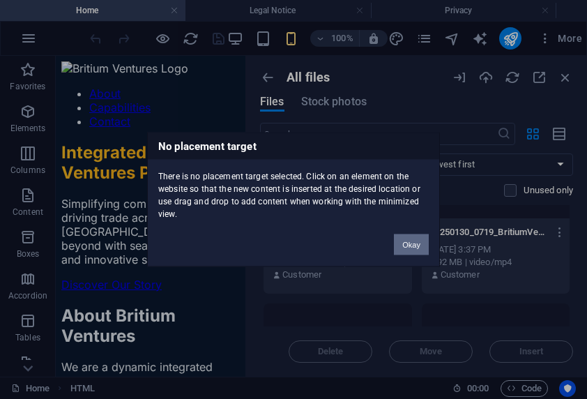
click at [411, 250] on button "Okay" at bounding box center [411, 244] width 35 height 21
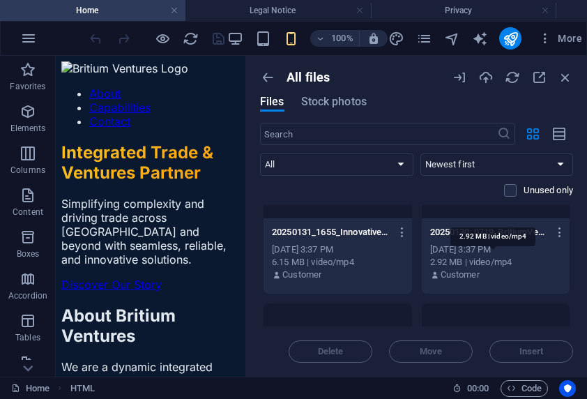
click at [534, 264] on div "2.92 MB | video/mp4" at bounding box center [496, 262] width 132 height 13
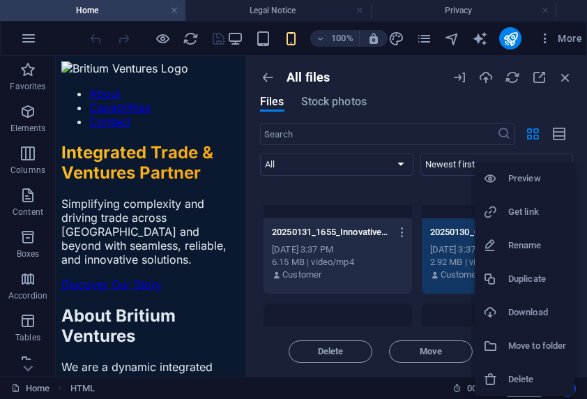
click at [463, 272] on div at bounding box center [293, 199] width 587 height 399
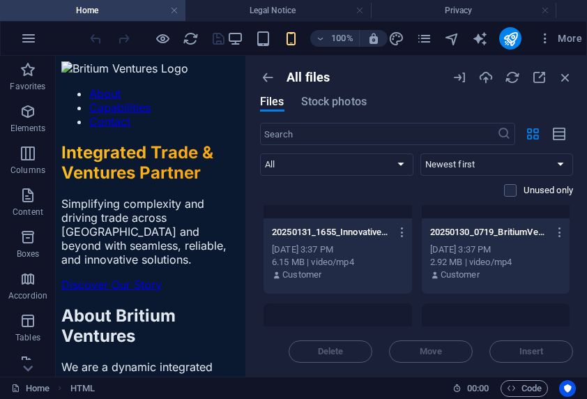
click at [481, 261] on div "2.92 MB | video/mp4" at bounding box center [496, 262] width 132 height 13
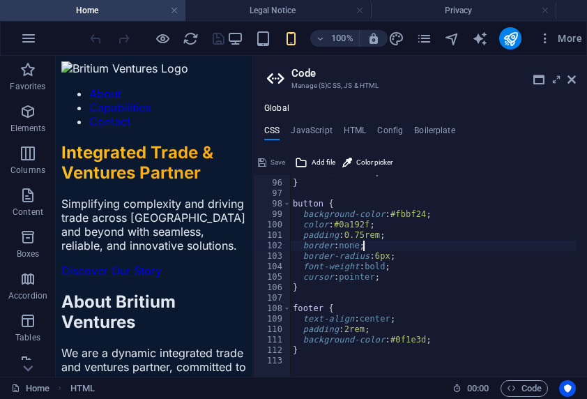
drag, startPoint x: 288, startPoint y: 362, endPoint x: 549, endPoint y: 251, distance: 283.4
click at [549, 251] on div "font-size : 1rem ; } button { background-color : #fbbf24 ; color : #0a192f ; pa…" at bounding box center [473, 273] width 367 height 212
type textarea "border: none;"
click at [295, 360] on div "font-size : 1rem ; } button { background-color : #fbbf24 ; color : #0a192f ; pa…" at bounding box center [473, 273] width 367 height 212
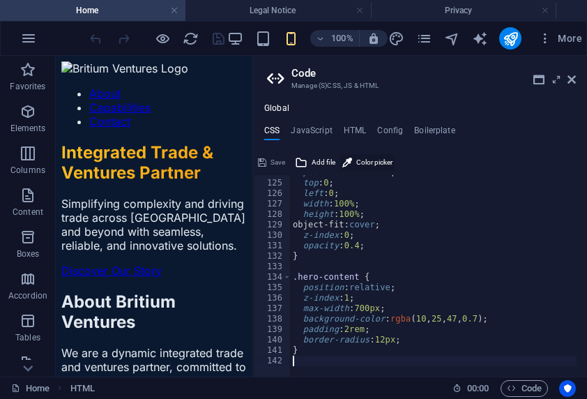
scroll to position [1293, 0]
click at [270, 166] on span "Save" at bounding box center [277, 162] width 15 height 17
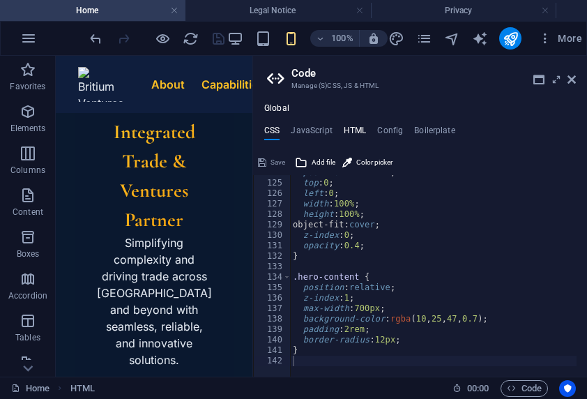
click at [344, 126] on h4 "HTML" at bounding box center [355, 132] width 23 height 15
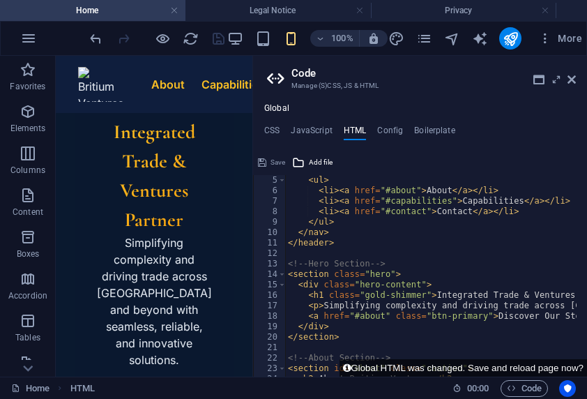
scroll to position [84, 0]
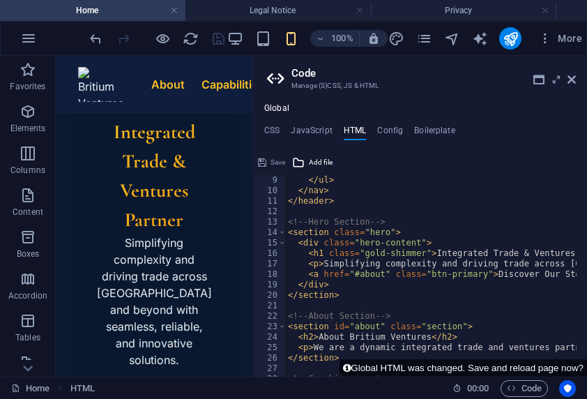
type textarea "<!-- Hero Section -->"
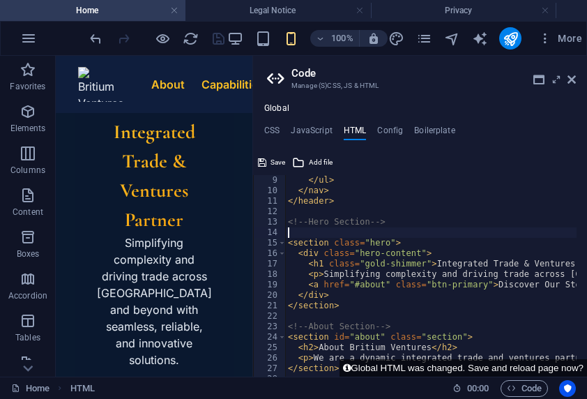
paste textarea "</section>"
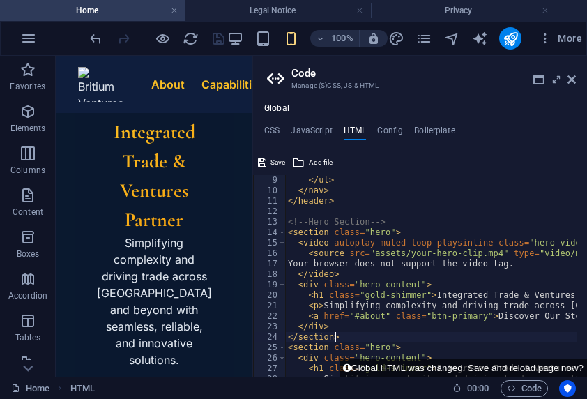
type textarea "</section>"
click at [454, 60] on header "Code Manage (S)CSS, JS & HTML" at bounding box center [421, 74] width 309 height 36
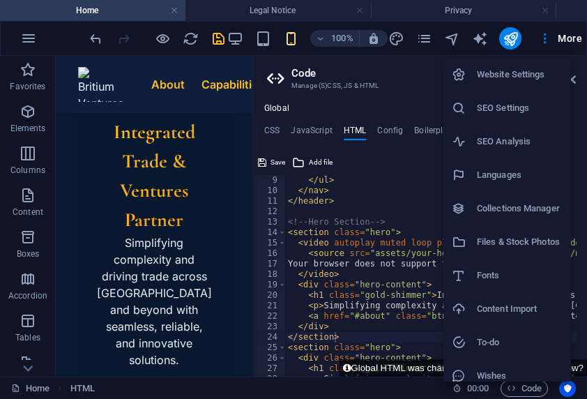
click at [532, 233] on li "Files & Stock Photos" at bounding box center [507, 241] width 128 height 33
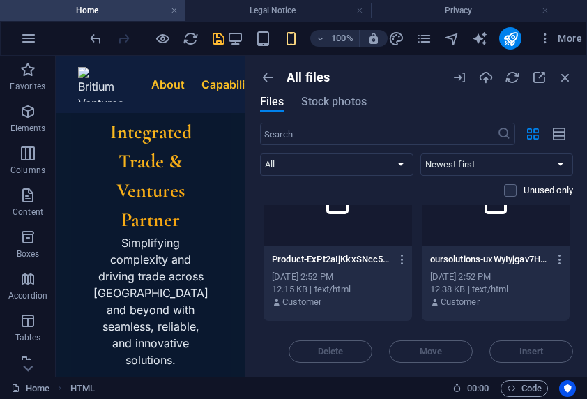
scroll to position [6128, 0]
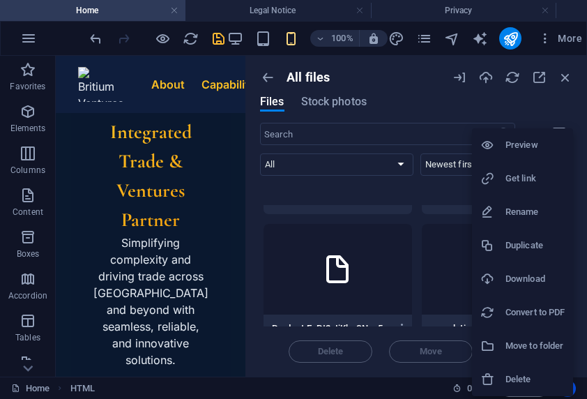
click at [578, 176] on div at bounding box center [293, 199] width 587 height 399
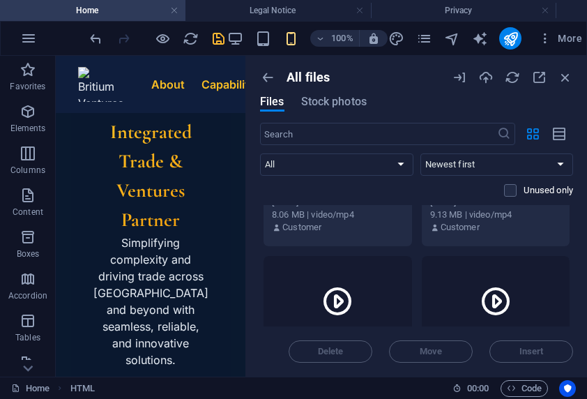
scroll to position [4943, 0]
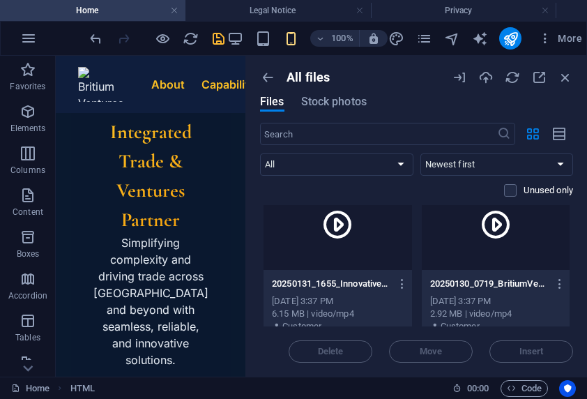
click at [472, 245] on div at bounding box center [496, 224] width 148 height 91
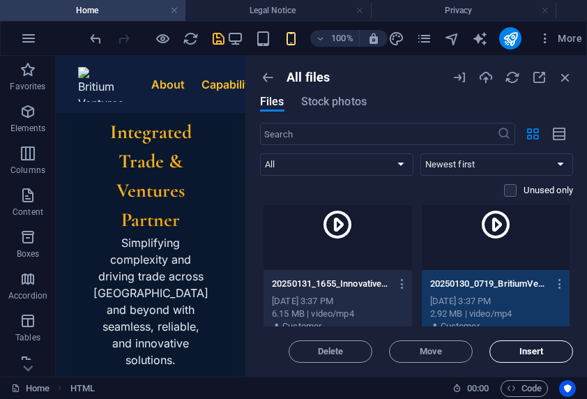
click at [525, 345] on button "Insert" at bounding box center [531, 351] width 84 height 22
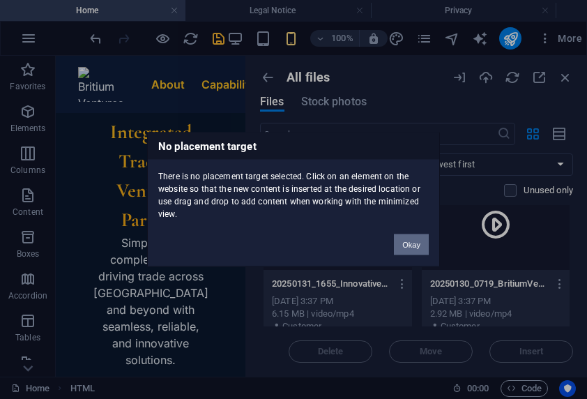
click at [413, 240] on button "Okay" at bounding box center [411, 244] width 35 height 21
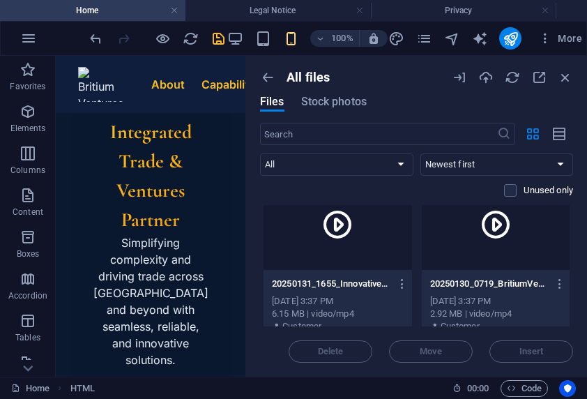
click at [486, 241] on div at bounding box center [496, 224] width 148 height 91
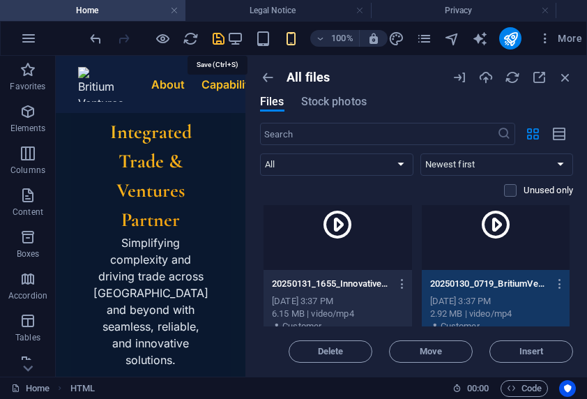
click at [213, 40] on icon "save" at bounding box center [218, 39] width 16 height 16
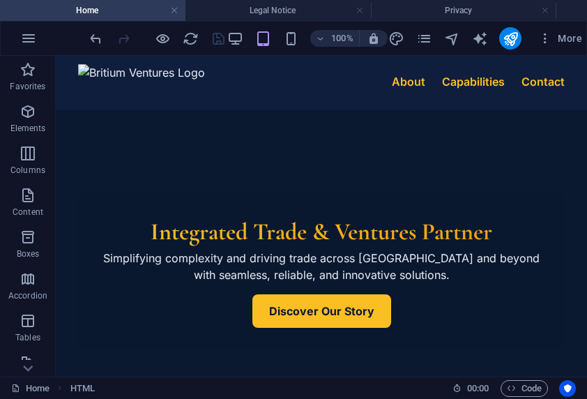
scroll to position [0, 0]
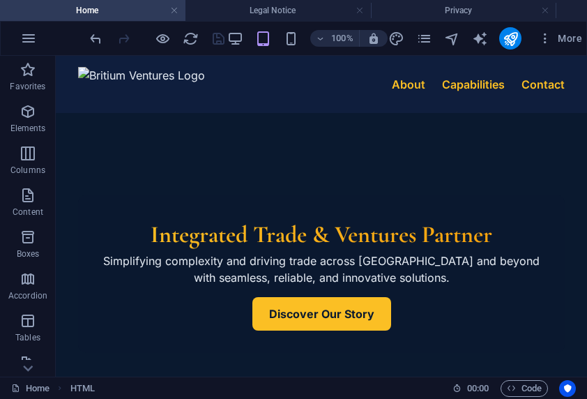
click at [234, 152] on section "Integrated Trade & Ventures Partner Simplifying complexity and driving trade ac…" at bounding box center [321, 273] width 531 height 321
click at [34, 121] on span "Elements" at bounding box center [28, 119] width 56 height 33
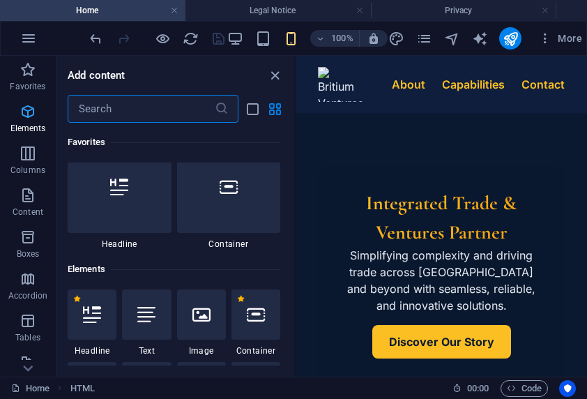
scroll to position [148, 0]
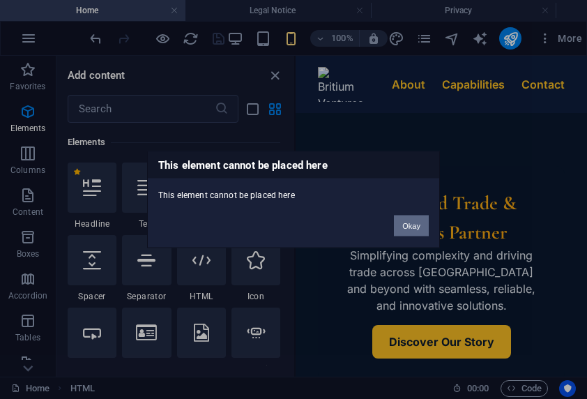
click at [408, 220] on button "Okay" at bounding box center [411, 225] width 35 height 21
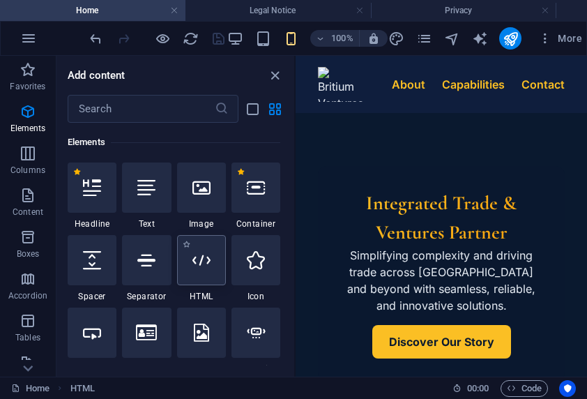
click at [210, 252] on div at bounding box center [201, 260] width 49 height 50
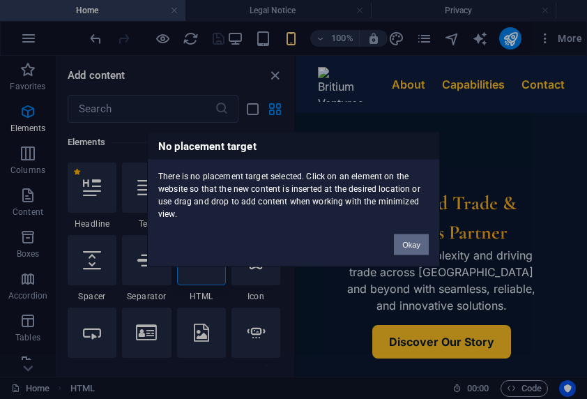
click at [420, 241] on button "Okay" at bounding box center [411, 244] width 35 height 21
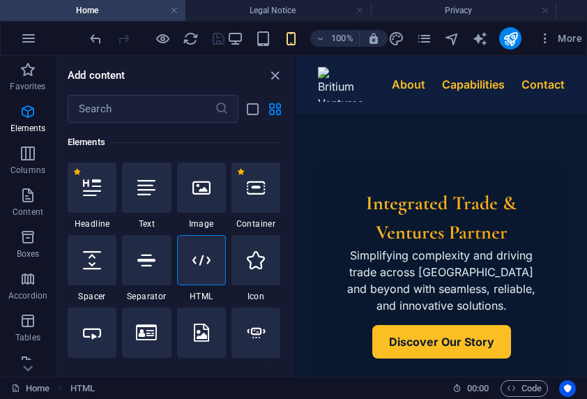
drag, startPoint x: 426, startPoint y: 369, endPoint x: 667, endPoint y: 440, distance: 250.7
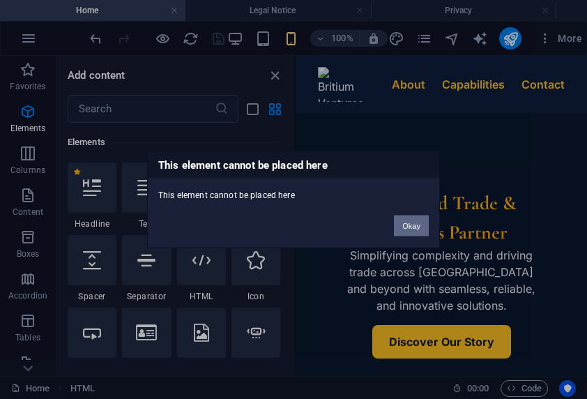
drag, startPoint x: 412, startPoint y: 226, endPoint x: 116, endPoint y: 171, distance: 300.7
click at [412, 226] on button "Okay" at bounding box center [411, 225] width 35 height 21
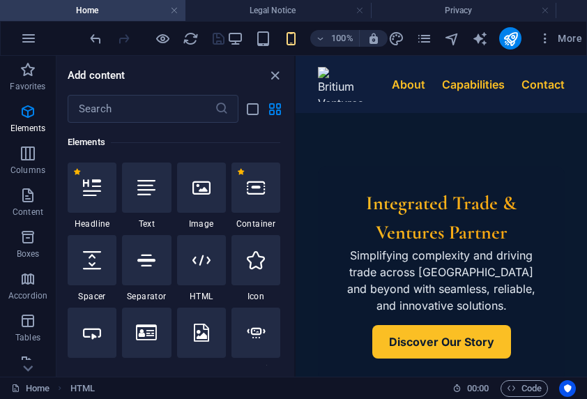
click at [392, 167] on div "Integrated Trade & Ventures Partner Simplifying complexity and driving trade ac…" at bounding box center [441, 273] width 247 height 215
click at [277, 79] on icon "close panel" at bounding box center [275, 76] width 16 height 16
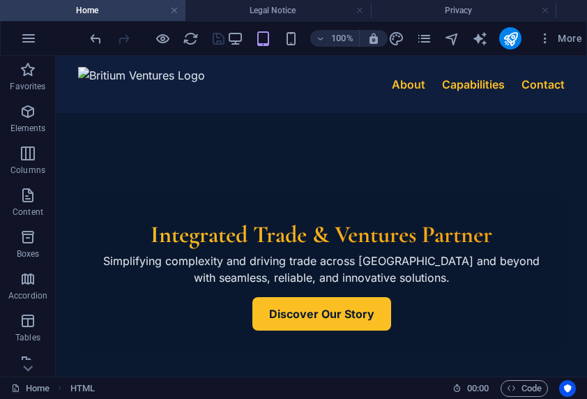
click at [225, 295] on div "Integrated Trade & Ventures Partner Simplifying complexity and driving trade ac…" at bounding box center [321, 273] width 486 height 158
click at [457, 164] on section "Integrated Trade & Ventures Partner Simplifying complexity and driving trade ac…" at bounding box center [321, 273] width 531 height 321
click at [445, 35] on icon "navigator" at bounding box center [452, 39] width 16 height 16
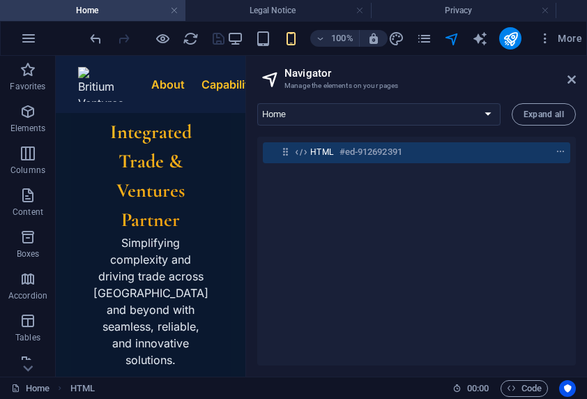
click at [132, 98] on header "About Capabilities Contact" at bounding box center [151, 84] width 190 height 57
click at [444, 31] on icon "navigator" at bounding box center [452, 39] width 16 height 16
click at [188, 117] on h1 "Integrated Trade & Ventures Partner" at bounding box center [150, 175] width 115 height 117
click at [541, 112] on span "Expand all" at bounding box center [543, 114] width 40 height 8
click at [564, 150] on div "HTML #ed-912692391" at bounding box center [416, 152] width 307 height 21
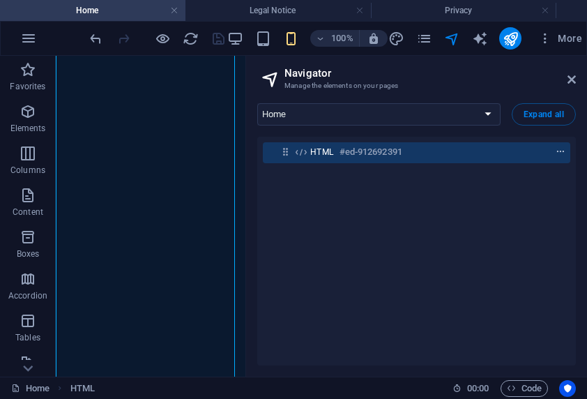
scroll to position [3812, 0]
click at [557, 153] on icon "context-menu" at bounding box center [560, 152] width 10 height 10
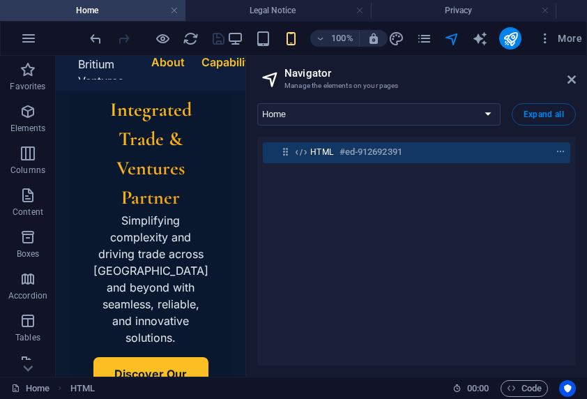
scroll to position [0, 0]
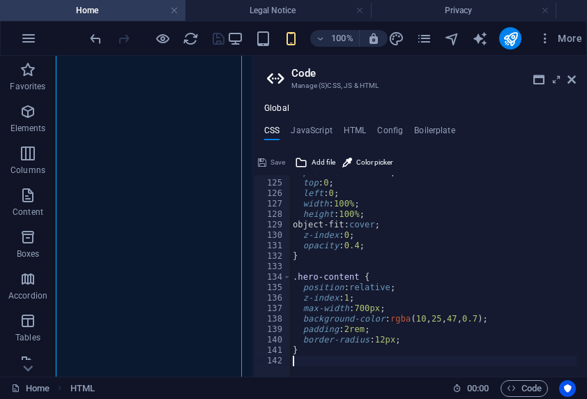
scroll to position [3809, 0]
click at [358, 125] on h4 "HTML" at bounding box center [355, 132] width 23 height 15
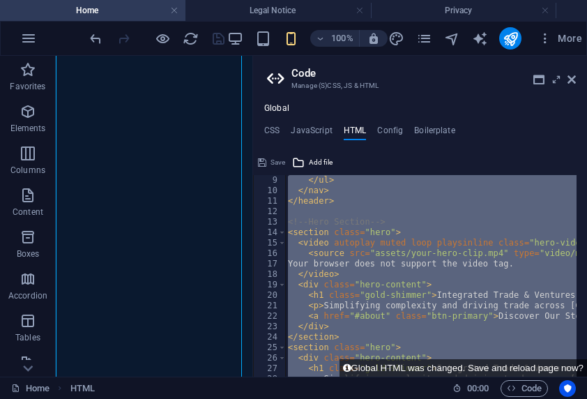
click at [372, 250] on div "</ ul > </ nav > </ header > <!-- Hero Section --> < section class = "hero" > <…" at bounding box center [430, 275] width 291 height 201
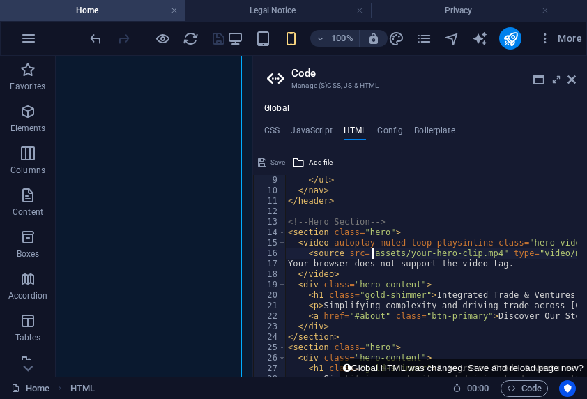
type textarea "{{content}}"
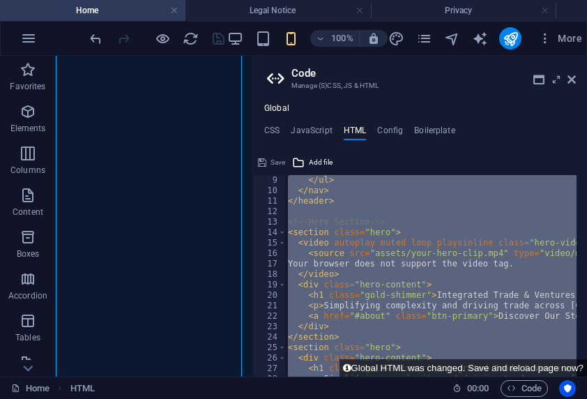
paste textarea
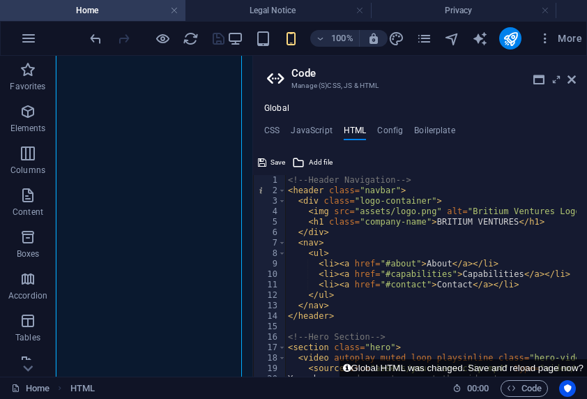
scroll to position [0, 0]
click at [269, 163] on button "Save" at bounding box center [271, 162] width 31 height 17
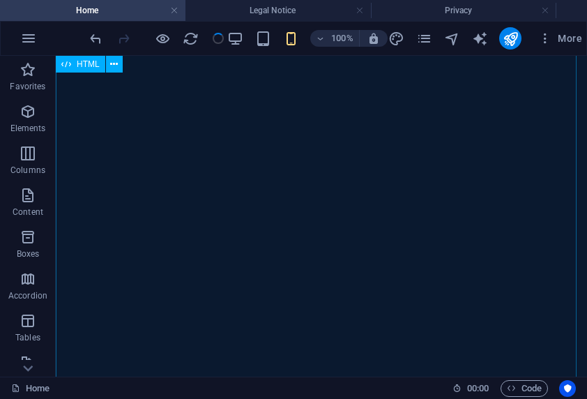
scroll to position [4155, 0]
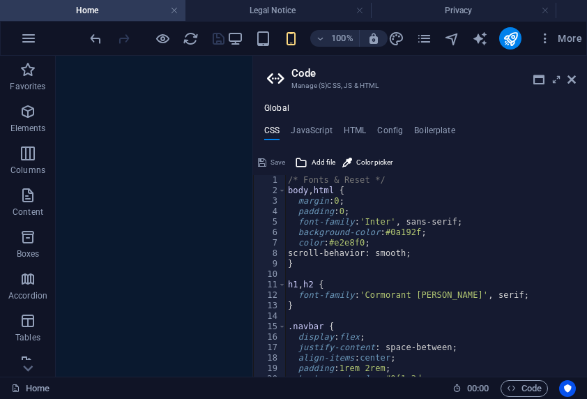
scroll to position [0, 0]
click at [350, 121] on div "Global CSS JavaScript HTML Config Boilerplate 1 2 3 4 5 6 7 8 9 10 11 12 13 14 …" at bounding box center [420, 239] width 334 height 273
click at [350, 123] on div "Global CSS JavaScript HTML Config Boilerplate 1 2 3 4 5 6 7 8 9 10 11 12 13 14 …" at bounding box center [420, 239] width 334 height 273
click at [351, 129] on h4 "HTML" at bounding box center [355, 132] width 23 height 15
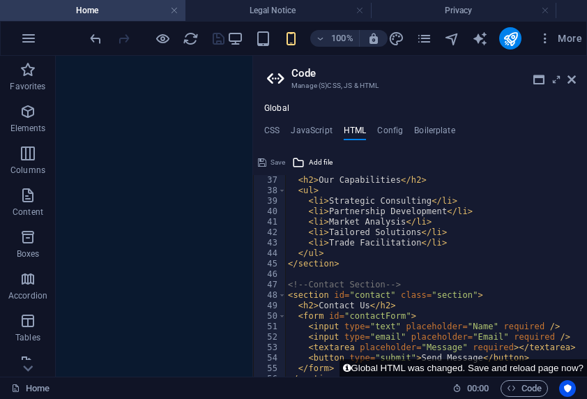
scroll to position [478, 0]
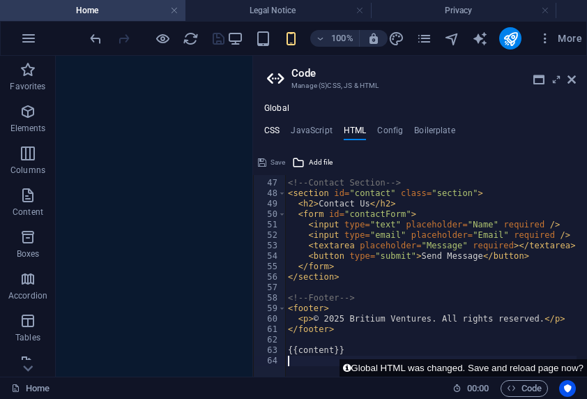
click at [276, 129] on h4 "CSS" at bounding box center [271, 132] width 15 height 15
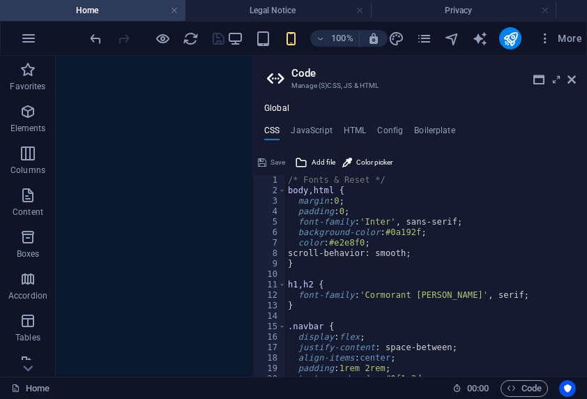
click at [330, 204] on div "/* Fonts & Reset */ body , html { margin : 0 ; padding : 0 ; font-family : 'Int…" at bounding box center [468, 281] width 367 height 212
type textarea "}"
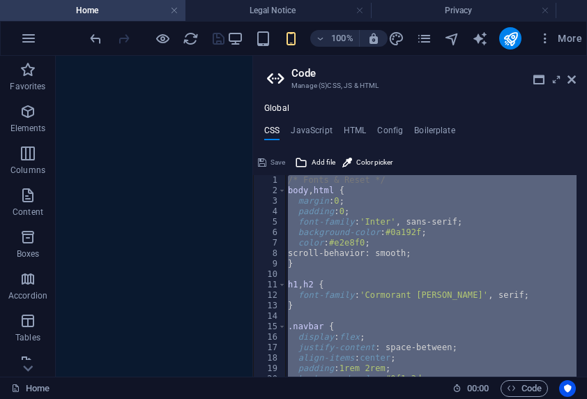
paste textarea
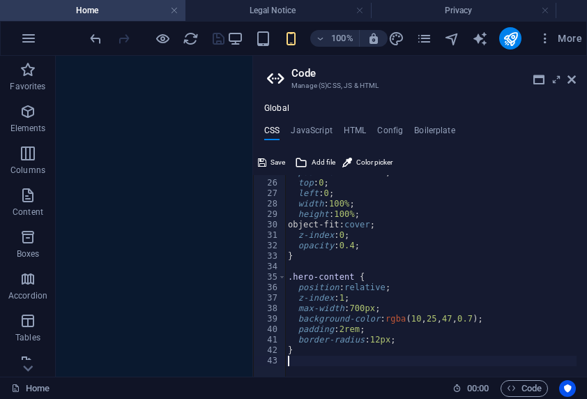
scroll to position [248, 0]
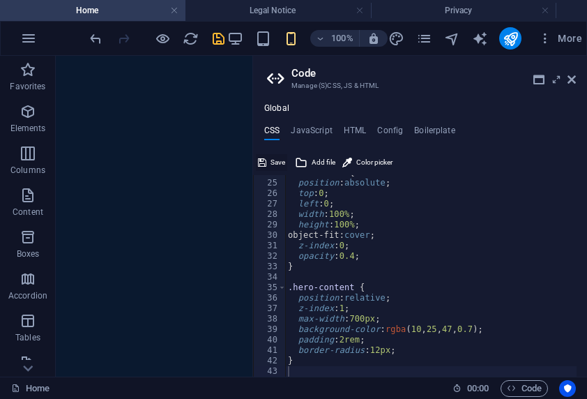
click at [271, 166] on span "Save" at bounding box center [277, 162] width 15 height 17
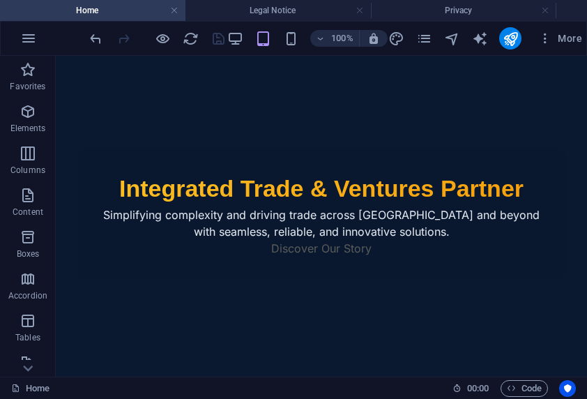
scroll to position [0, 0]
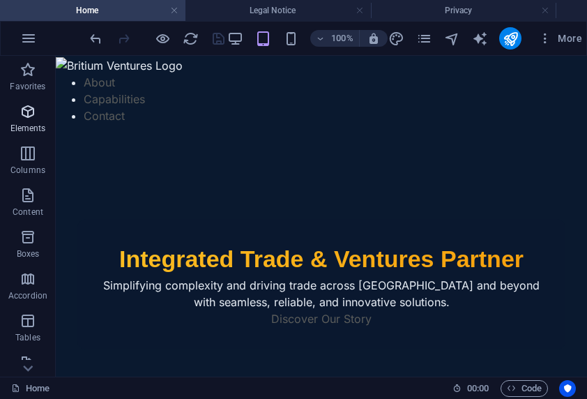
click at [33, 113] on icon "button" at bounding box center [28, 111] width 17 height 17
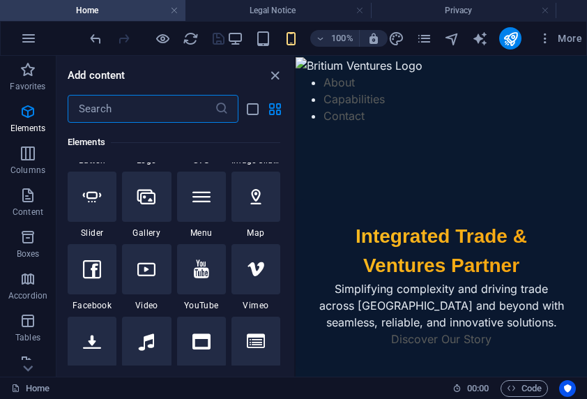
scroll to position [357, 0]
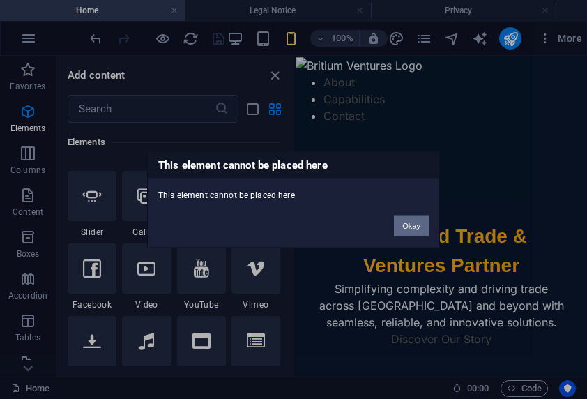
click at [417, 220] on button "Okay" at bounding box center [411, 225] width 35 height 21
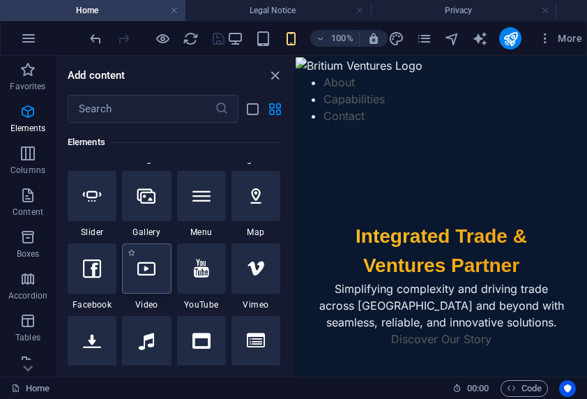
click at [167, 268] on div at bounding box center [146, 268] width 49 height 50
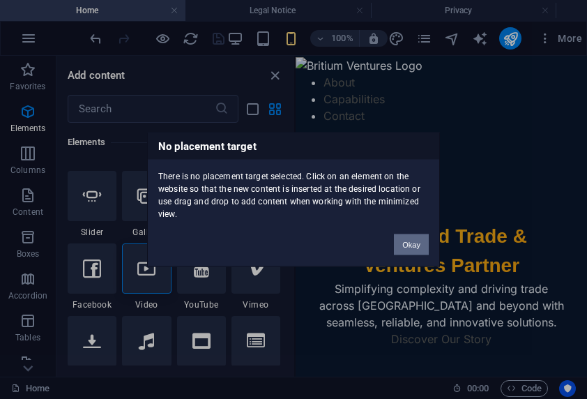
click at [415, 242] on button "Okay" at bounding box center [411, 244] width 35 height 21
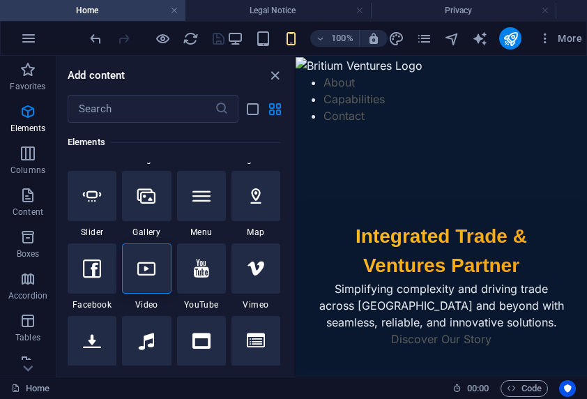
click at [367, 213] on div "Integrated Trade & Ventures Partner Simplifying complexity and driving trade ac…" at bounding box center [440, 284] width 291 height 170
click at [504, 120] on li "Contact" at bounding box center [454, 115] width 263 height 17
click at [269, 77] on icon "close panel" at bounding box center [275, 76] width 16 height 16
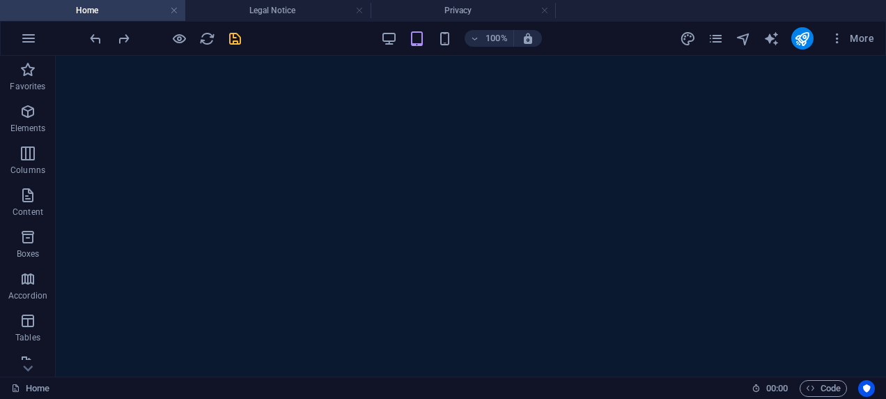
scroll to position [1542, 0]
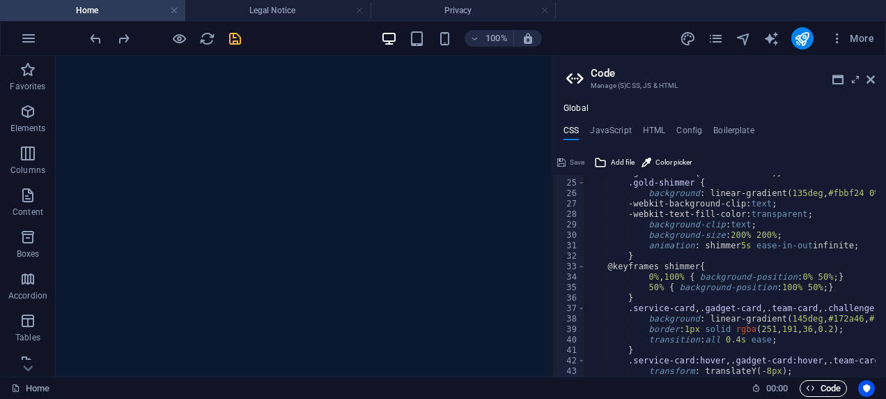
scroll to position [248, 0]
type textarea "background-clip: text;"
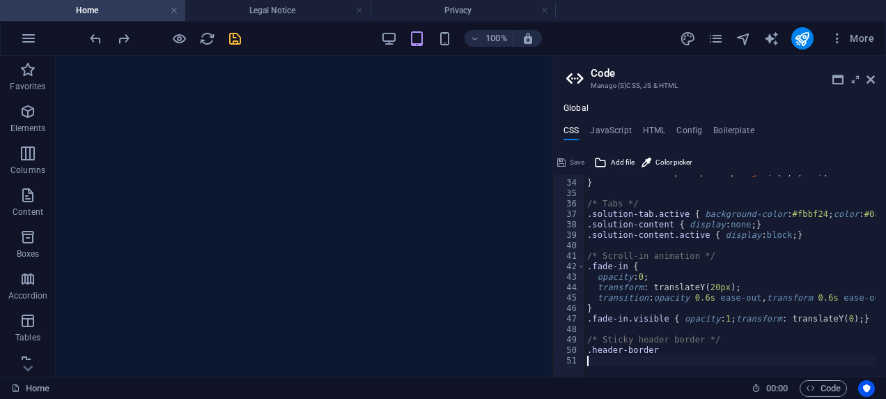
scroll to position [342, 0]
click at [576, 162] on span "Save" at bounding box center [577, 162] width 15 height 17
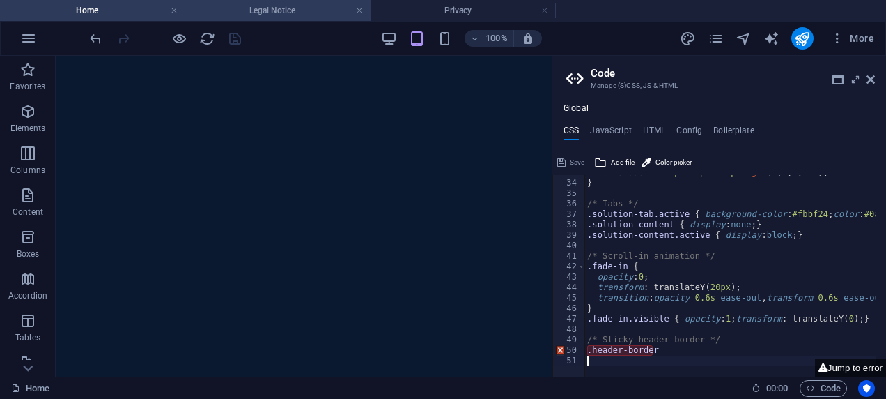
scroll to position [1603, 0]
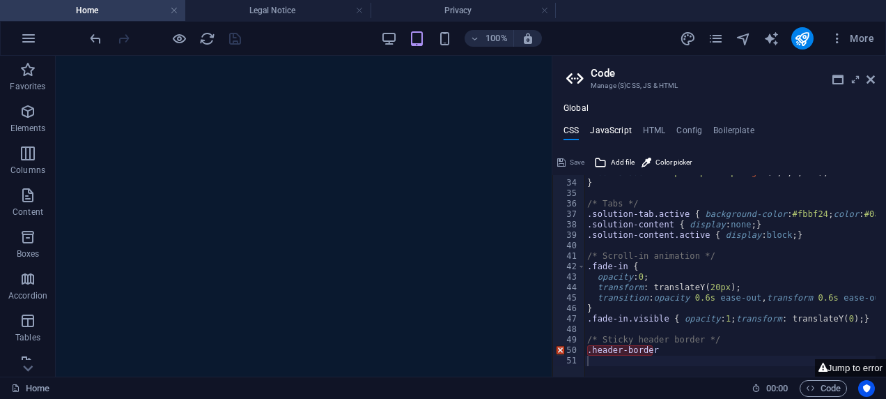
click at [605, 128] on h4 "JavaScript" at bounding box center [610, 132] width 41 height 15
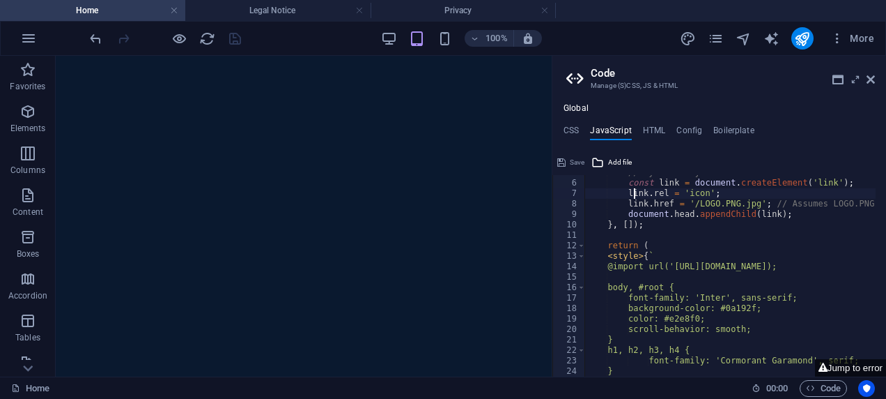
type textarea "link.rel = 'icon';"
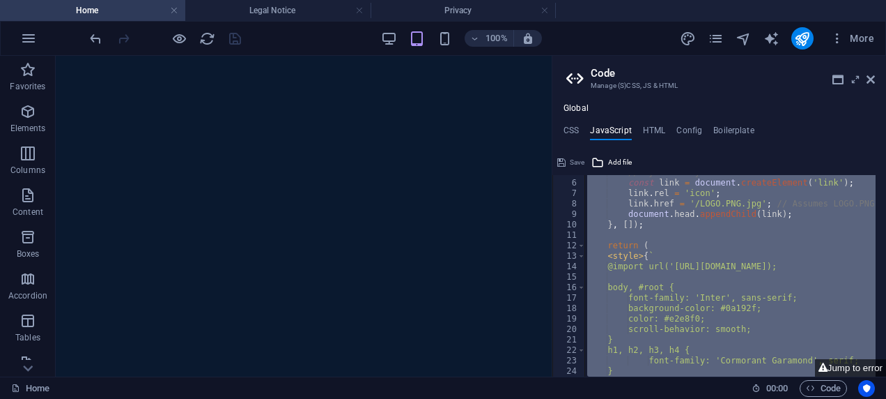
paste textarea
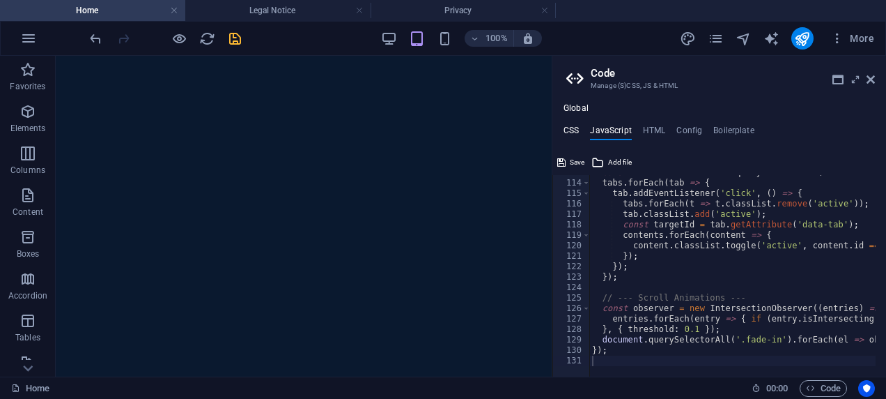
click at [571, 128] on h4 "CSS" at bounding box center [571, 132] width 15 height 15
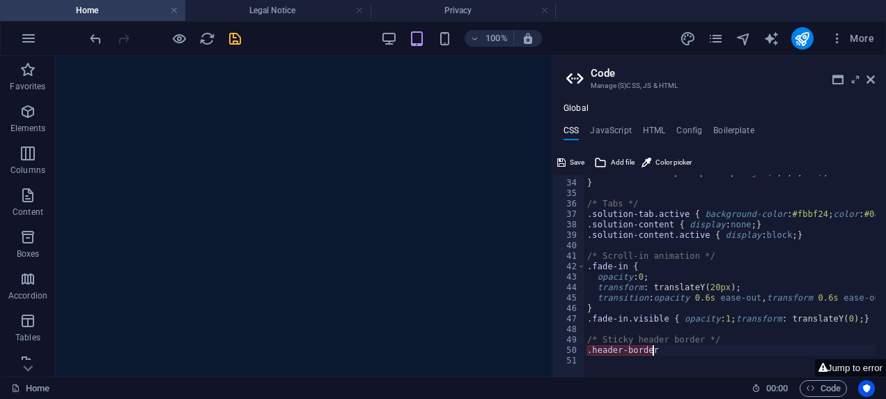
click at [668, 351] on div "box-shadow : 0 25px 50px -12px rgba ( 0 , 0 , 0 , 0.4 ) ; } /* Tabs */ .solutio…" at bounding box center [768, 273] width 367 height 212
click at [635, 348] on div "box-shadow : 0 25px 50px -12px rgba ( 0 , 0 , 0 , 0.4 ) ; } /* Tabs */ .solutio…" at bounding box center [768, 273] width 367 height 212
drag, startPoint x: 635, startPoint y: 348, endPoint x: 622, endPoint y: 348, distance: 13.2
click at [622, 348] on div "box-shadow : 0 25px 50px -12px rgba ( 0 , 0 , 0 , 0.4 ) ; } /* Tabs */ .solutio…" at bounding box center [768, 273] width 367 height 212
click at [592, 348] on div "box-shadow : 0 25px 50px -12px rgba ( 0 , 0 , 0 , 0.4 ) ; } /* Tabs */ .solutio…" at bounding box center [768, 273] width 367 height 212
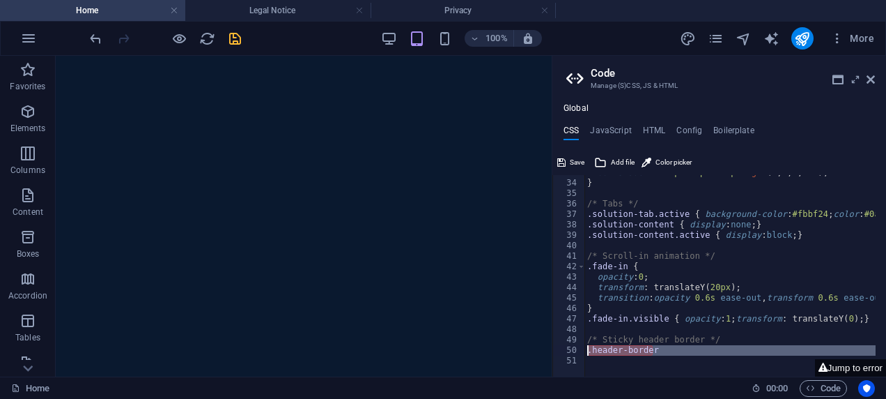
drag, startPoint x: 592, startPoint y: 348, endPoint x: 575, endPoint y: 350, distance: 17.5
click at [575, 350] on div "50" at bounding box center [569, 350] width 33 height 10
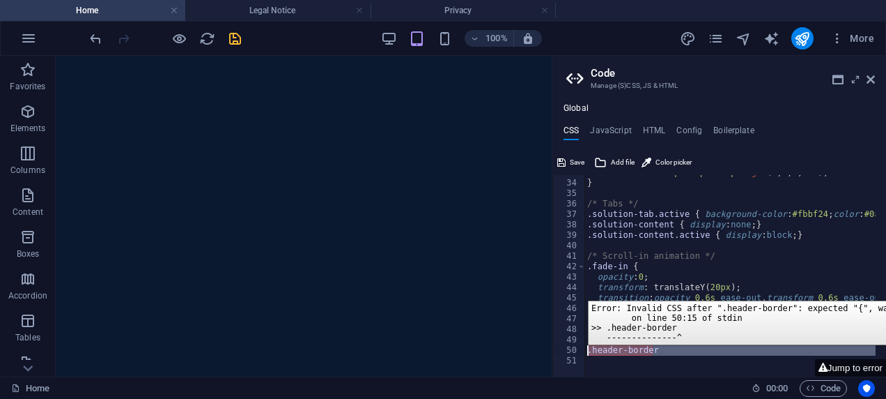
click at [580, 350] on div "50" at bounding box center [569, 350] width 33 height 10
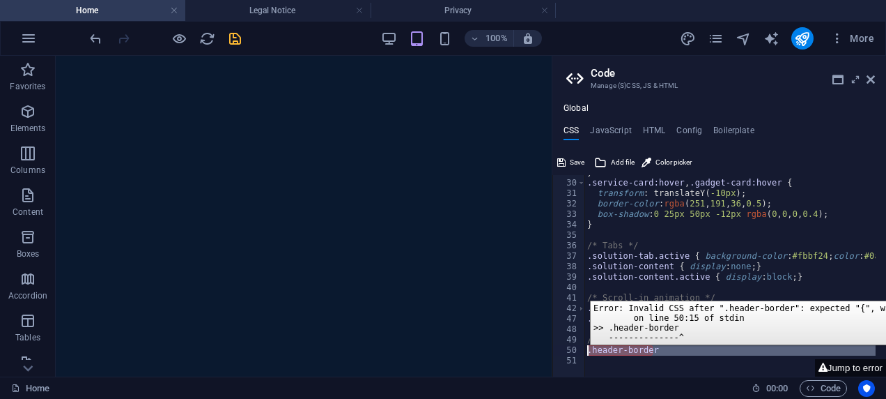
scroll to position [300, 0]
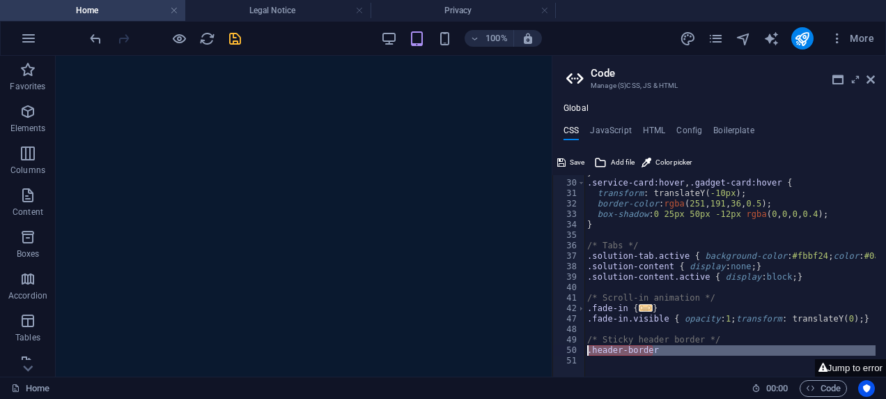
drag, startPoint x: 580, startPoint y: 350, endPoint x: 570, endPoint y: 351, distance: 10.5
click at [570, 351] on div "50" at bounding box center [569, 350] width 33 height 10
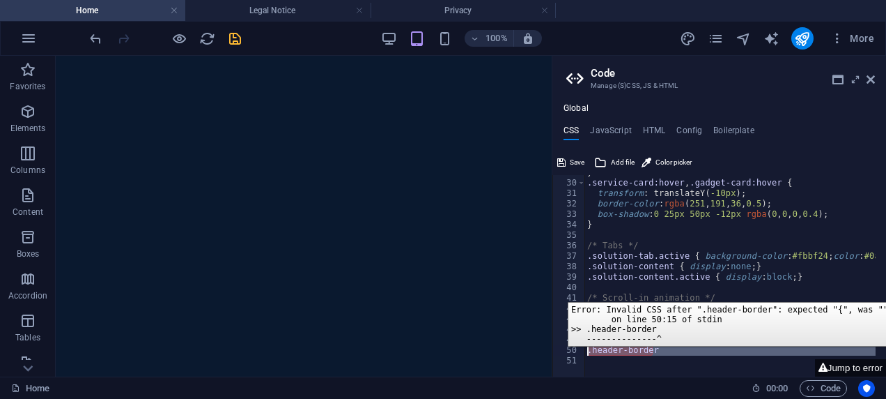
click at [557, 351] on div "50" at bounding box center [569, 350] width 33 height 10
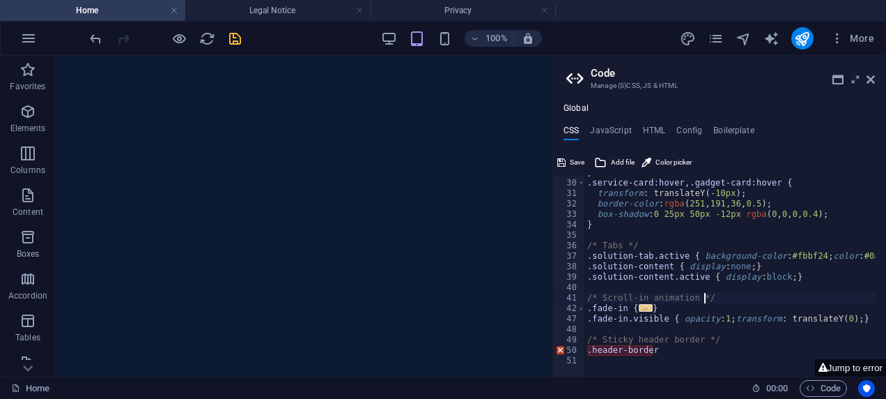
click at [705, 295] on div "} .service-card:hover , .gadget-card:hover { transform : translateY ( -10px ) ;…" at bounding box center [768, 273] width 367 height 212
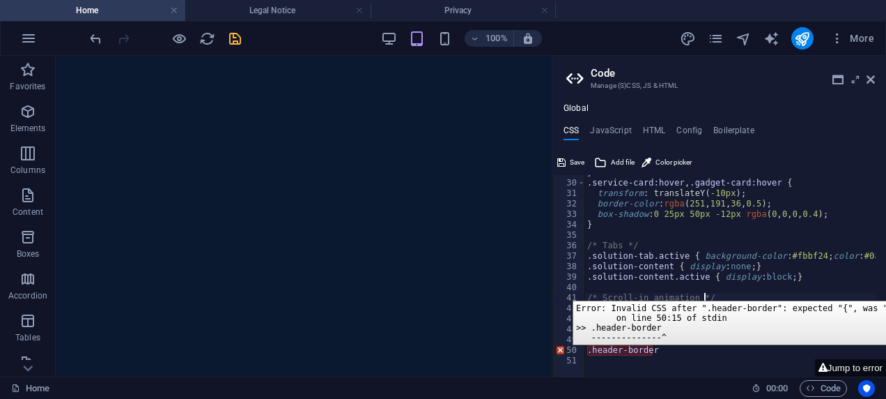
drag, startPoint x: 571, startPoint y: 350, endPoint x: 562, endPoint y: 350, distance: 8.4
click at [562, 350] on div "50" at bounding box center [569, 350] width 33 height 10
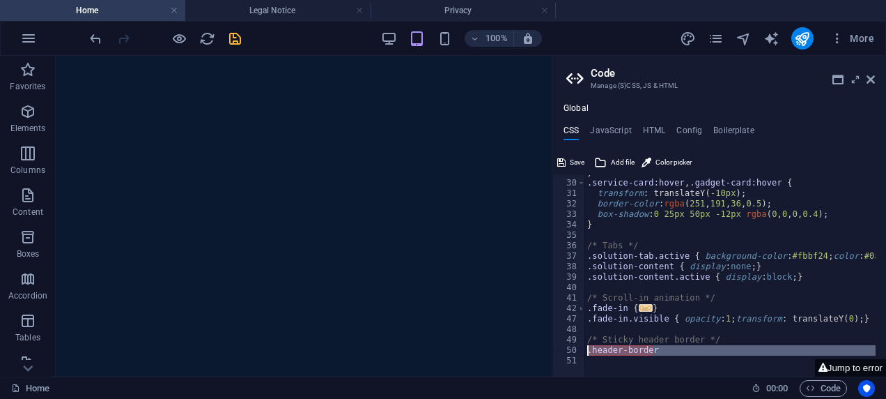
click at [562, 350] on div "50" at bounding box center [569, 350] width 33 height 10
click at [626, 348] on div "} .service-card:hover , .gadget-card:hover { transform : translateY ( -10px ) ;…" at bounding box center [730, 275] width 291 height 201
type textarea ".header-border"
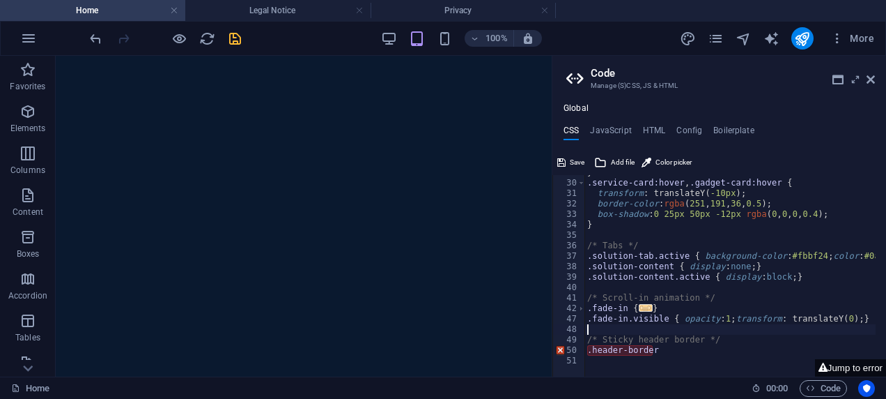
click at [626, 333] on div "} .service-card:hover , .gadget-card:hover { transform : translateY ( -10px ) ;…" at bounding box center [768, 273] width 367 height 212
drag, startPoint x: 612, startPoint y: 353, endPoint x: 591, endPoint y: 323, distance: 37.5
click at [591, 323] on div "} .service-card:hover , .gadget-card:hover { transform : translateY ( -10px ) ;…" at bounding box center [768, 273] width 367 height 212
type textarea ".fade-in.visible { opacity: 1; transform: translateY(0); }"
drag, startPoint x: 627, startPoint y: 408, endPoint x: 460, endPoint y: 205, distance: 262.8
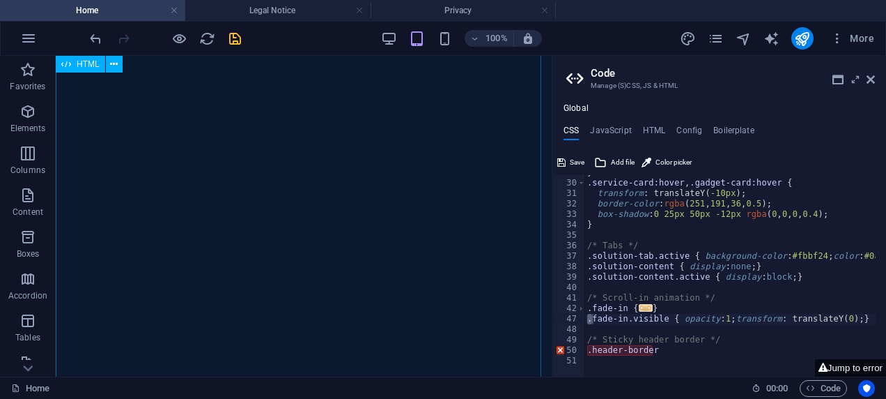
click at [567, 162] on button "Save" at bounding box center [570, 162] width 31 height 17
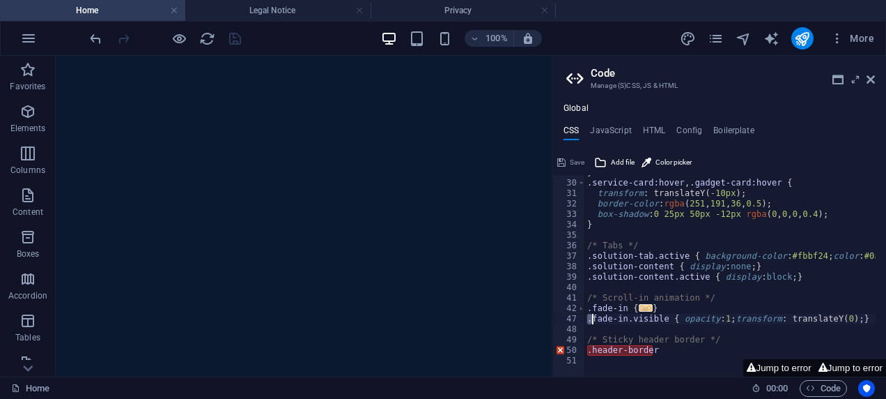
scroll to position [1603, 0]
click at [833, 370] on button "Jump to error" at bounding box center [850, 367] width 71 height 17
type textarea ".header-border"
click at [678, 330] on div "} .service-card:hover , .gadget-card:hover { transform : translateY ( -10px ) ;…" at bounding box center [768, 273] width 367 height 212
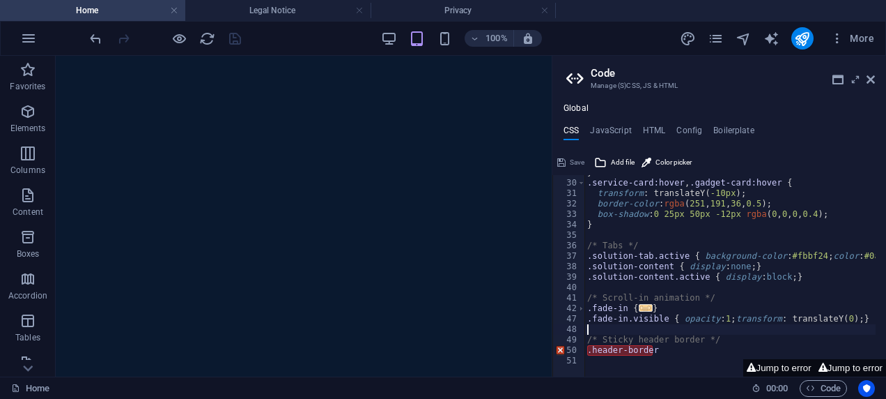
type textarea ".fade-in.visible { opacity: 1; transform: translateY(0); }"
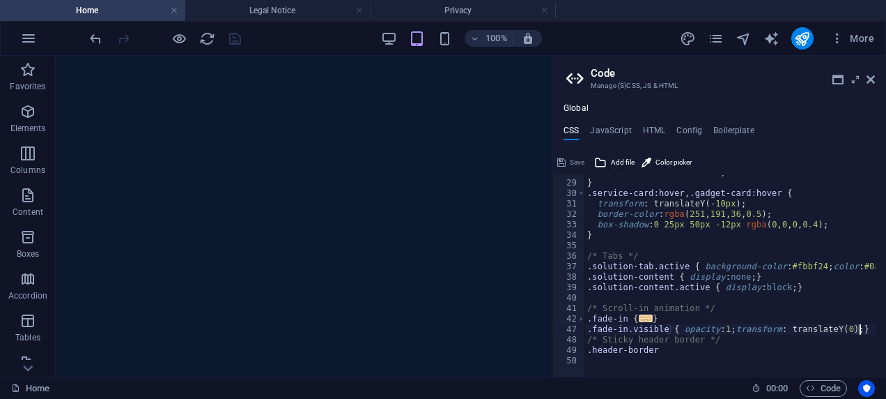
scroll to position [290, 0]
click at [578, 156] on span "Save" at bounding box center [577, 162] width 15 height 17
click at [670, 354] on div "transition : all 0.4s ease ; } .service-card:hover , .gadget-card:hover { trans…" at bounding box center [768, 273] width 367 height 212
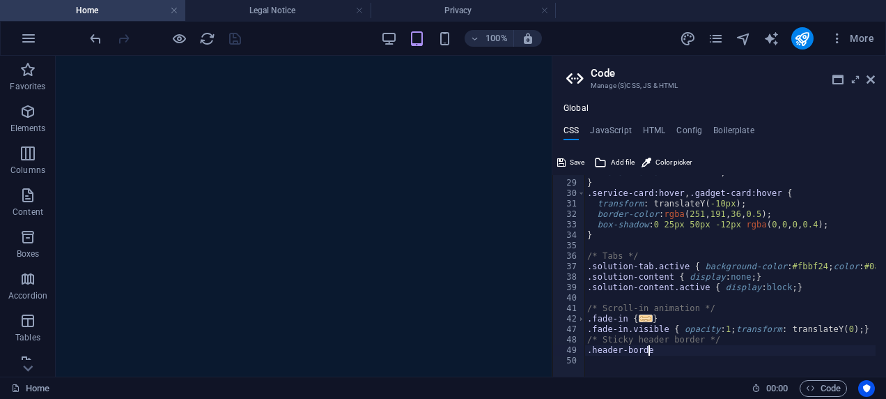
type textarea ".header-border"
click at [660, 351] on div "transition : all 0.4s ease ; } .service-card:hover , .gadget-card:hover { trans…" at bounding box center [730, 275] width 291 height 201
drag, startPoint x: 660, startPoint y: 351, endPoint x: 606, endPoint y: 244, distance: 120.3
click at [606, 244] on div "transition : all 0.4s ease ; } .service-card:hover , .gadget-card:hover { trans…" at bounding box center [768, 273] width 367 height 212
click at [570, 167] on span "Save" at bounding box center [577, 162] width 15 height 17
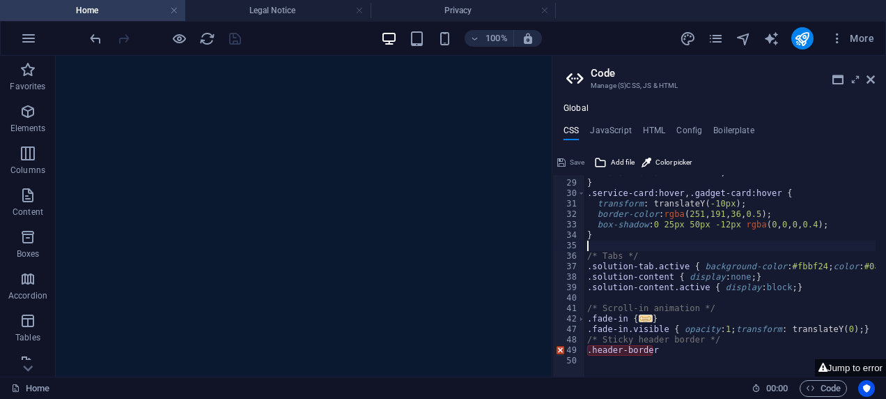
scroll to position [1603, 0]
click at [653, 129] on h4 "HTML" at bounding box center [654, 132] width 23 height 15
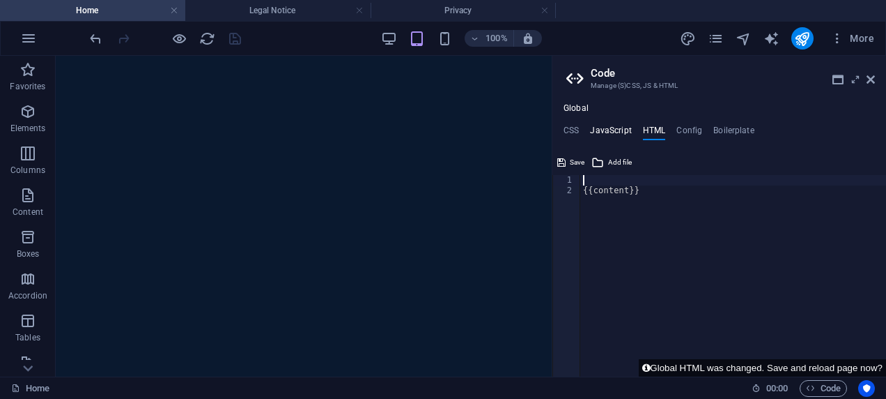
click at [600, 129] on h4 "JavaScript" at bounding box center [610, 132] width 41 height 15
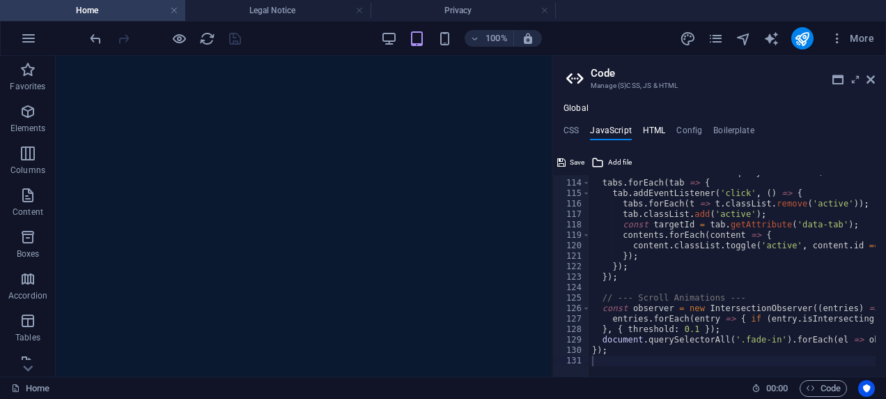
click at [660, 134] on h4 "HTML" at bounding box center [654, 132] width 23 height 15
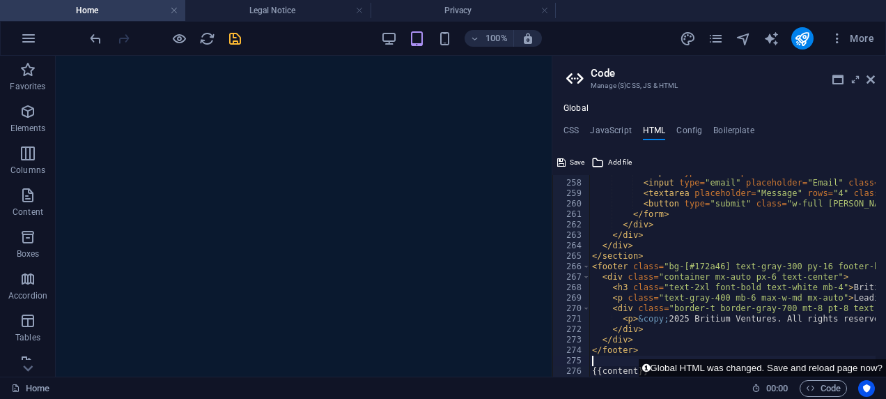
scroll to position [2683, 0]
click at [570, 162] on span "Save" at bounding box center [577, 162] width 15 height 17
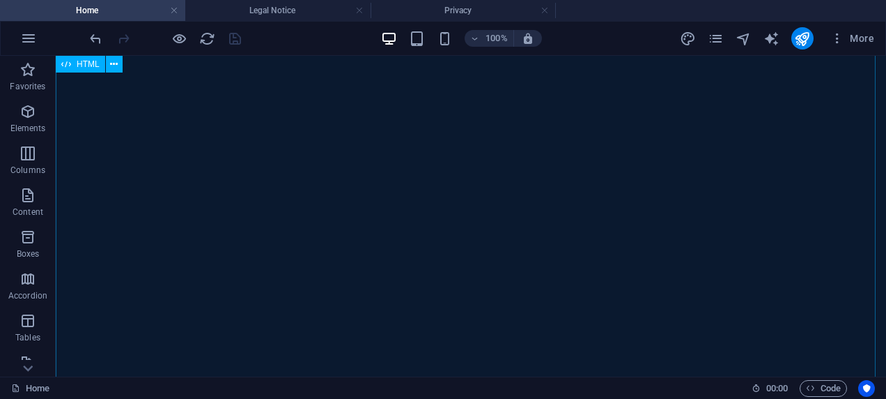
scroll to position [1603, 0]
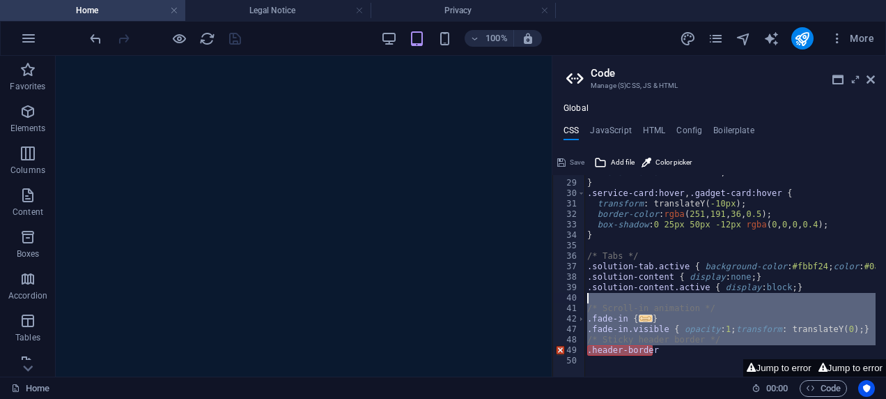
drag, startPoint x: 672, startPoint y: 350, endPoint x: 571, endPoint y: 298, distance: 113.1
click at [571, 298] on div "28 29 30 31 32 33 34 35 36 37 38 39 40 41 42 47 48 49 50 transition : all 0.4s …" at bounding box center [720, 275] width 334 height 201
click at [687, 350] on div "transition : all 0.4s ease ; } .service-card:hover , .gadget-card:hover { trans…" at bounding box center [730, 275] width 291 height 201
type textarea ".header-border"
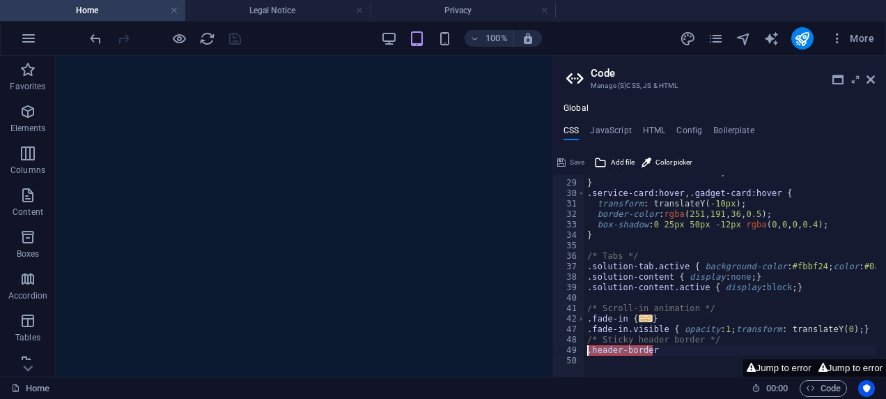
drag, startPoint x: 687, startPoint y: 350, endPoint x: 582, endPoint y: 348, distance: 105.2
click at [582, 348] on div ".header-border 28 29 30 31 32 33 34 35 36 37 38 39 40 41 42 47 48 49 50 transit…" at bounding box center [720, 275] width 334 height 201
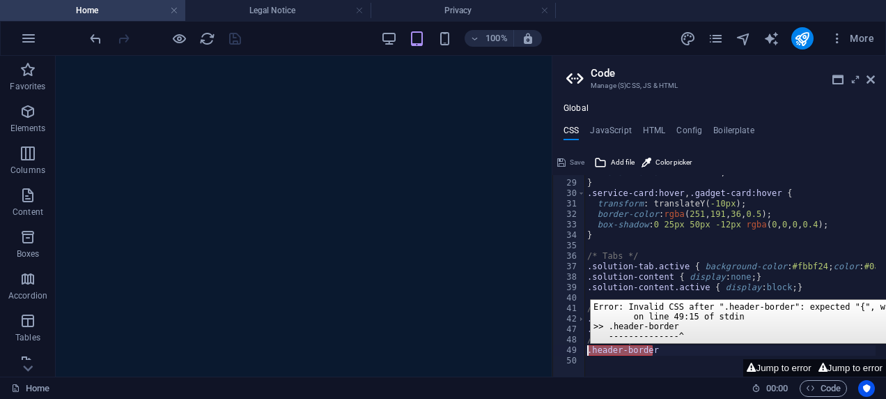
paste textarea
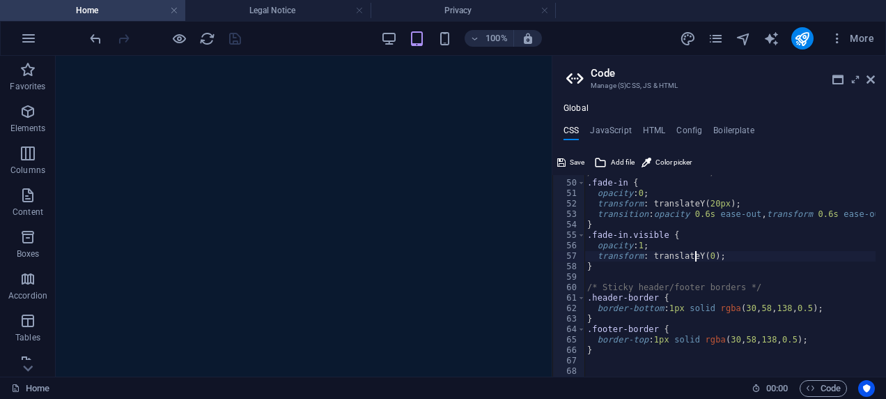
click at [697, 254] on div "/* Scroll-in animation */ .fade-in { opacity : 0 ; transform : translateY ( 20p…" at bounding box center [768, 273] width 367 height 212
type textarea "transform: translateY(0);"
click at [569, 162] on button "Save" at bounding box center [570, 162] width 31 height 17
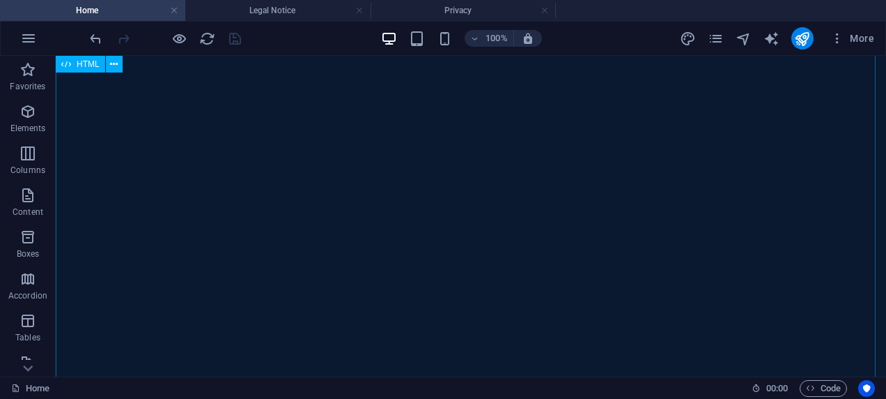
scroll to position [1297, 0]
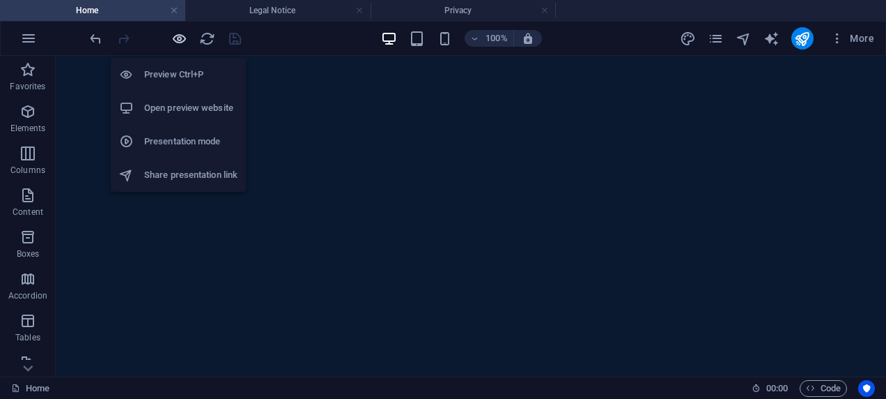
click at [171, 31] on icon "button" at bounding box center [179, 39] width 16 height 16
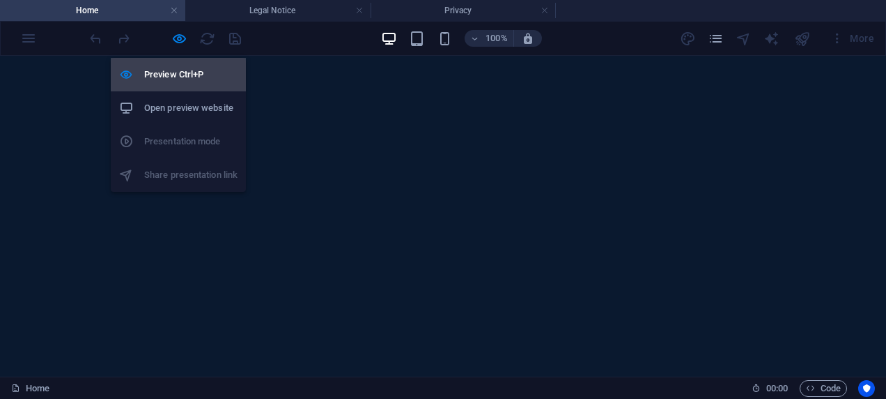
click at [180, 75] on h6 "Preview Ctrl+P" at bounding box center [190, 74] width 93 height 17
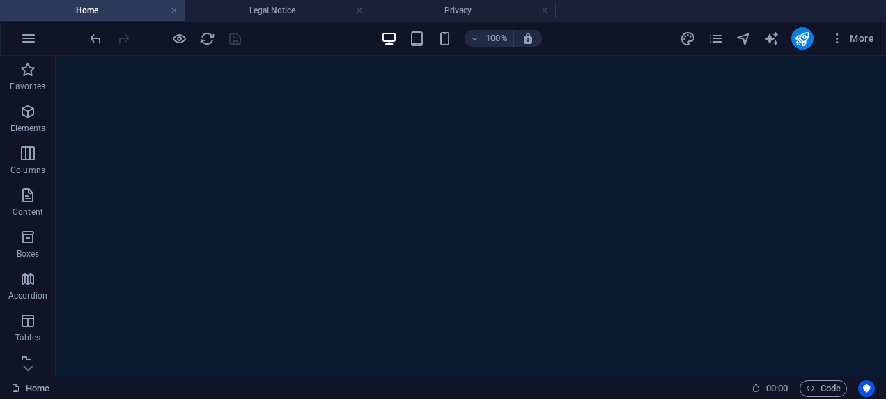
scroll to position [0, 0]
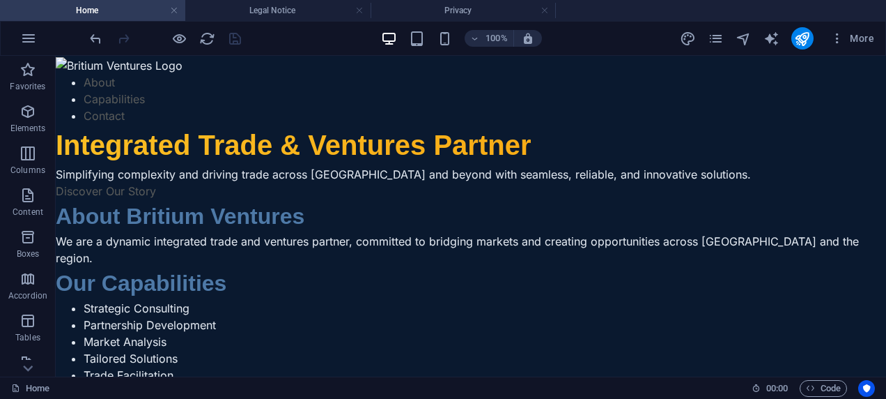
drag, startPoint x: 883, startPoint y: 108, endPoint x: 931, endPoint y: 86, distance: 53.0
click at [210, 34] on icon "reload" at bounding box center [207, 39] width 16 height 16
click at [714, 39] on icon "pages" at bounding box center [716, 39] width 16 height 16
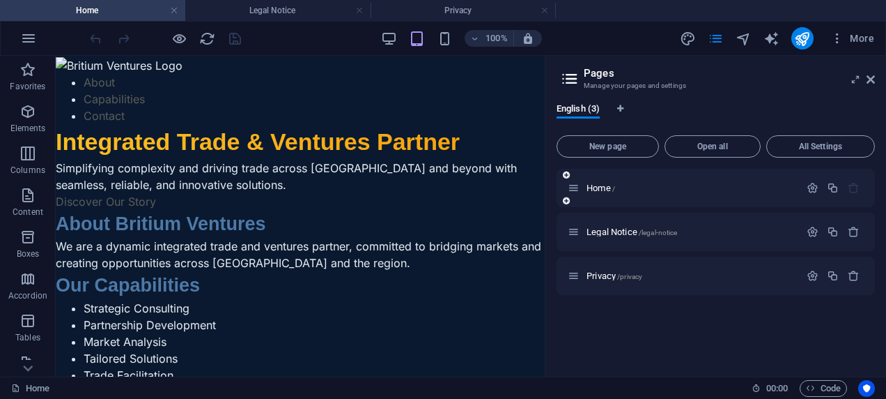
click at [564, 200] on icon at bounding box center [566, 200] width 7 height 8
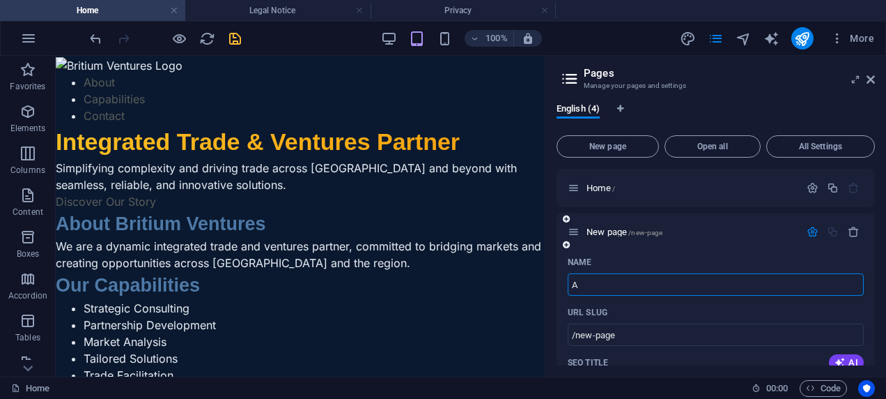
type input "A"
type input "/a"
type input "Abo"
type input "/abo"
type input "Abou"
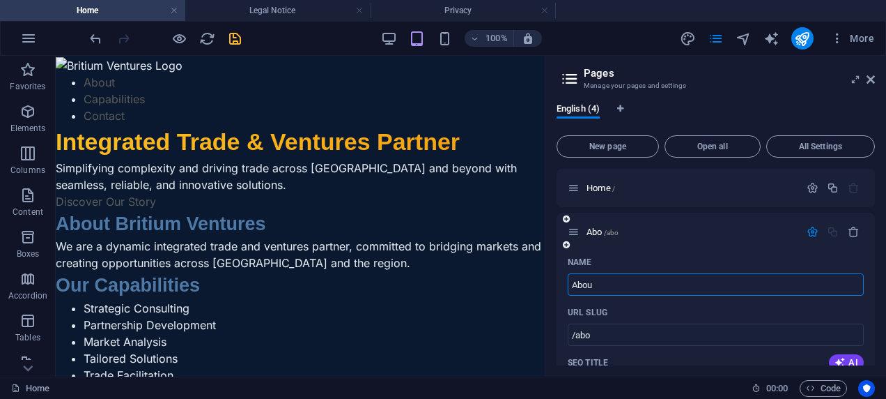
type input "/abou"
click at [619, 285] on input "Abou" at bounding box center [716, 284] width 296 height 22
type input "About Us"
type input "/about-us"
click at [740, 107] on div "English (4)" at bounding box center [716, 116] width 318 height 26
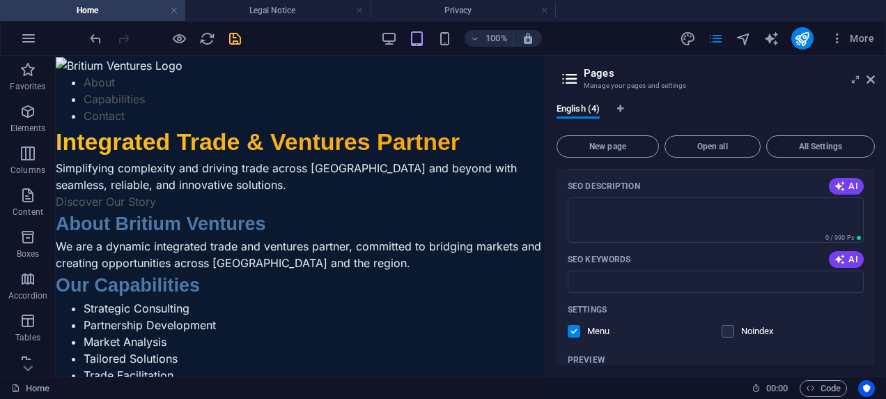
scroll to position [194, 0]
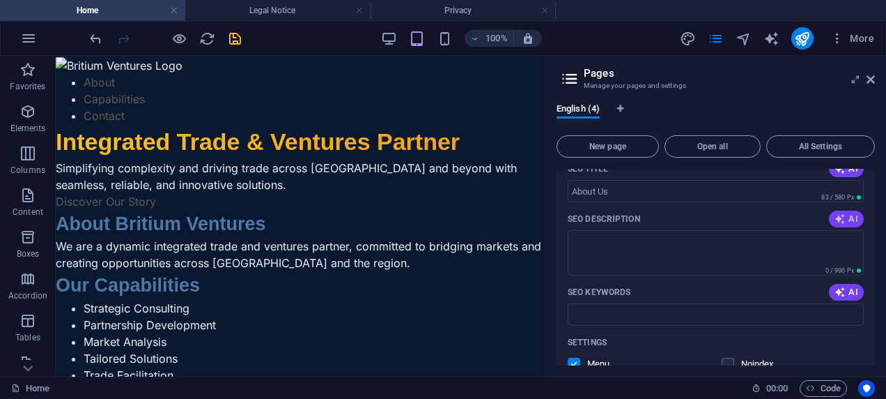
click at [846, 213] on span "AI" at bounding box center [847, 218] width 24 height 11
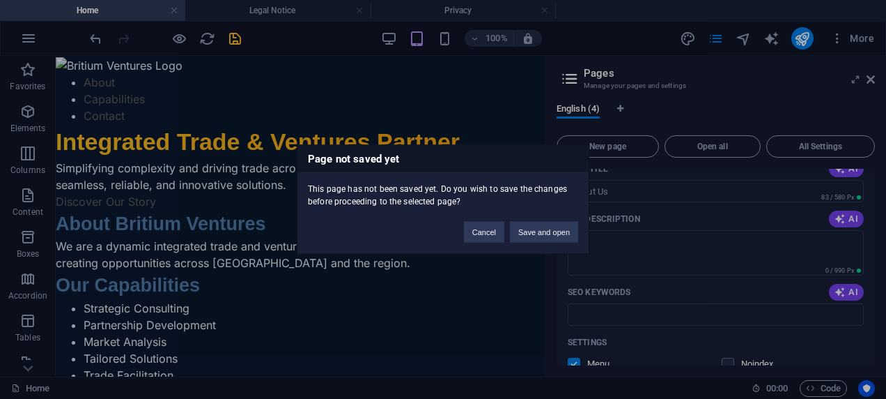
drag, startPoint x: 846, startPoint y: 213, endPoint x: 579, endPoint y: 232, distance: 267.5
click at [579, 232] on div "Page not saved yet This page has not been saved yet. Do you wish to save the ch…" at bounding box center [443, 199] width 886 height 399
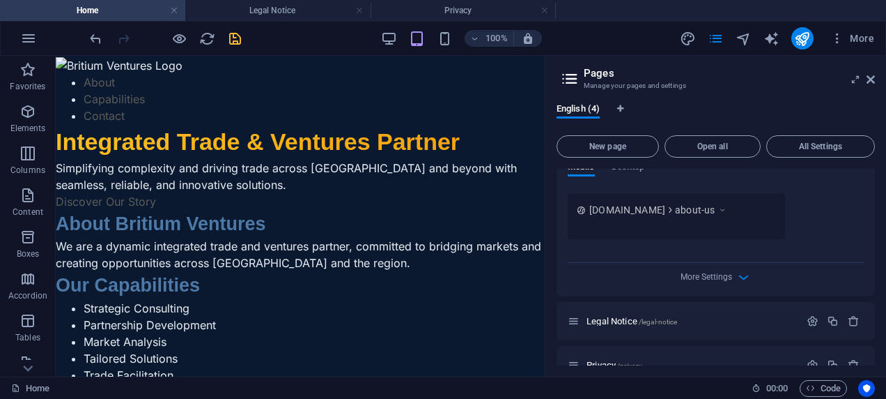
scroll to position [447, 0]
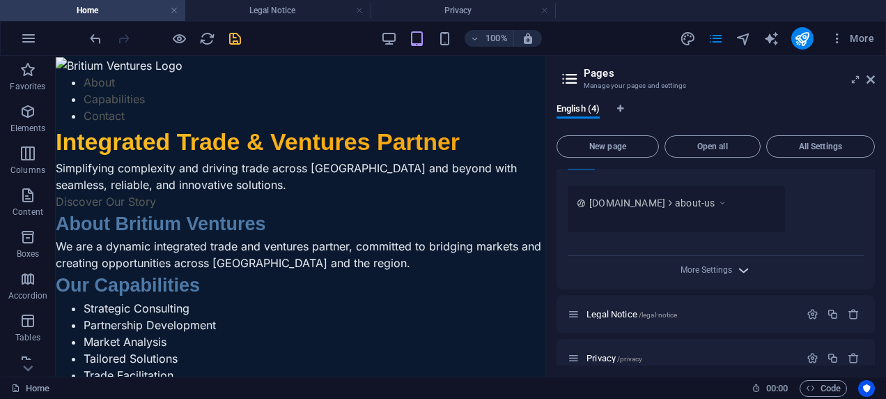
click at [736, 273] on icon "button" at bounding box center [744, 270] width 16 height 16
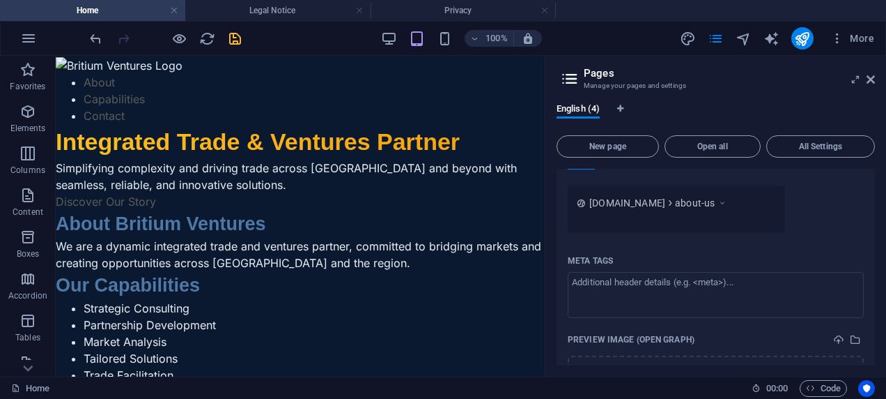
drag, startPoint x: 872, startPoint y: 286, endPoint x: 873, endPoint y: 309, distance: 23.7
click at [873, 309] on div "Home / About Us /about-us Name About Us ​ URL SLUG /about-us ​ SEO Title AI ​ 8…" at bounding box center [716, 267] width 318 height 196
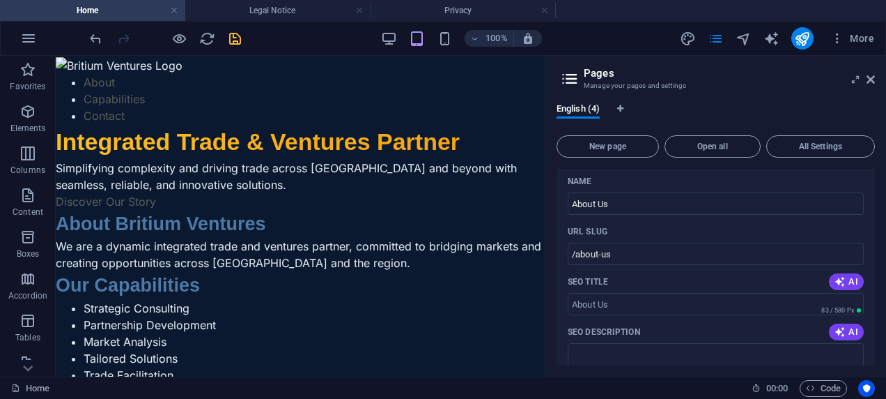
scroll to position [0, 0]
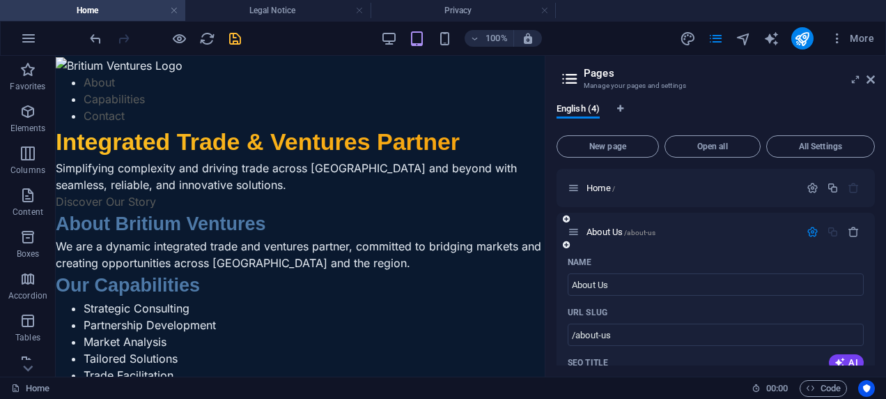
click at [688, 272] on div "Name" at bounding box center [716, 262] width 296 height 22
click at [640, 149] on span "New page" at bounding box center [608, 146] width 90 height 8
click at [661, 231] on p "About Us /about-us" at bounding box center [691, 231] width 209 height 9
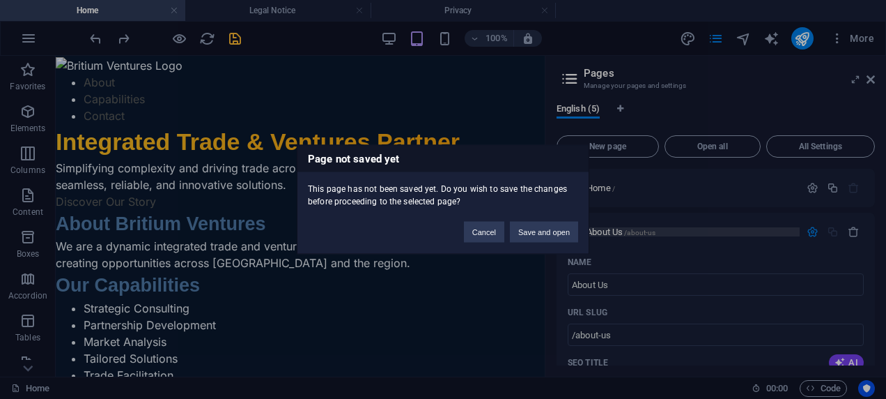
click at [661, 231] on div "Page not saved yet This page has not been saved yet. Do you wish to save the ch…" at bounding box center [443, 199] width 886 height 399
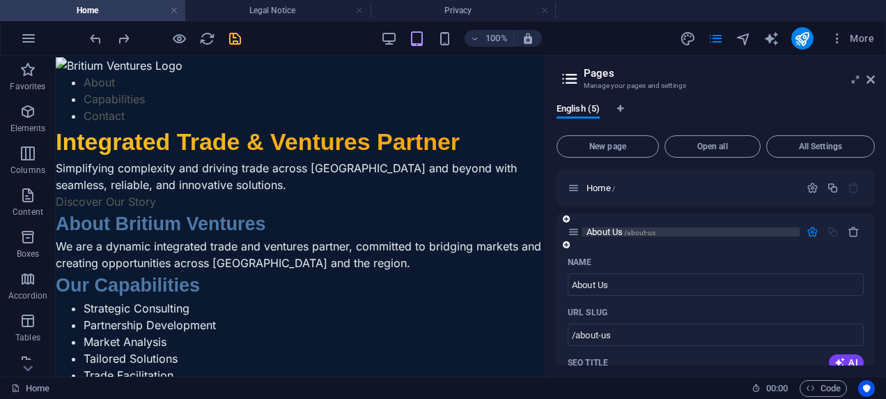
click at [661, 231] on p "About Us /about-us" at bounding box center [691, 231] width 209 height 9
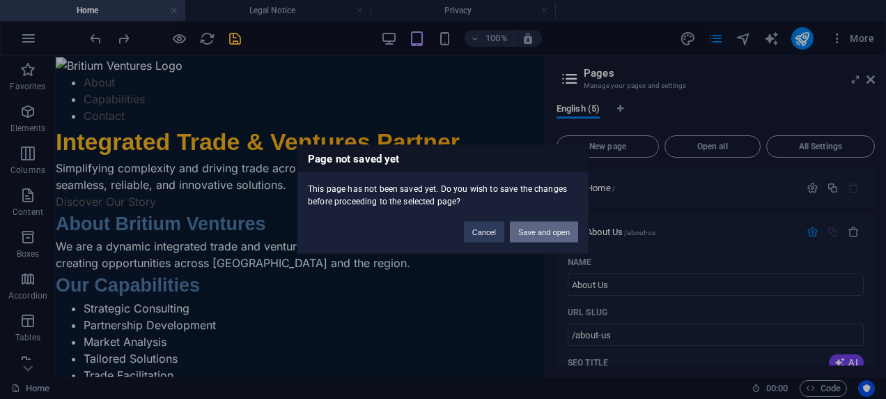
click at [571, 225] on button "Save and open" at bounding box center [544, 232] width 68 height 21
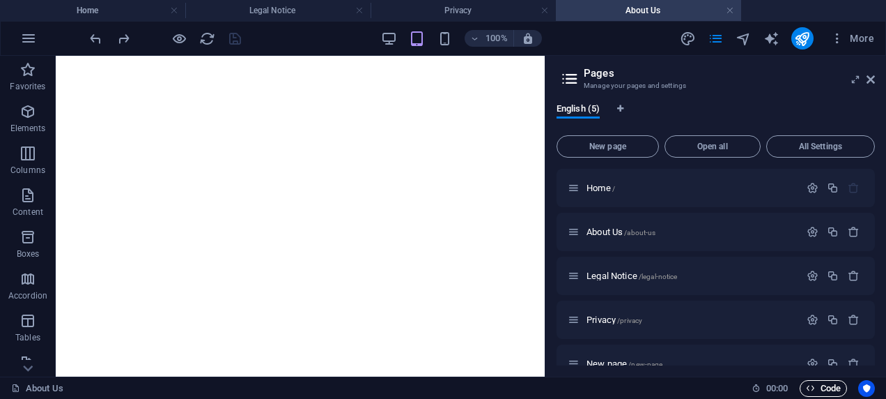
click at [828, 383] on span "Code" at bounding box center [823, 388] width 35 height 17
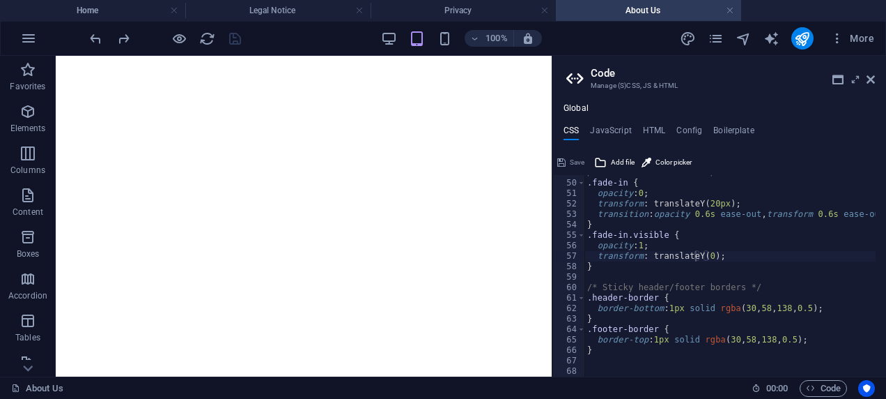
click at [574, 130] on h4 "CSS" at bounding box center [571, 132] width 15 height 15
type textarea "opacity: 1;"
click at [694, 246] on div "/* Scroll-in animation */ .fade-in { opacity : 0 ; transform : translateY ( 20p…" at bounding box center [768, 273] width 367 height 212
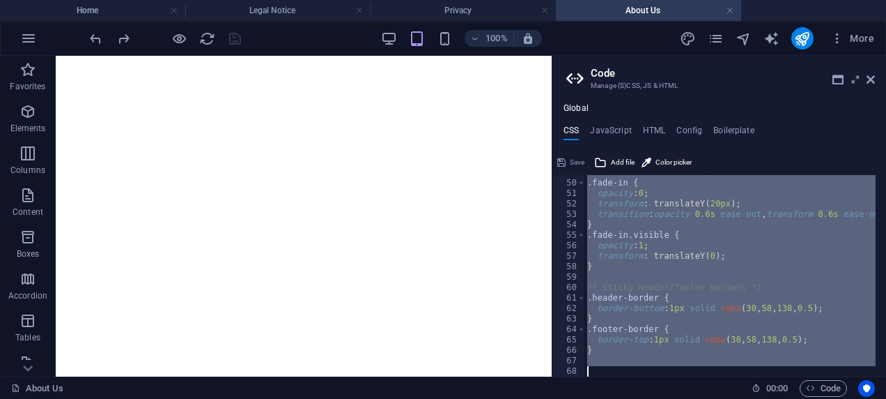
paste textarea
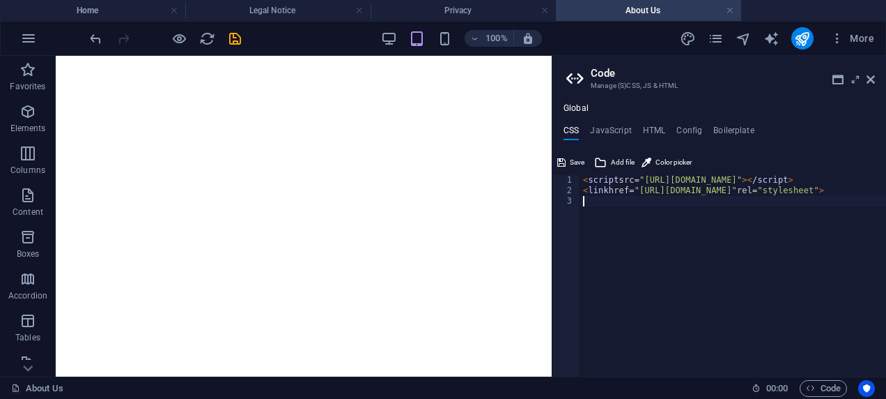
scroll to position [279, 0]
